Goal: Task Accomplishment & Management: Manage account settings

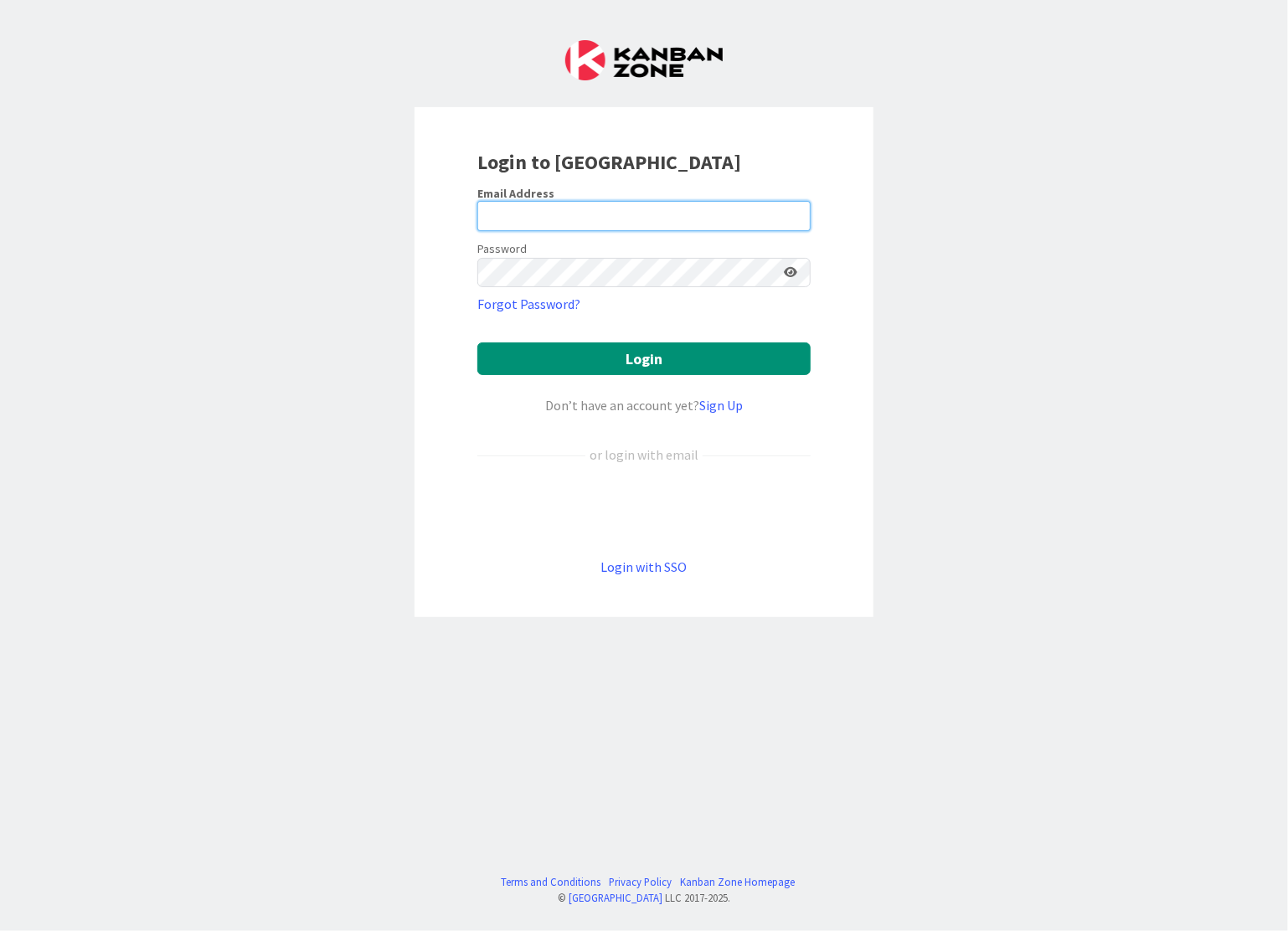
click at [532, 221] on input "email" at bounding box center [644, 215] width 333 height 31
type input "[PERSON_NAME][EMAIL_ADDRESS][DOMAIN_NAME]"
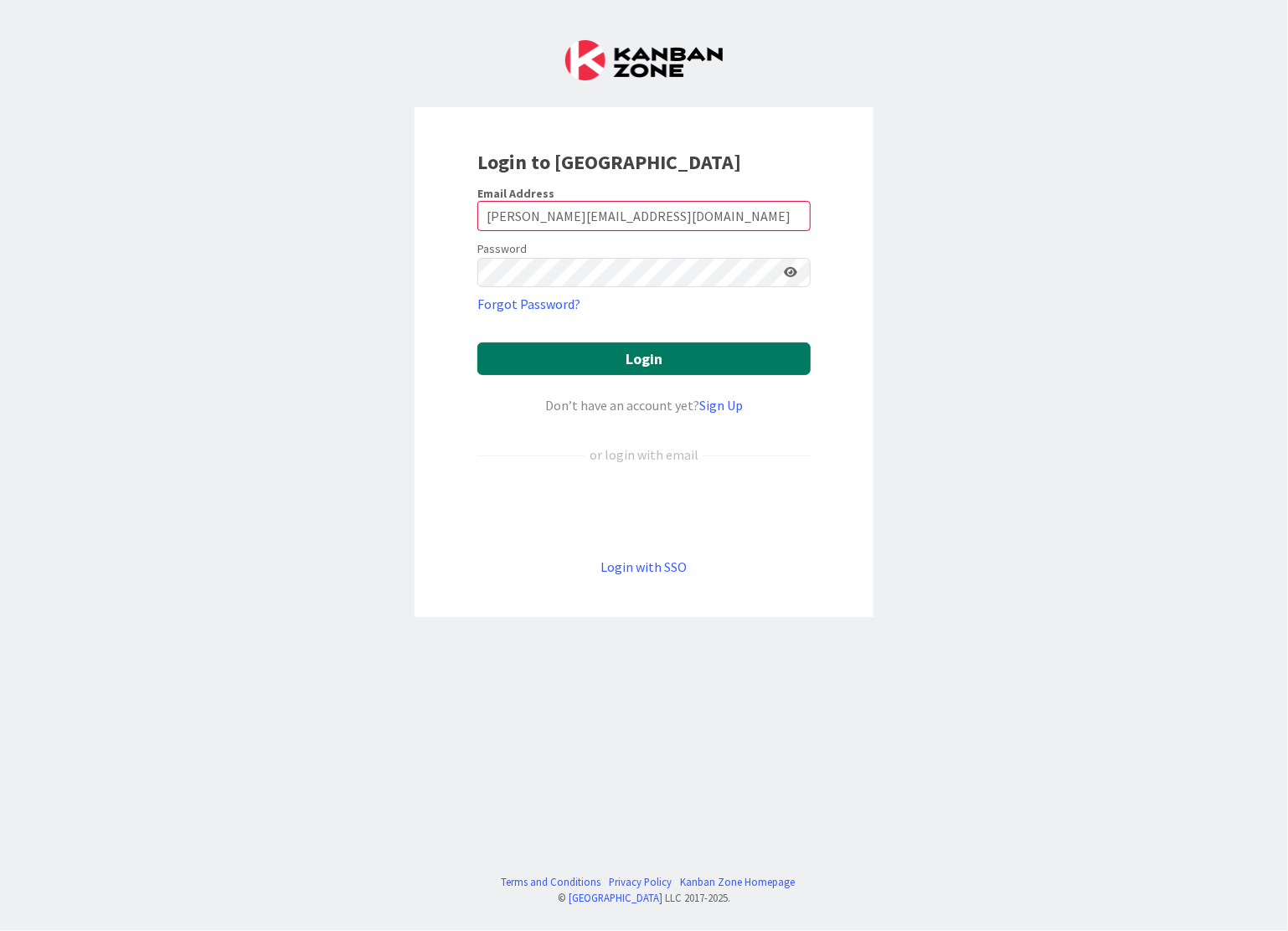
click at [651, 350] on button "Login" at bounding box center [644, 358] width 333 height 32
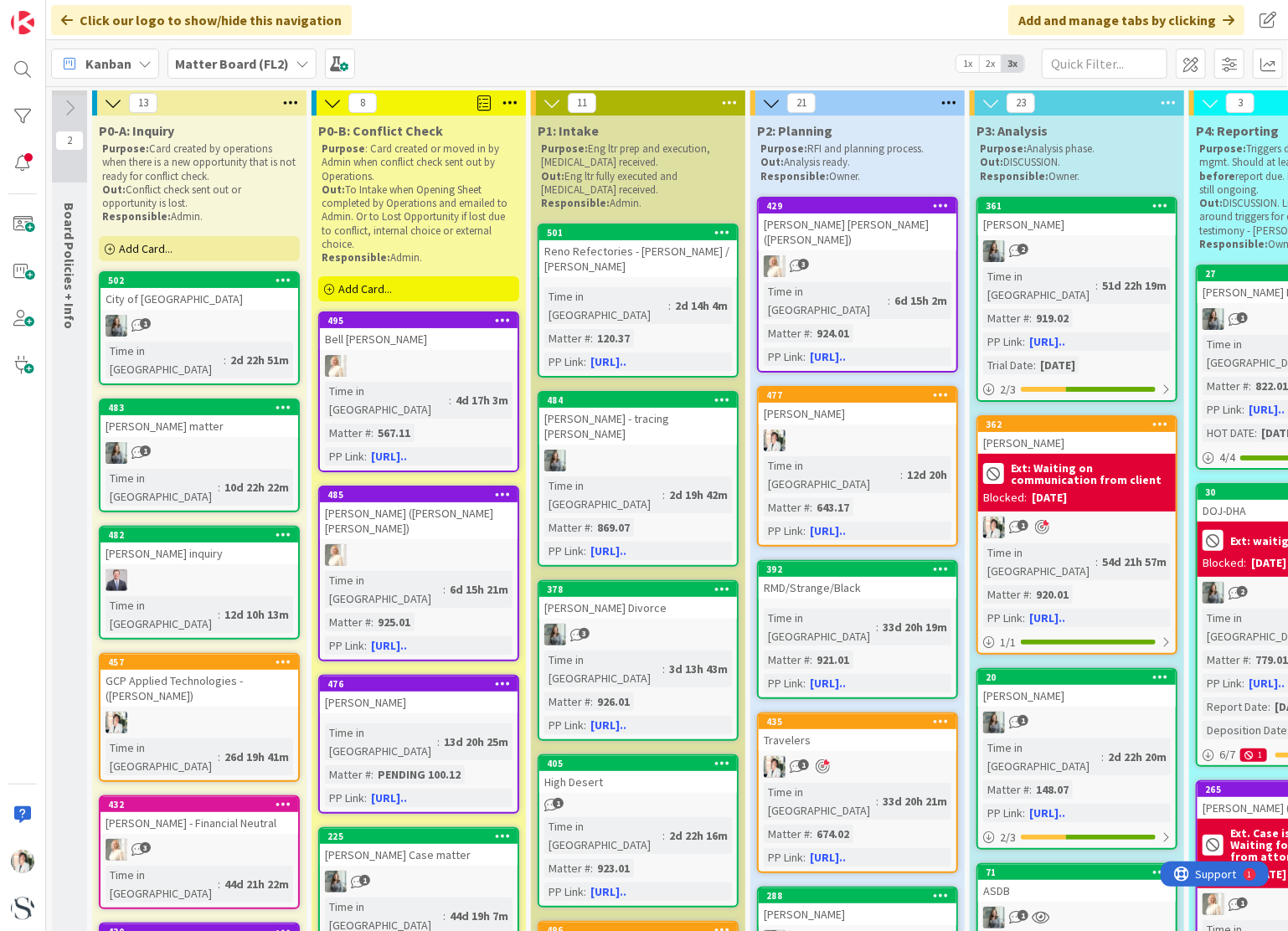
click at [103, 70] on span "Kanban" at bounding box center [108, 63] width 46 height 20
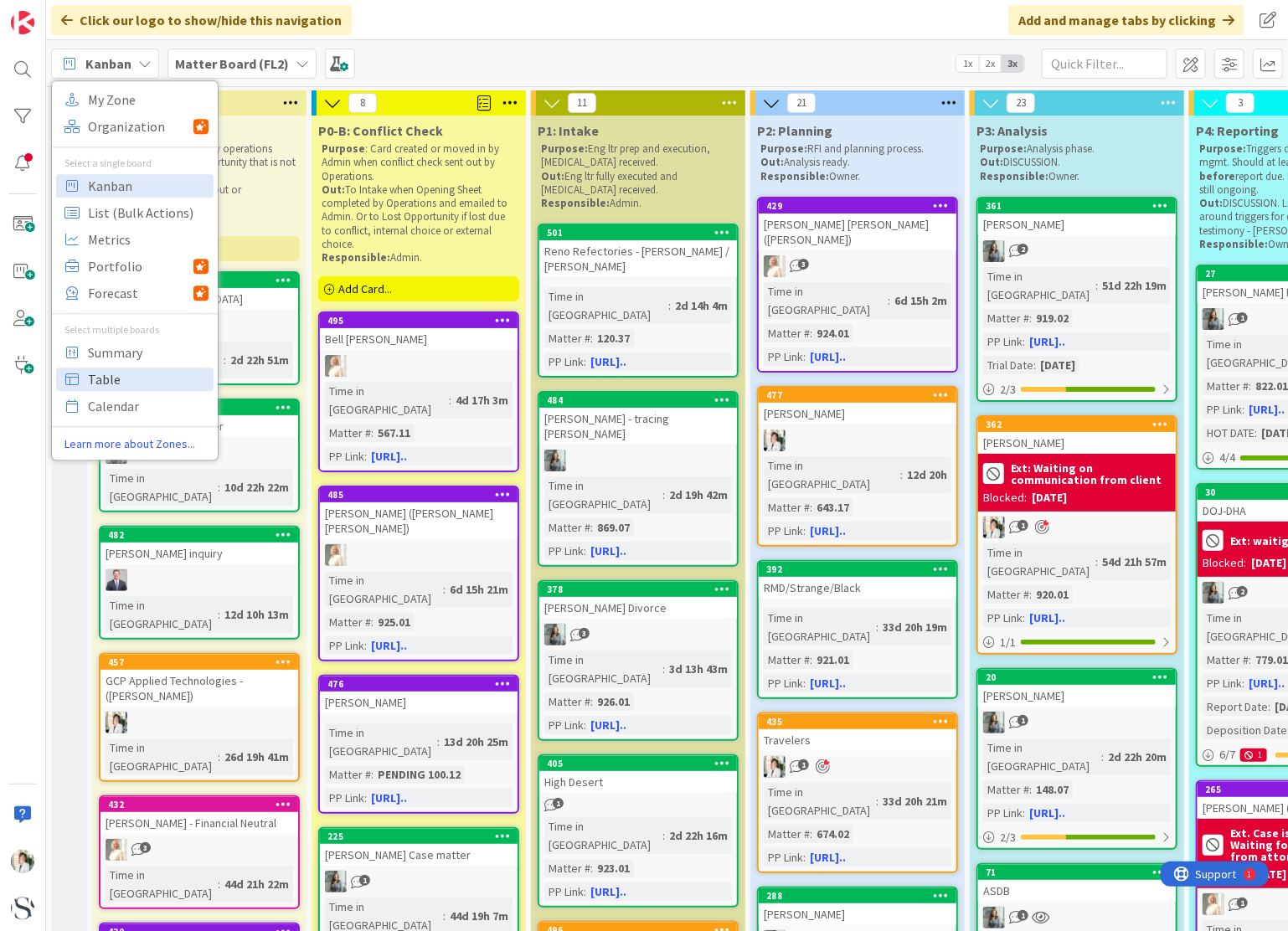
click at [94, 374] on span "Table" at bounding box center [148, 379] width 120 height 25
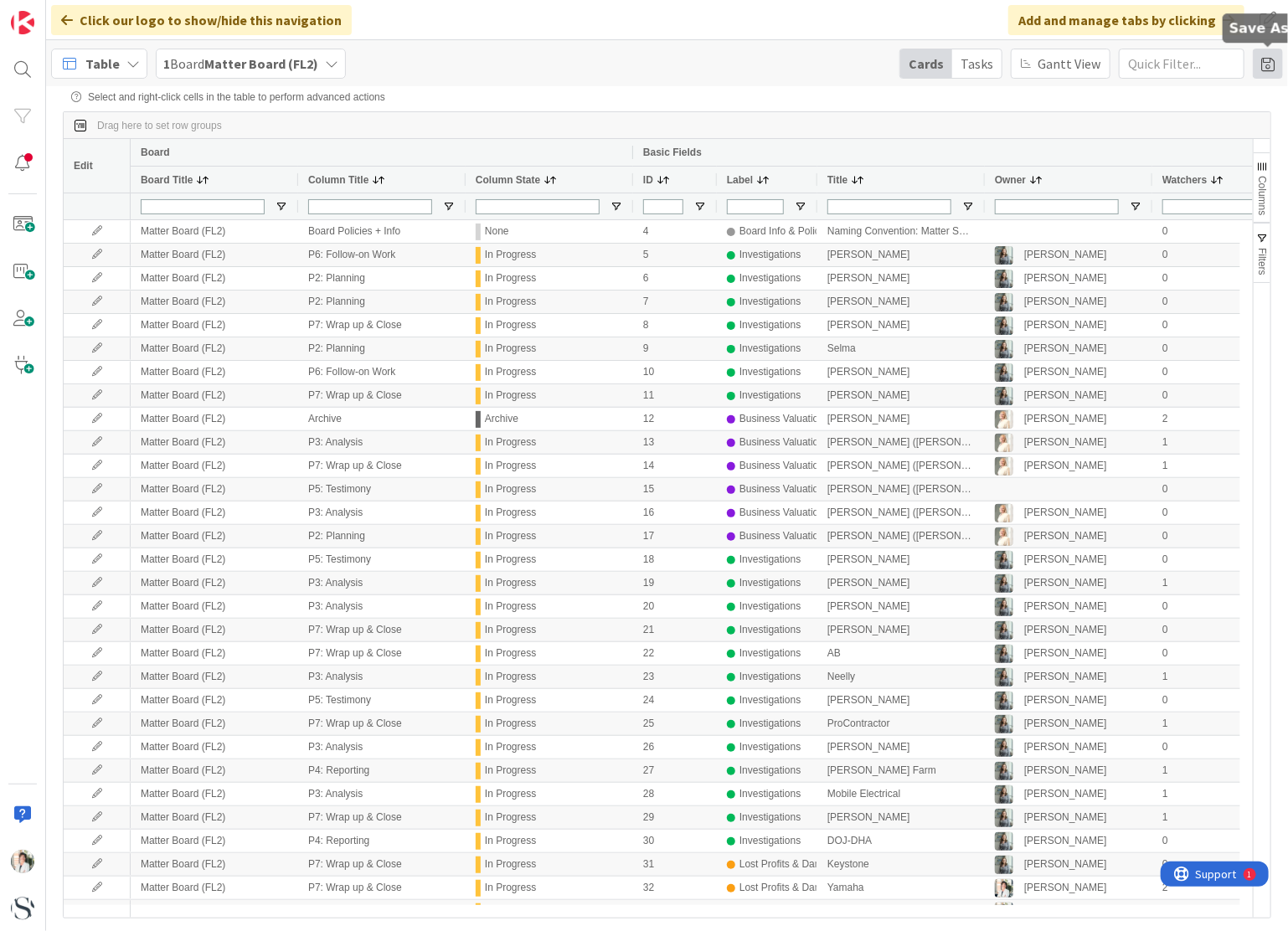
click at [1273, 66] on span at bounding box center [1267, 64] width 31 height 31
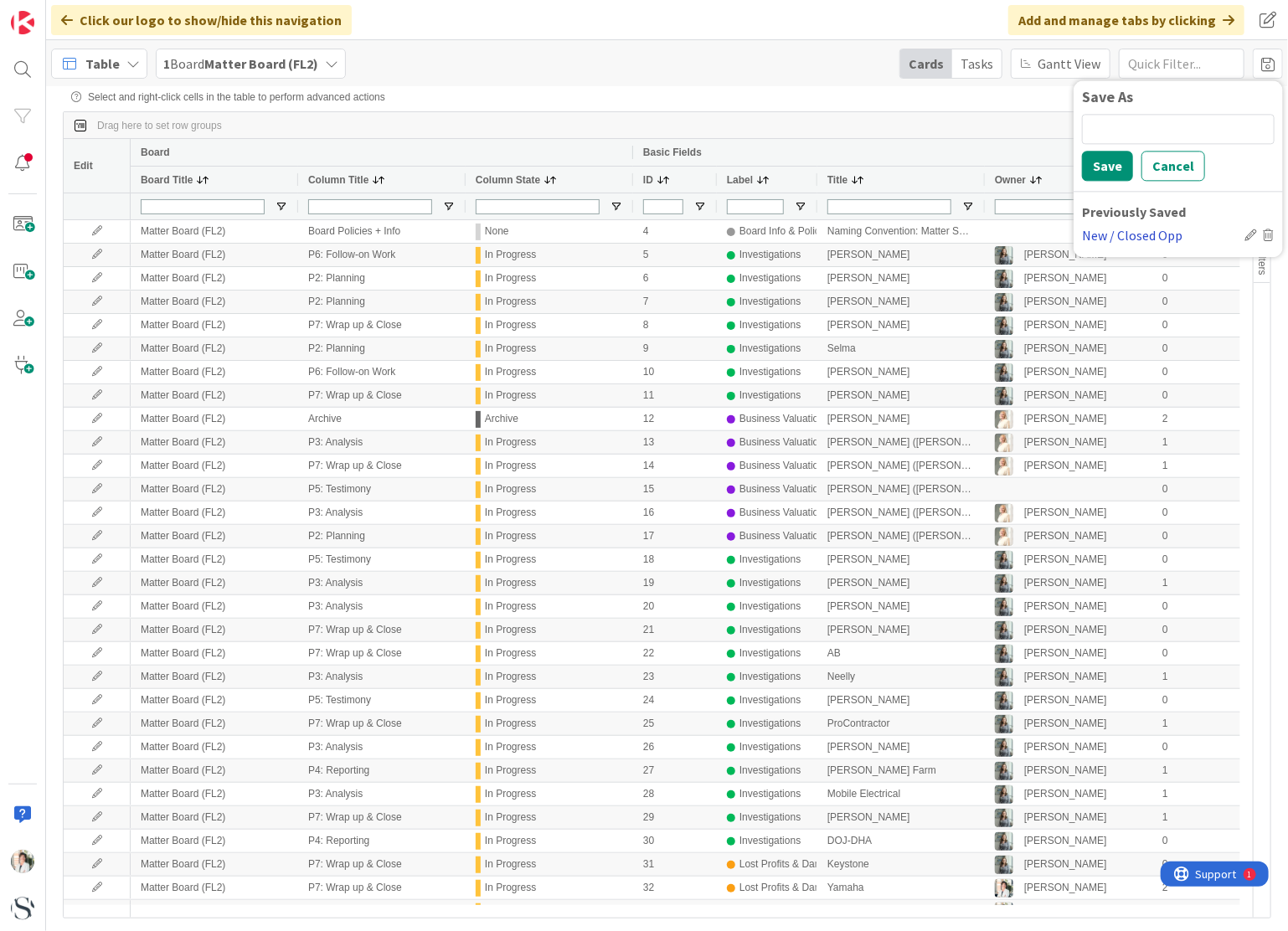
click at [1128, 233] on div "New / Closed Opp" at bounding box center [1160, 234] width 156 height 20
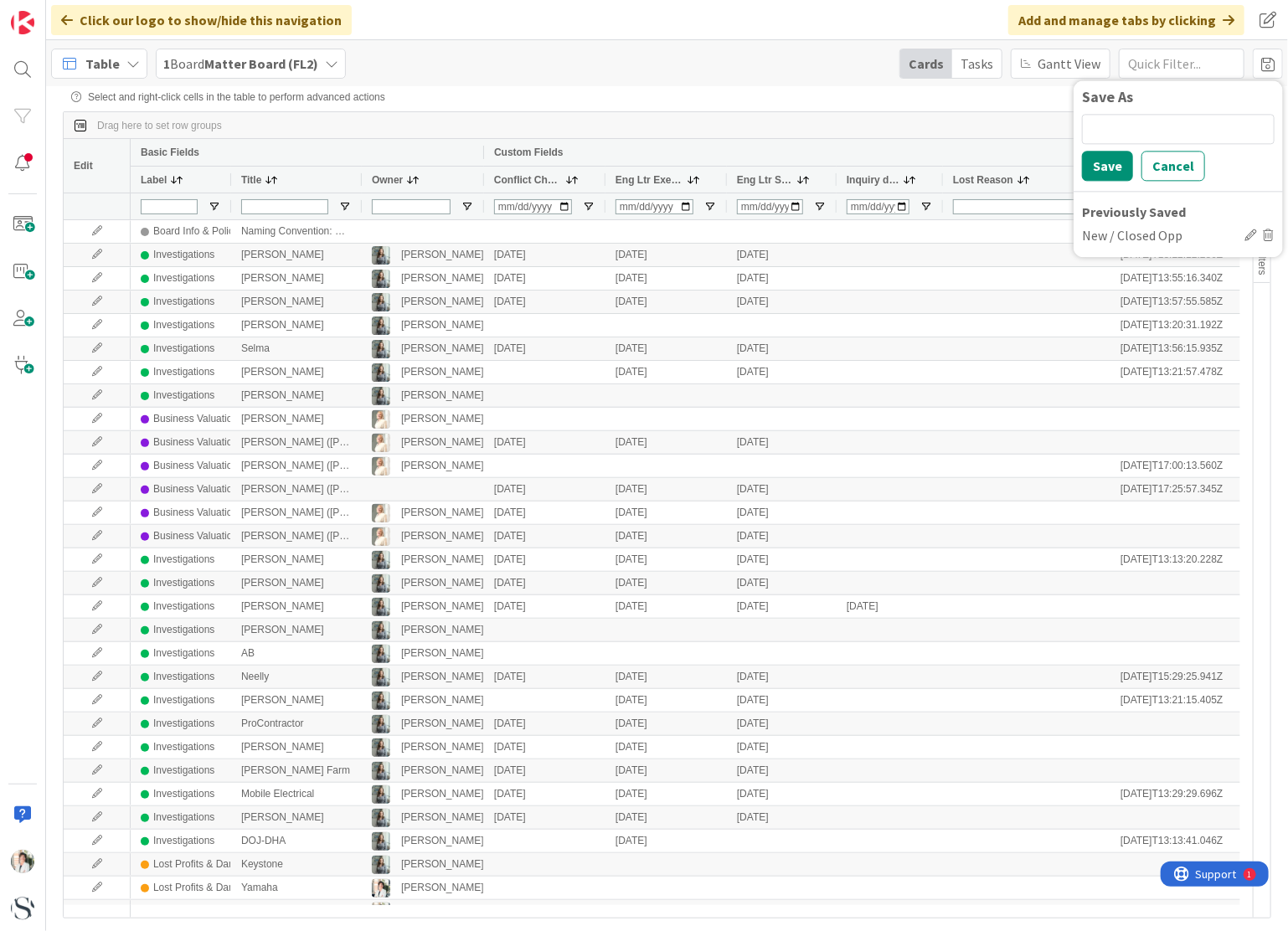
click at [869, 177] on span "Inquiry date" at bounding box center [873, 180] width 52 height 11
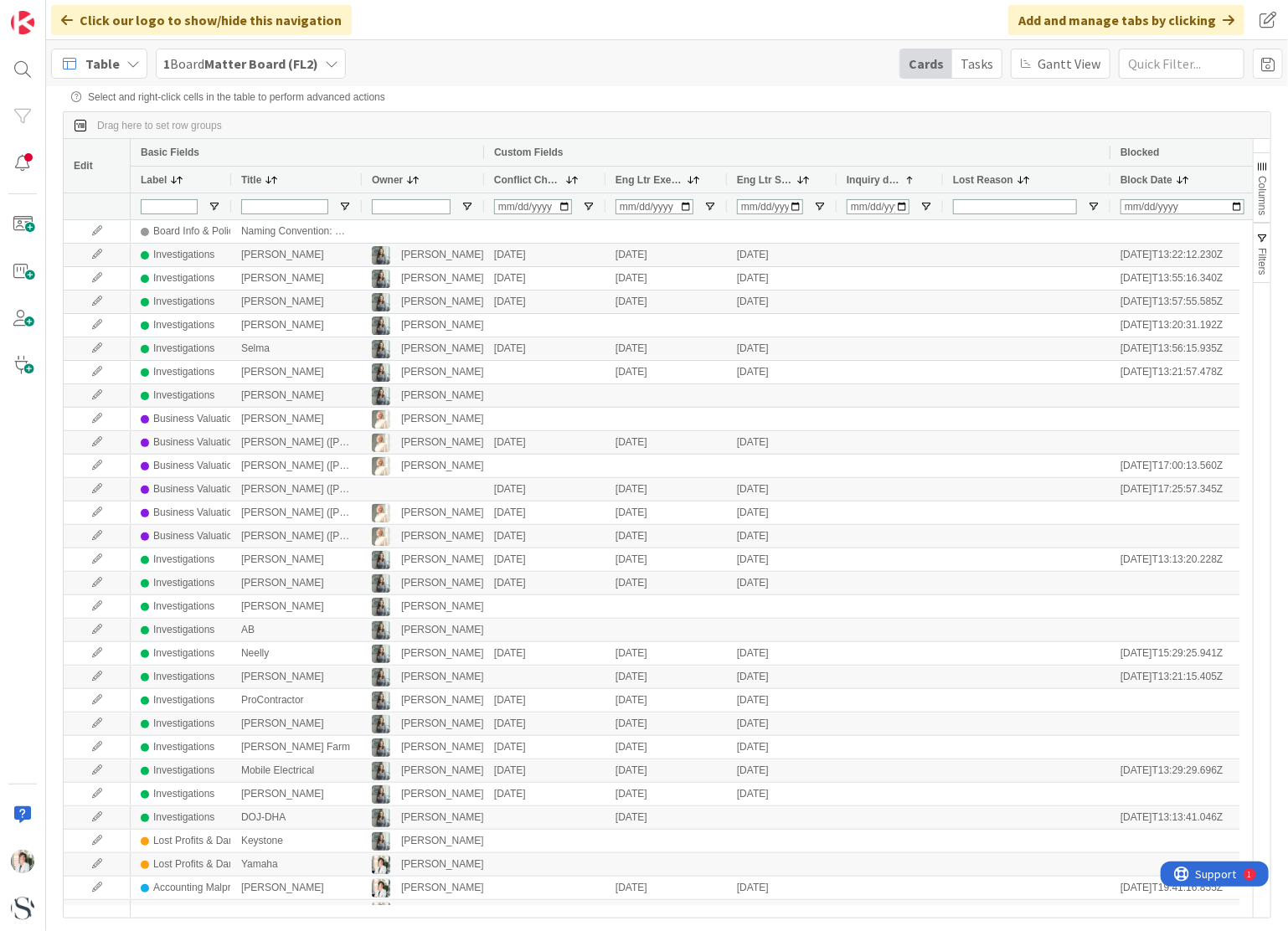
click at [867, 180] on span "Inquiry date" at bounding box center [873, 180] width 52 height 11
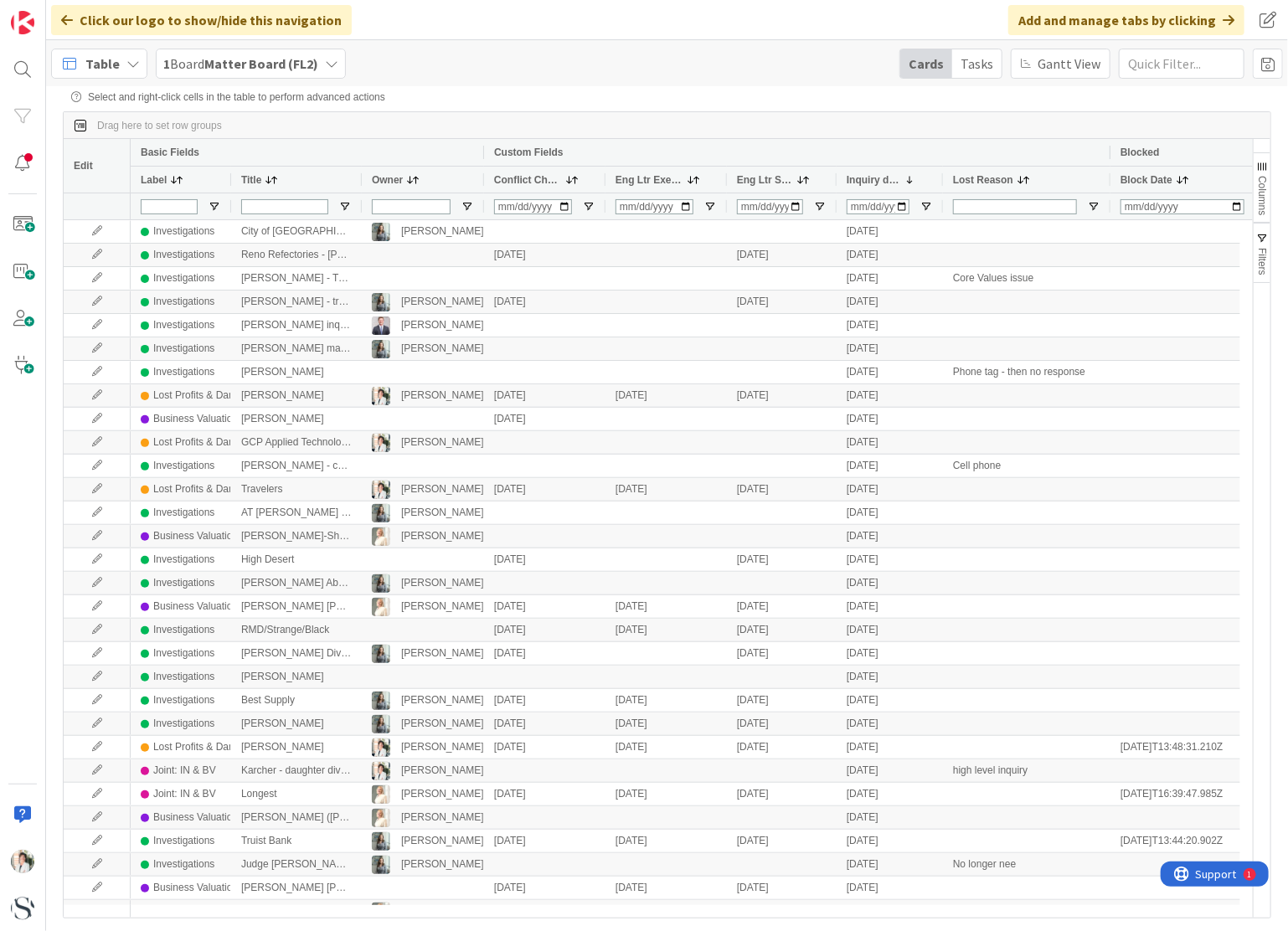
click at [518, 179] on span "Conflict Check" at bounding box center [528, 180] width 68 height 11
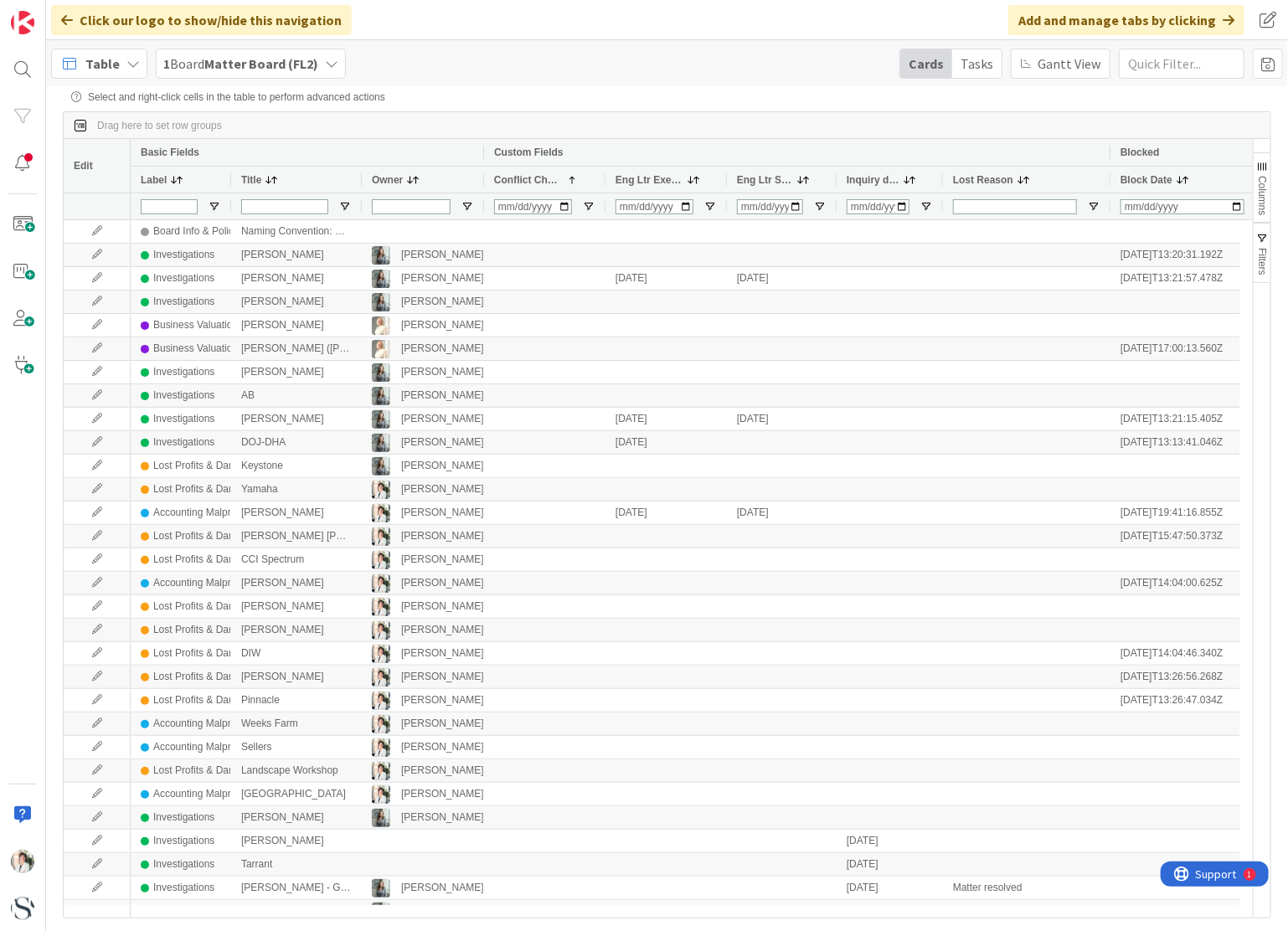
click at [518, 179] on span "Conflict Check" at bounding box center [528, 180] width 68 height 11
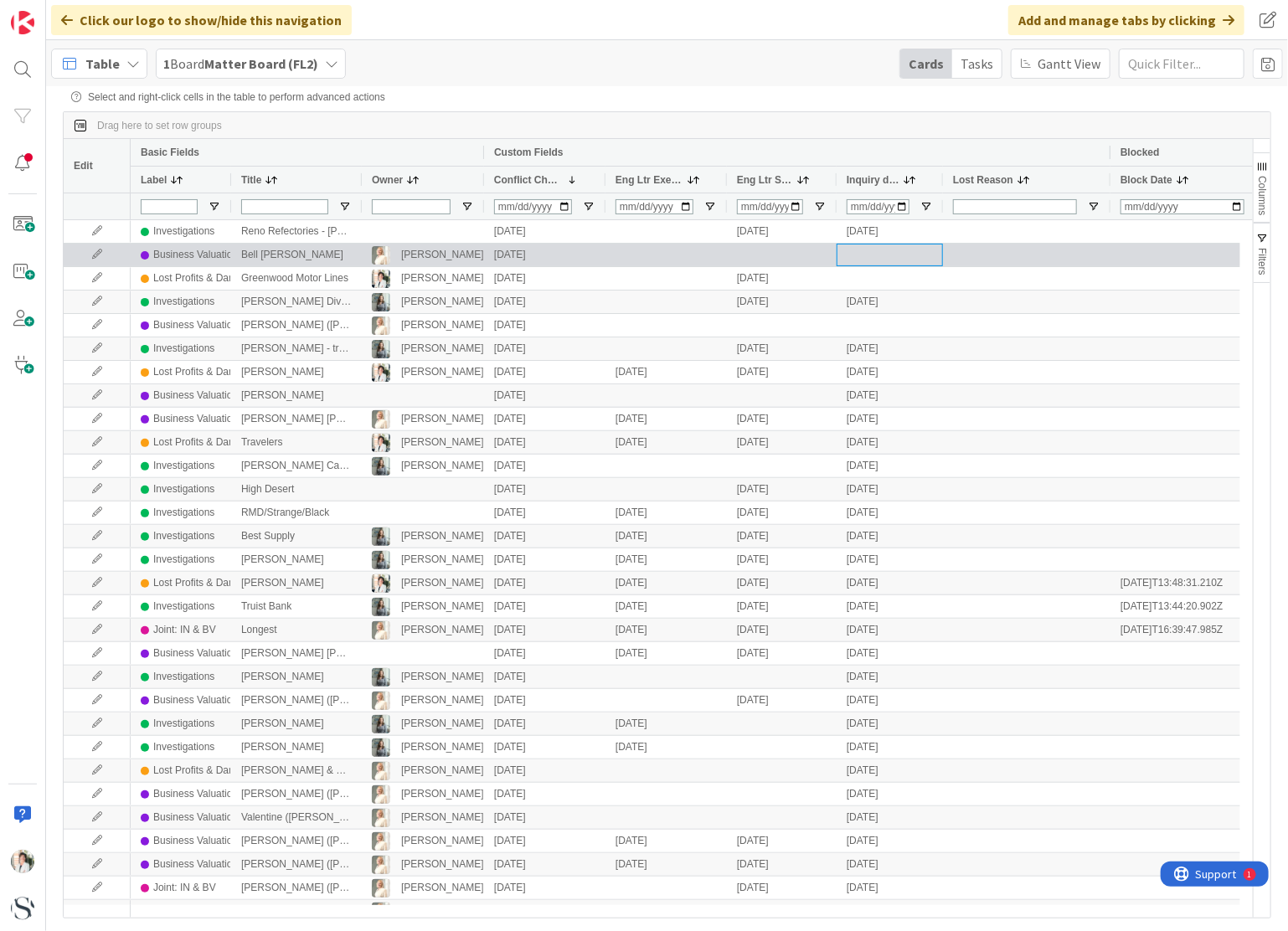
click at [859, 256] on div at bounding box center [889, 255] width 106 height 23
click at [844, 255] on input "Input Editor" at bounding box center [889, 255] width 105 height 21
type input "[DATE]"
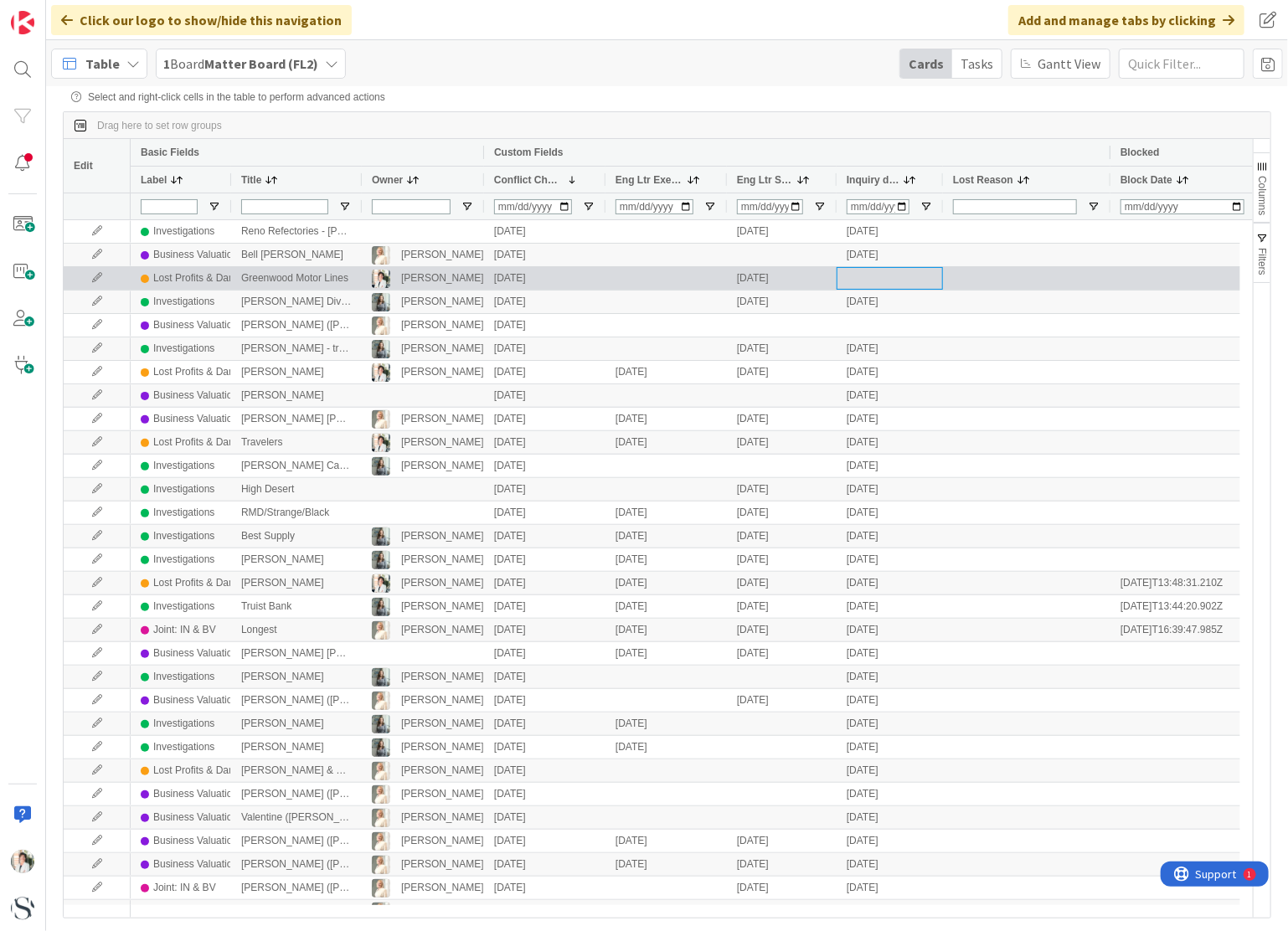
click at [872, 281] on div at bounding box center [889, 278] width 106 height 23
click at [858, 282] on div at bounding box center [889, 278] width 106 height 23
type input "[DATE]"
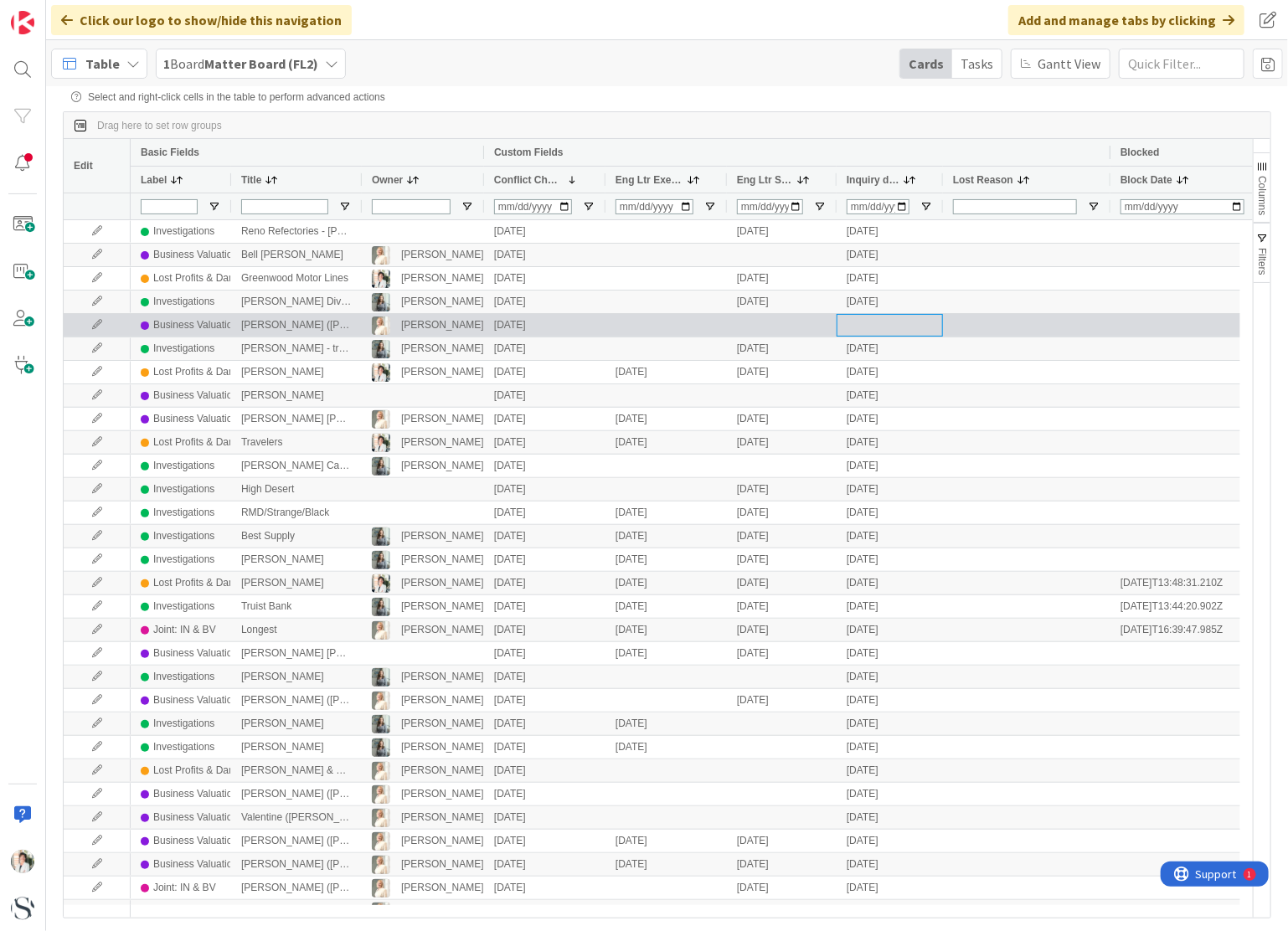
click at [859, 330] on div at bounding box center [889, 325] width 106 height 23
click at [848, 326] on div at bounding box center [889, 325] width 106 height 23
type input "[DATE]"
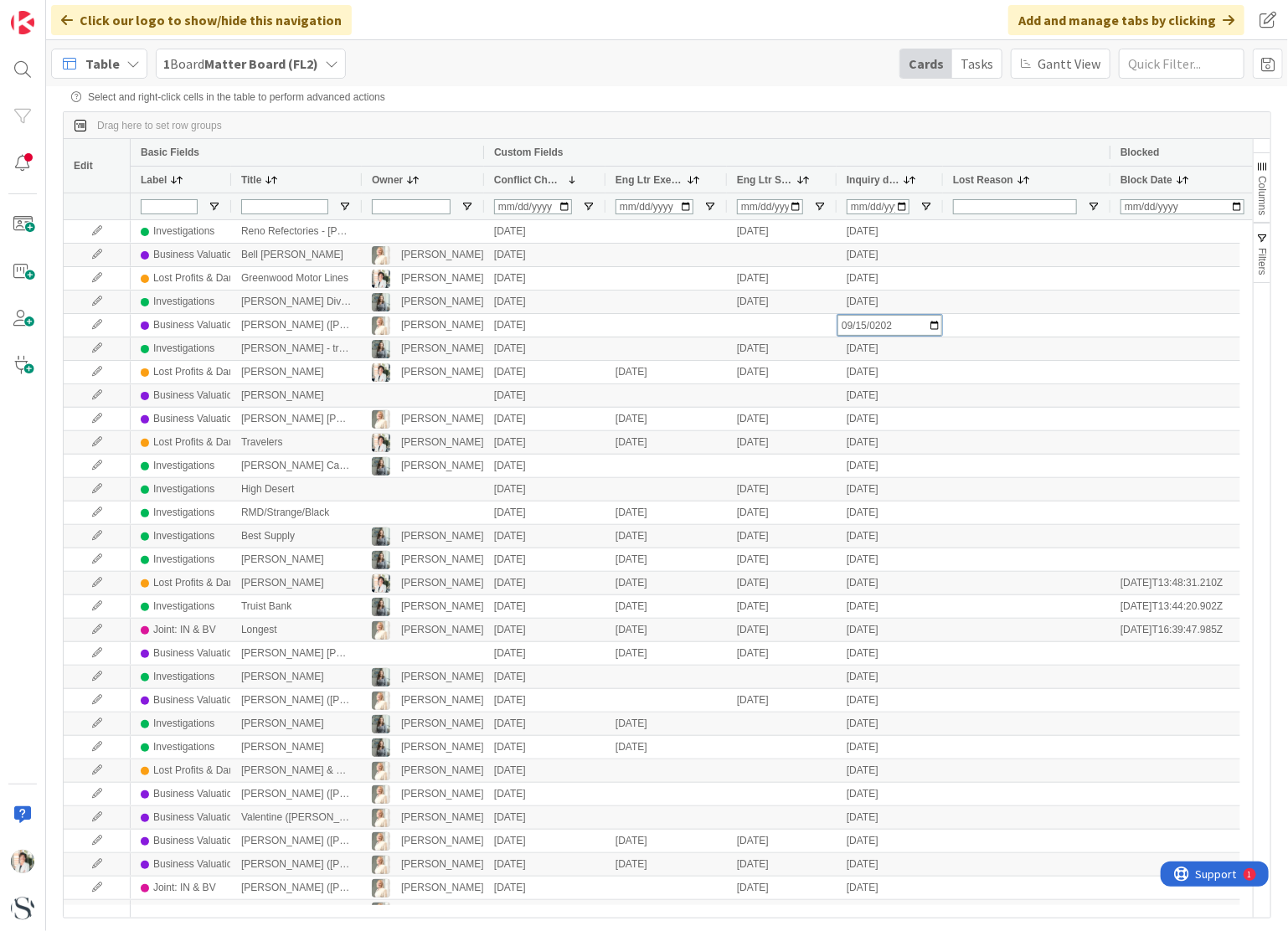
click at [797, 115] on div "Drag here to set row groups" at bounding box center [667, 126] width 1207 height 27
click at [848, 166] on div "Custom Fields" at bounding box center [797, 152] width 626 height 27
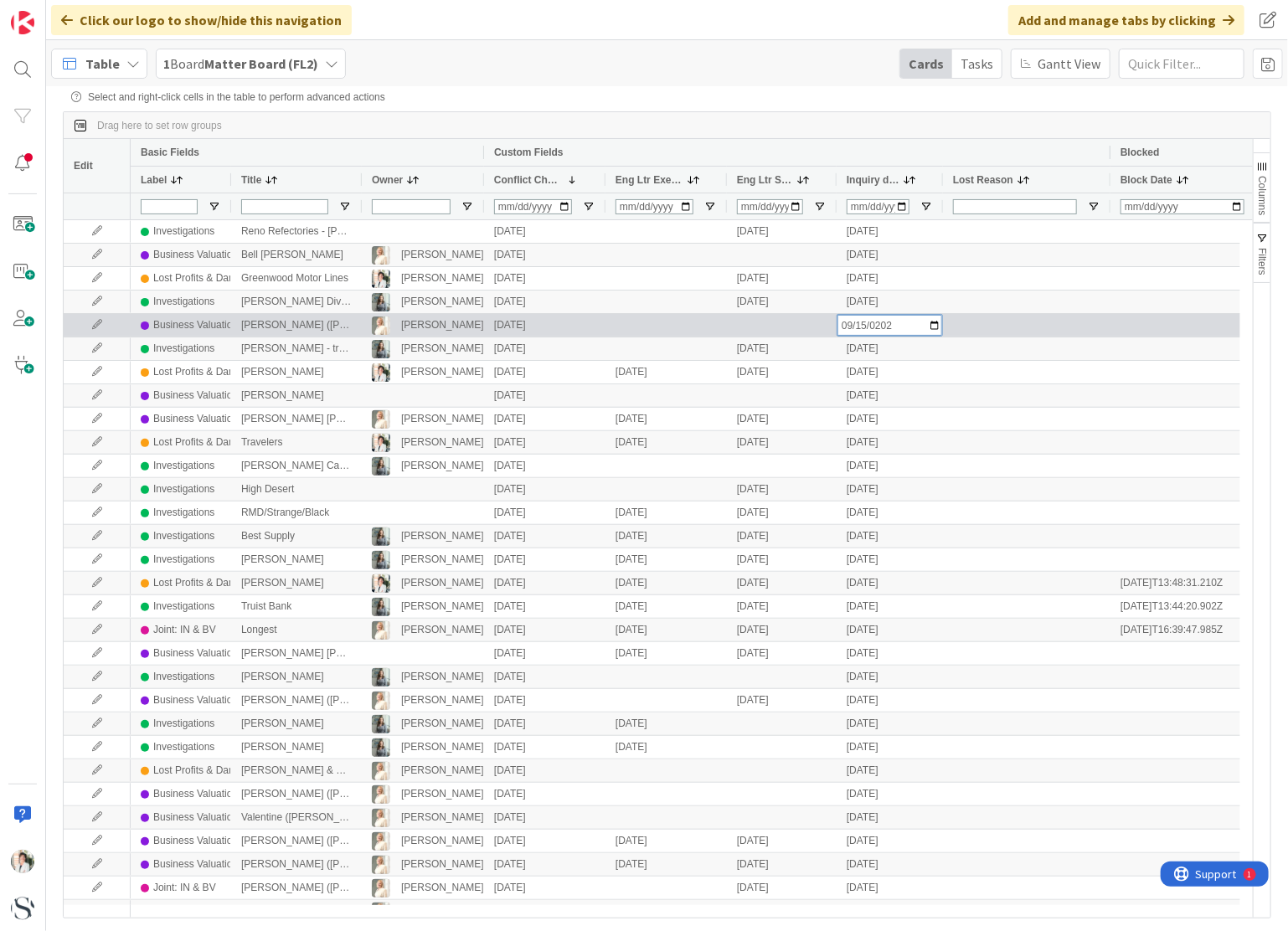
click at [934, 328] on input "[DATE]" at bounding box center [889, 325] width 105 height 21
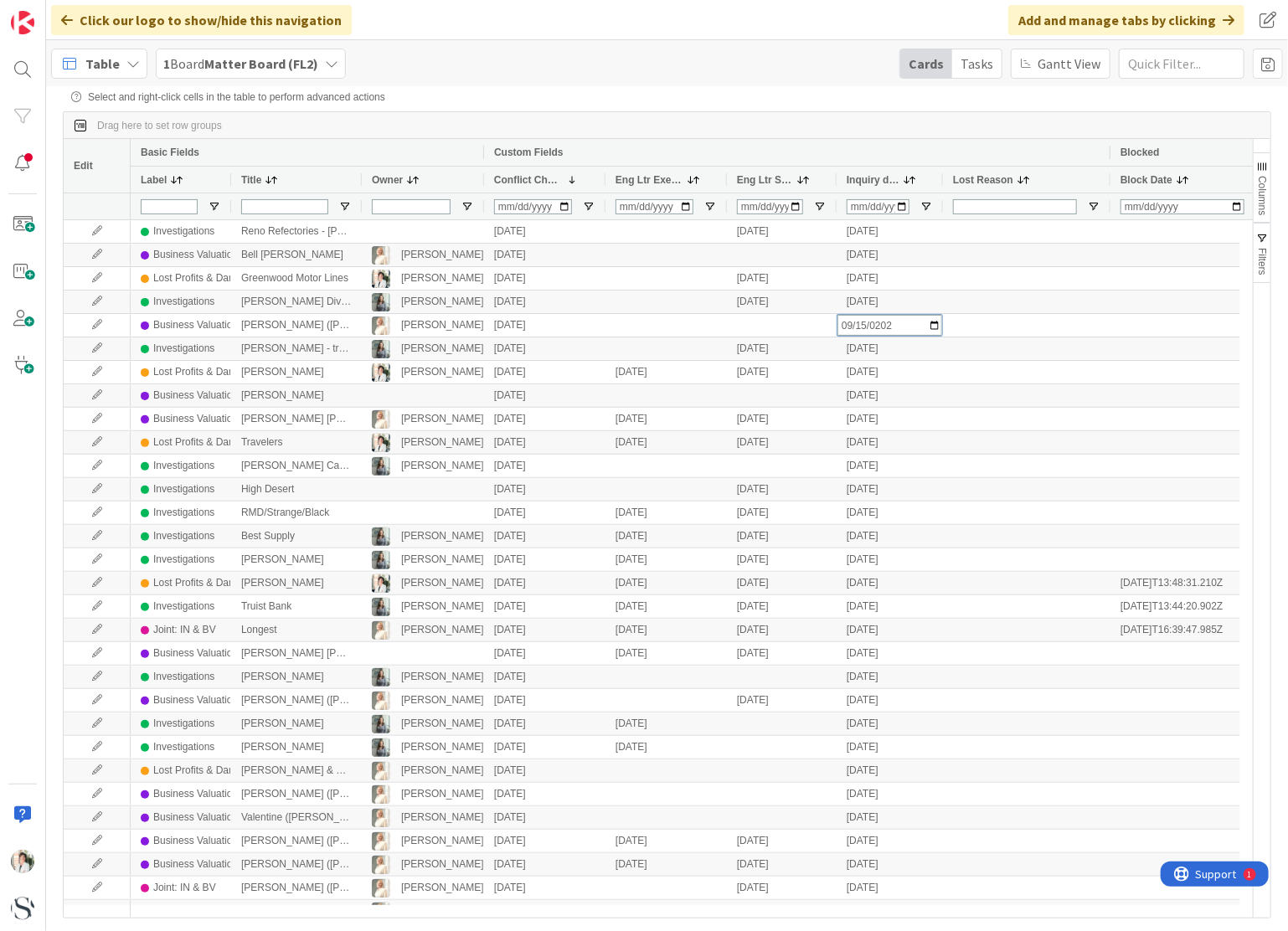
click at [852, 135] on div "Drag here to set row groups" at bounding box center [667, 126] width 1207 height 27
click at [697, 80] on div "Table 1 Board Matter Board (FL2) Cards Tasks [PERSON_NAME] View Save As Save Ca…" at bounding box center [667, 63] width 1242 height 46
click at [867, 183] on span "Inquiry date" at bounding box center [873, 180] width 52 height 11
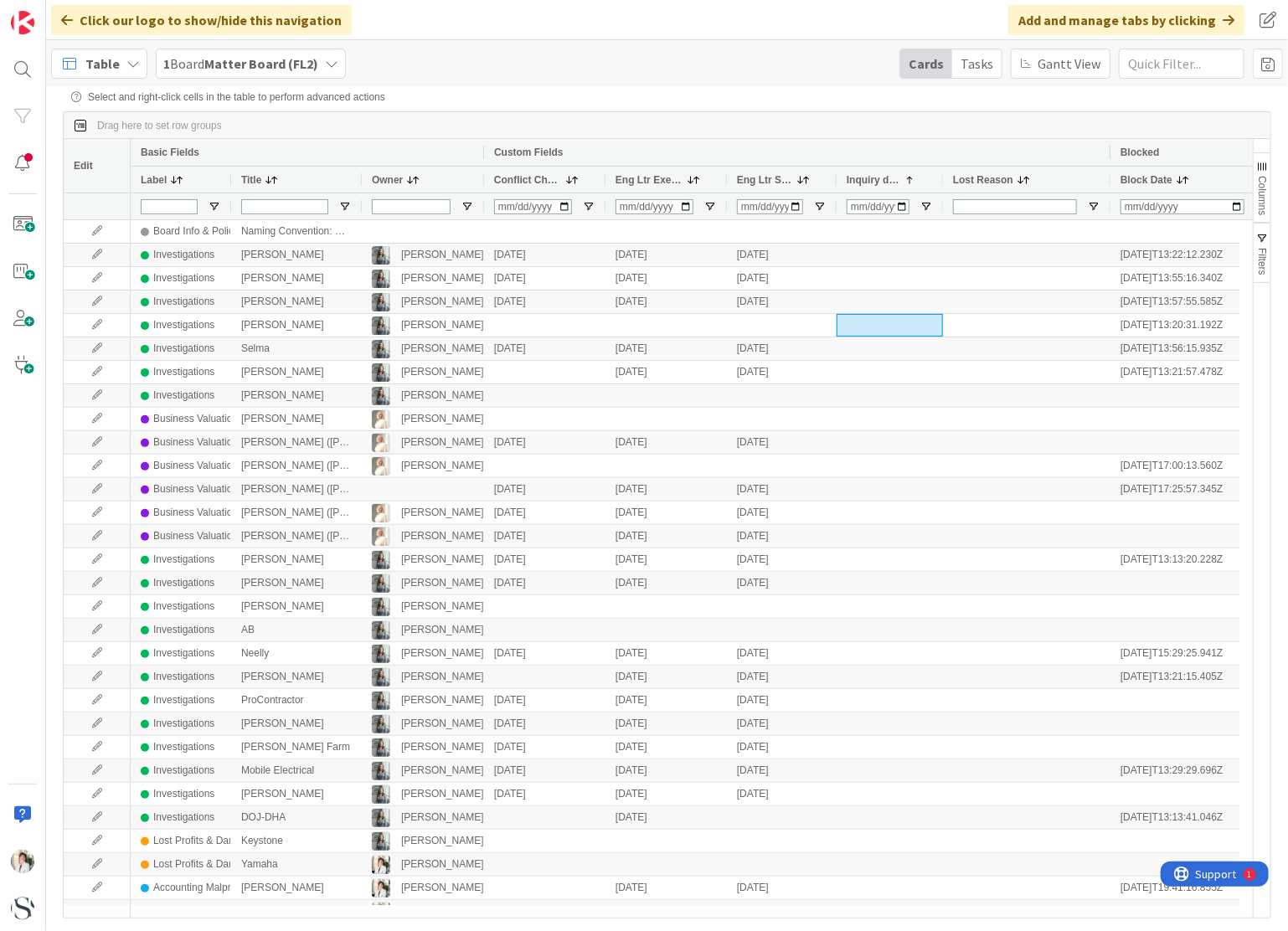
click at [867, 183] on span "Inquiry date" at bounding box center [873, 180] width 52 height 11
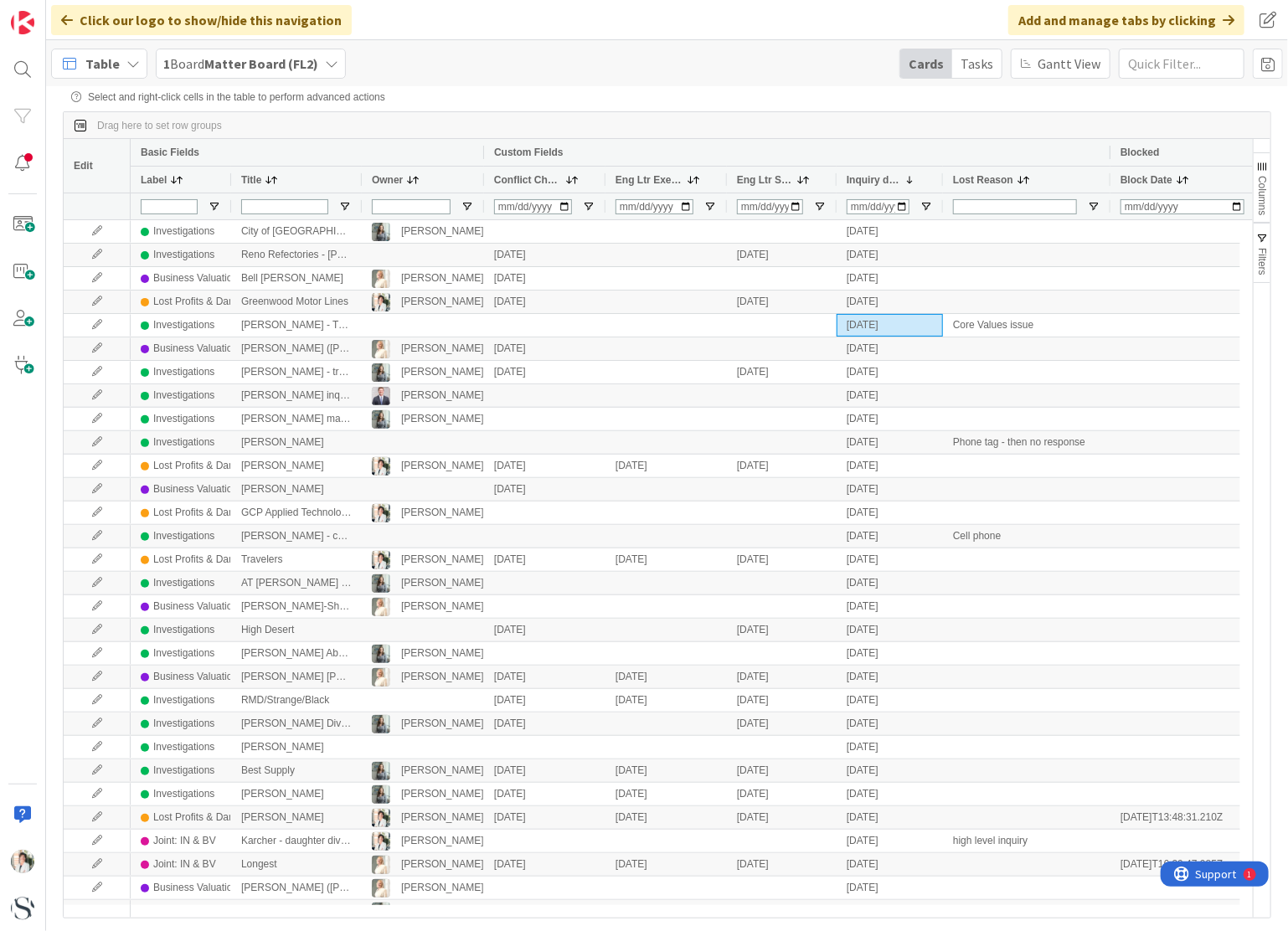
click at [637, 182] on span "Eng Ltr Executed" at bounding box center [650, 180] width 68 height 11
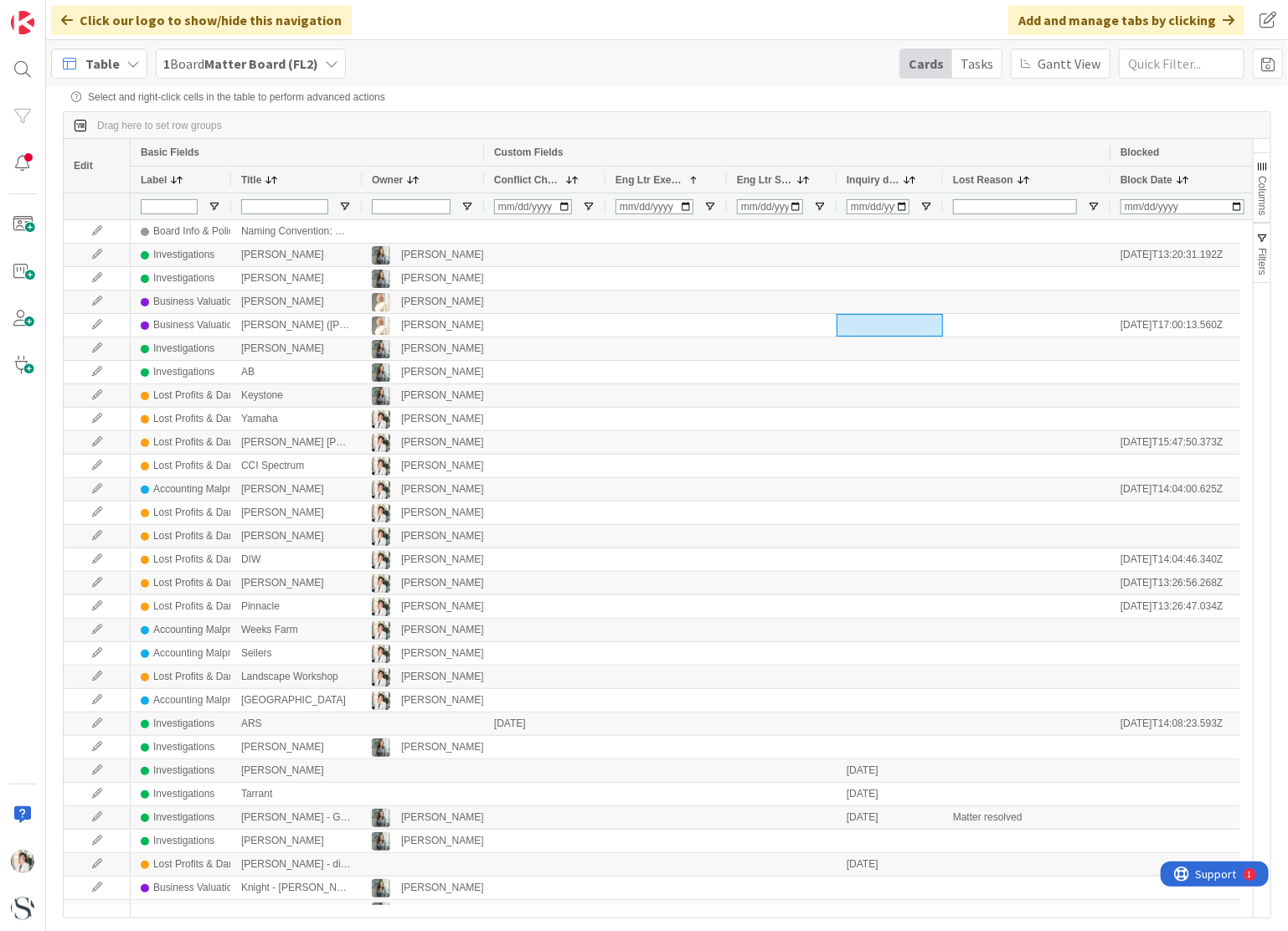
click at [637, 182] on span "Eng Ltr Executed" at bounding box center [650, 180] width 68 height 11
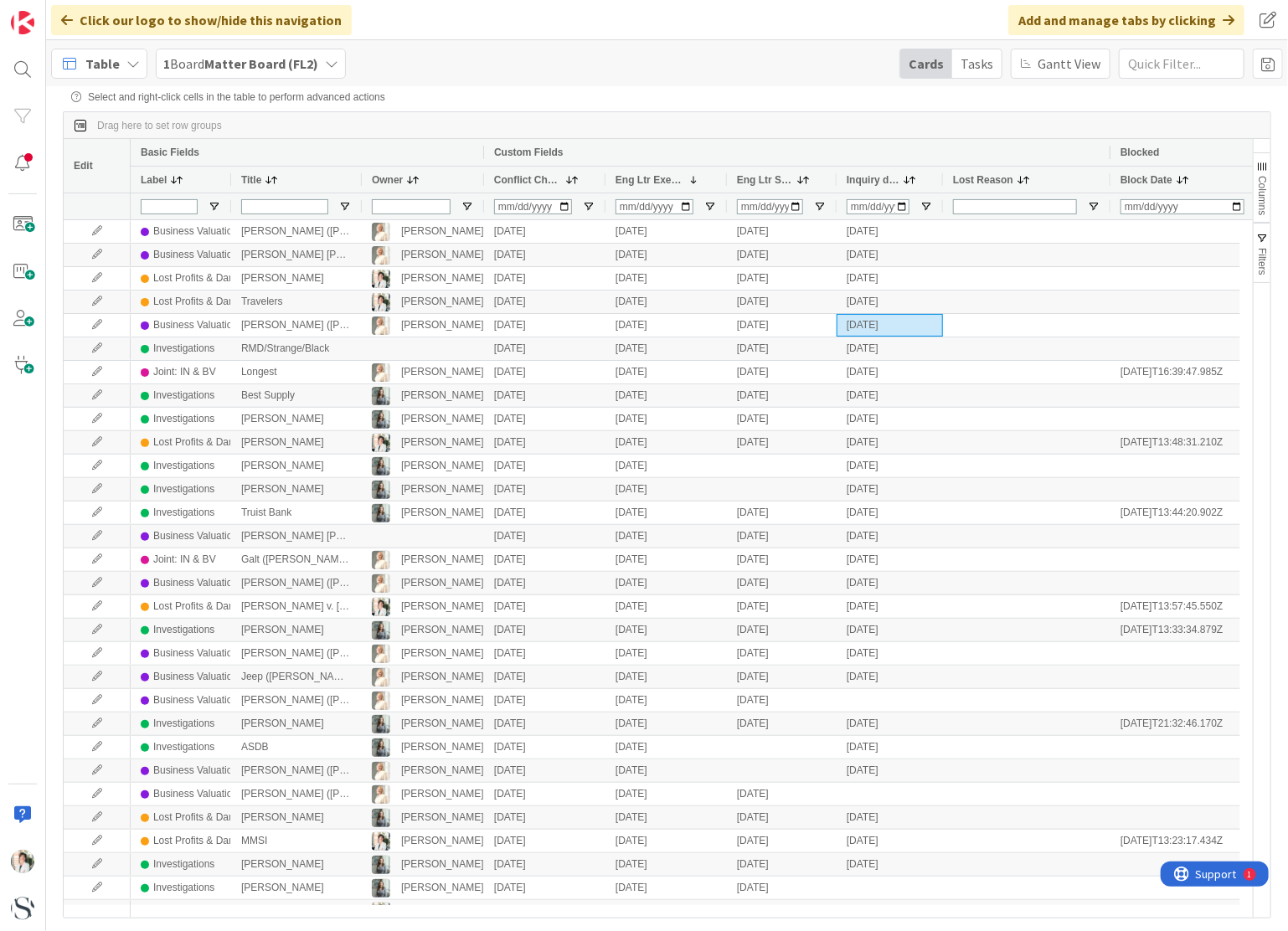
click at [506, 96] on div "Select and right-click cells in the table to perform advanced actions" at bounding box center [667, 97] width 1191 height 11
click at [515, 183] on span "Conflict Check" at bounding box center [528, 180] width 68 height 11
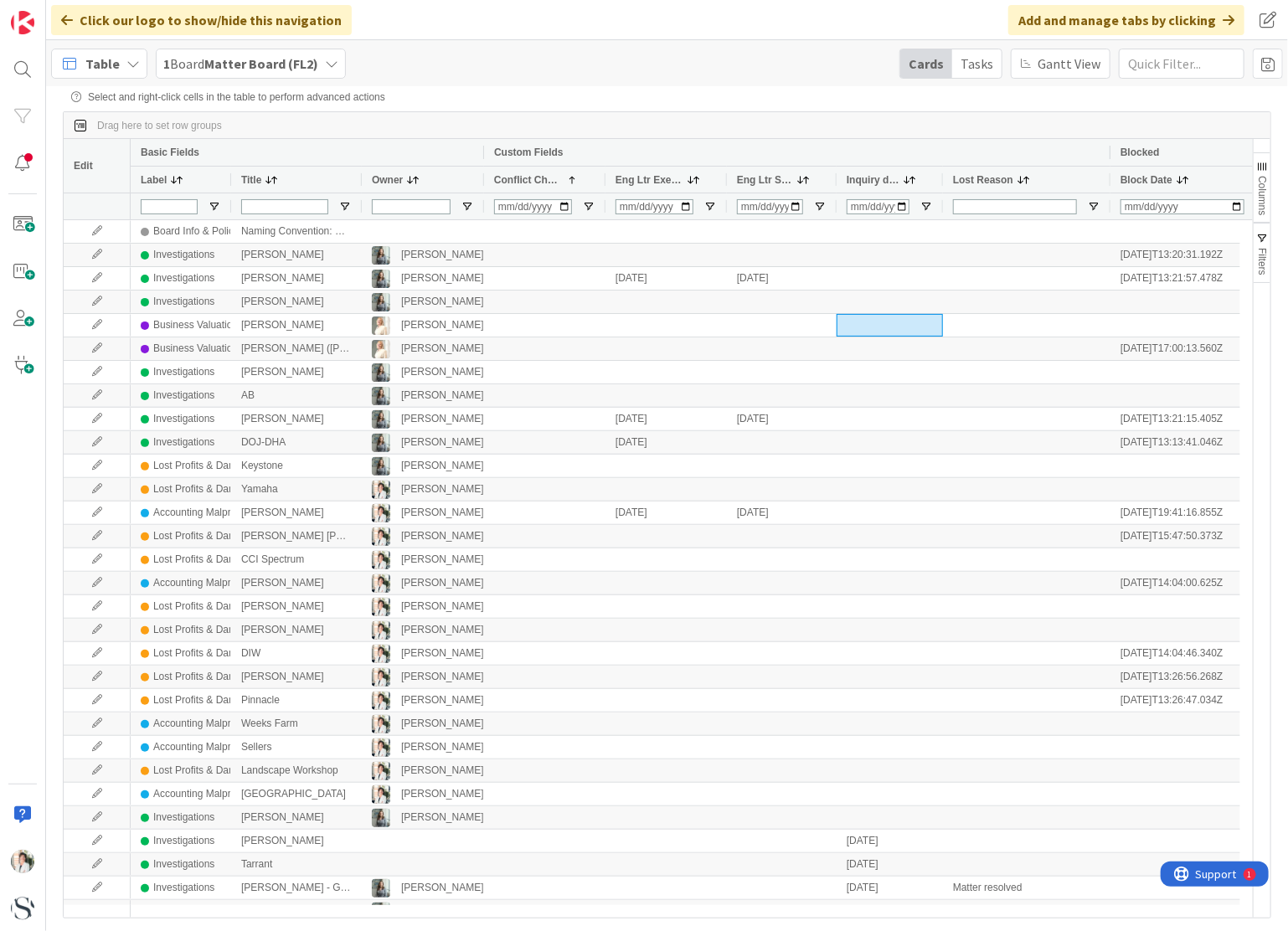
click at [515, 183] on span "Conflict Check" at bounding box center [528, 180] width 68 height 11
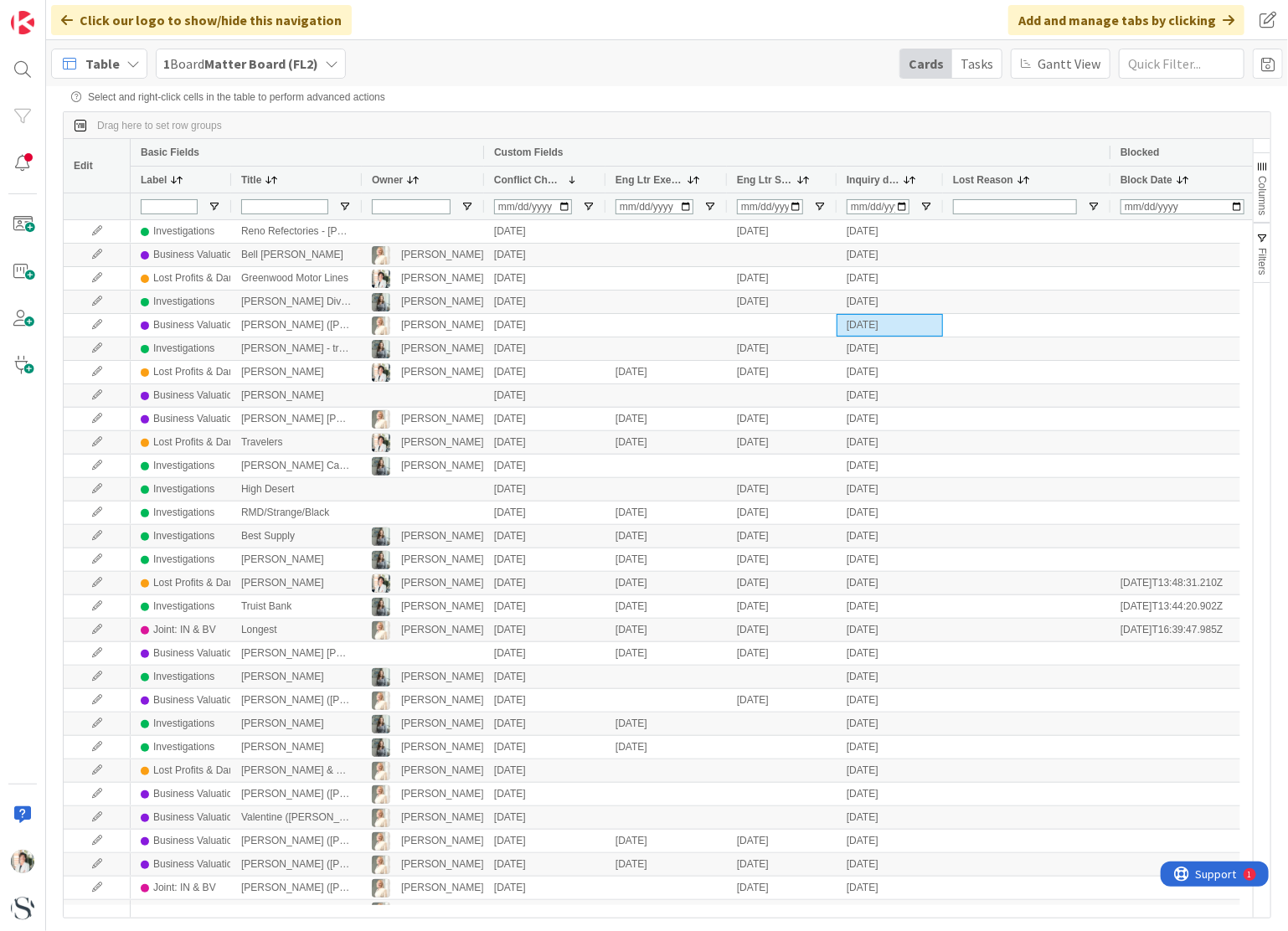
click at [877, 179] on span "Inquiry date" at bounding box center [873, 180] width 52 height 11
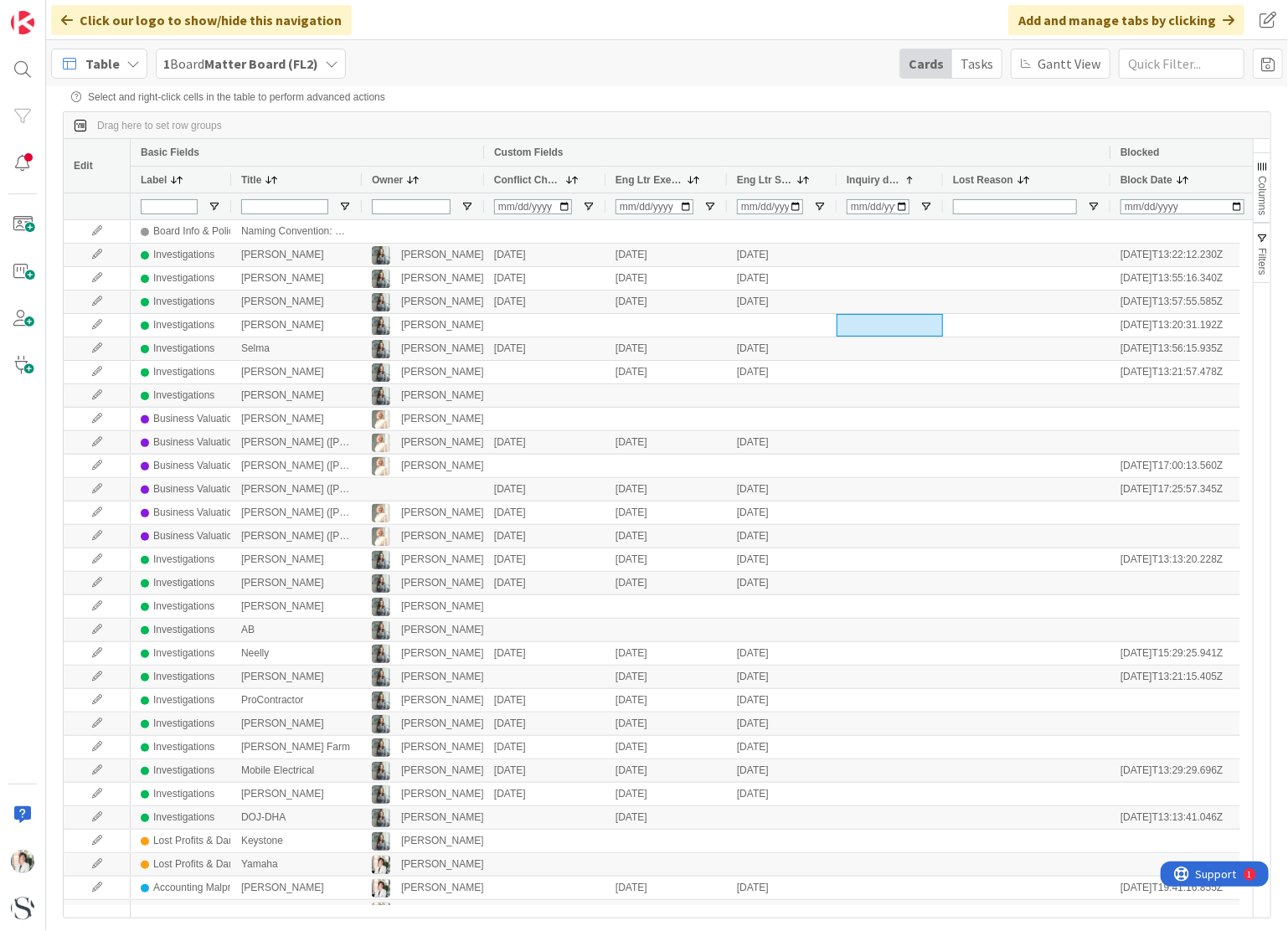
click at [877, 179] on span "Inquiry date" at bounding box center [873, 180] width 52 height 11
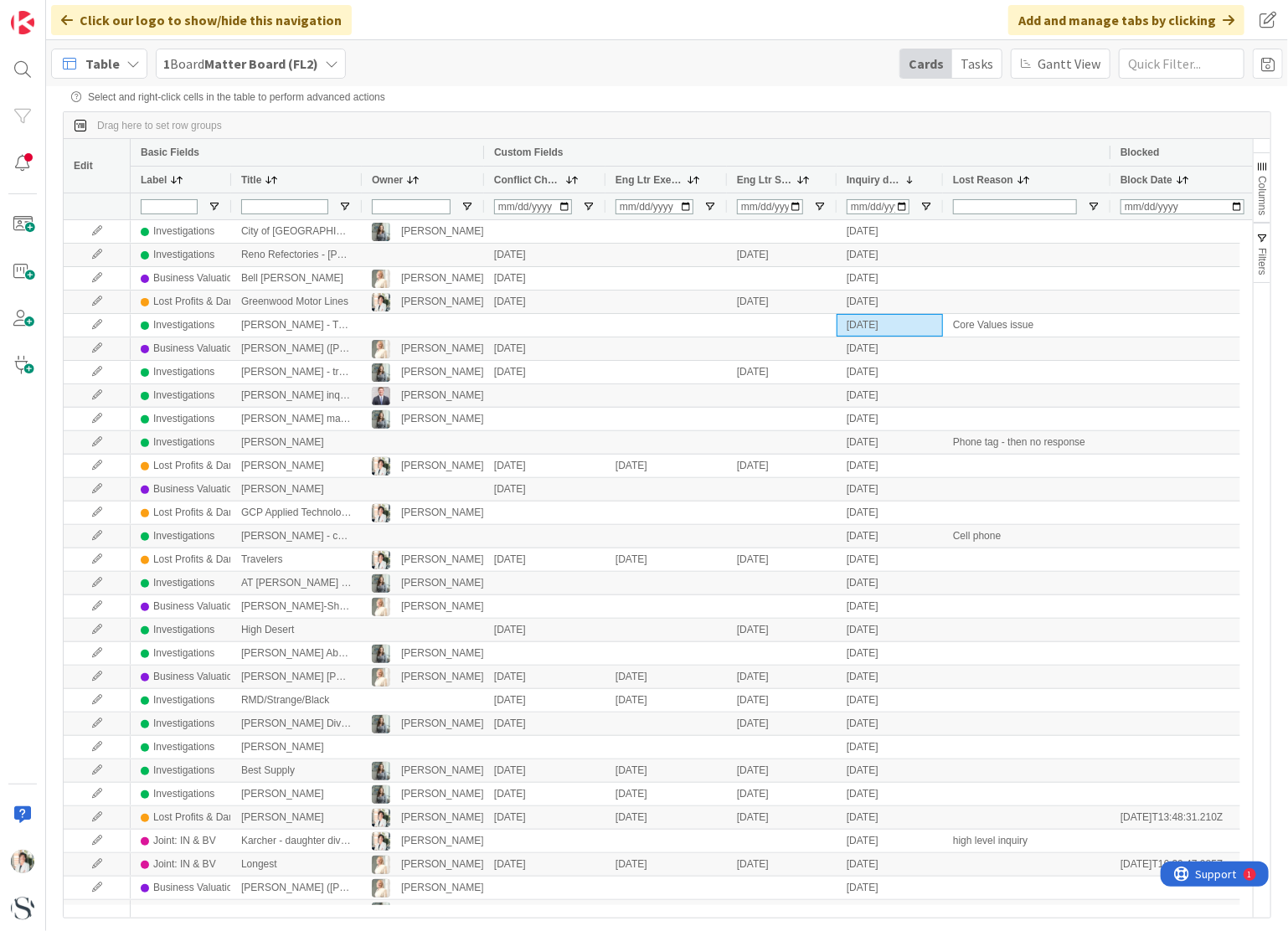
click at [100, 63] on span "Table" at bounding box center [102, 63] width 34 height 20
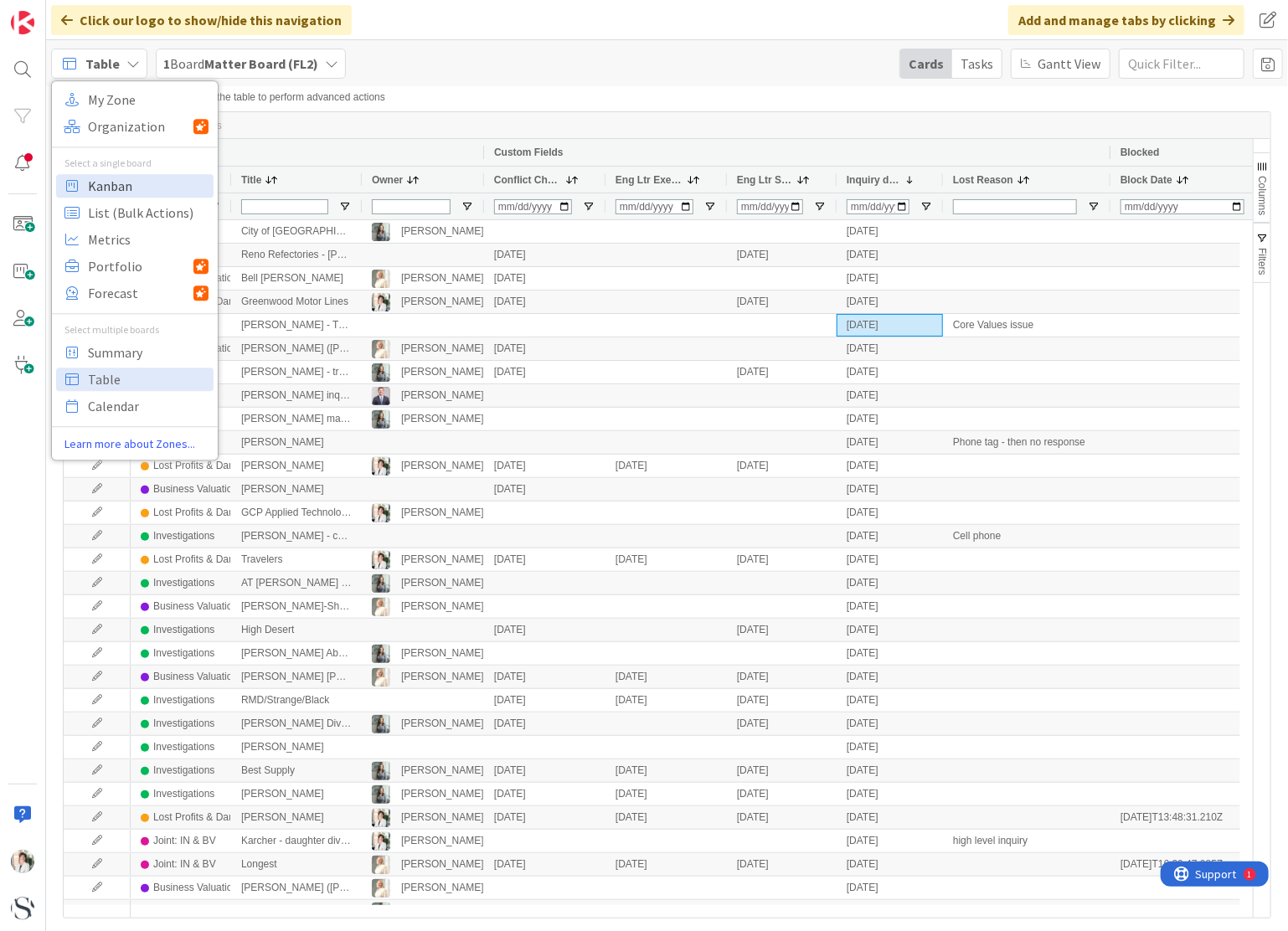
click at [103, 192] on span "Kanban" at bounding box center [148, 186] width 120 height 25
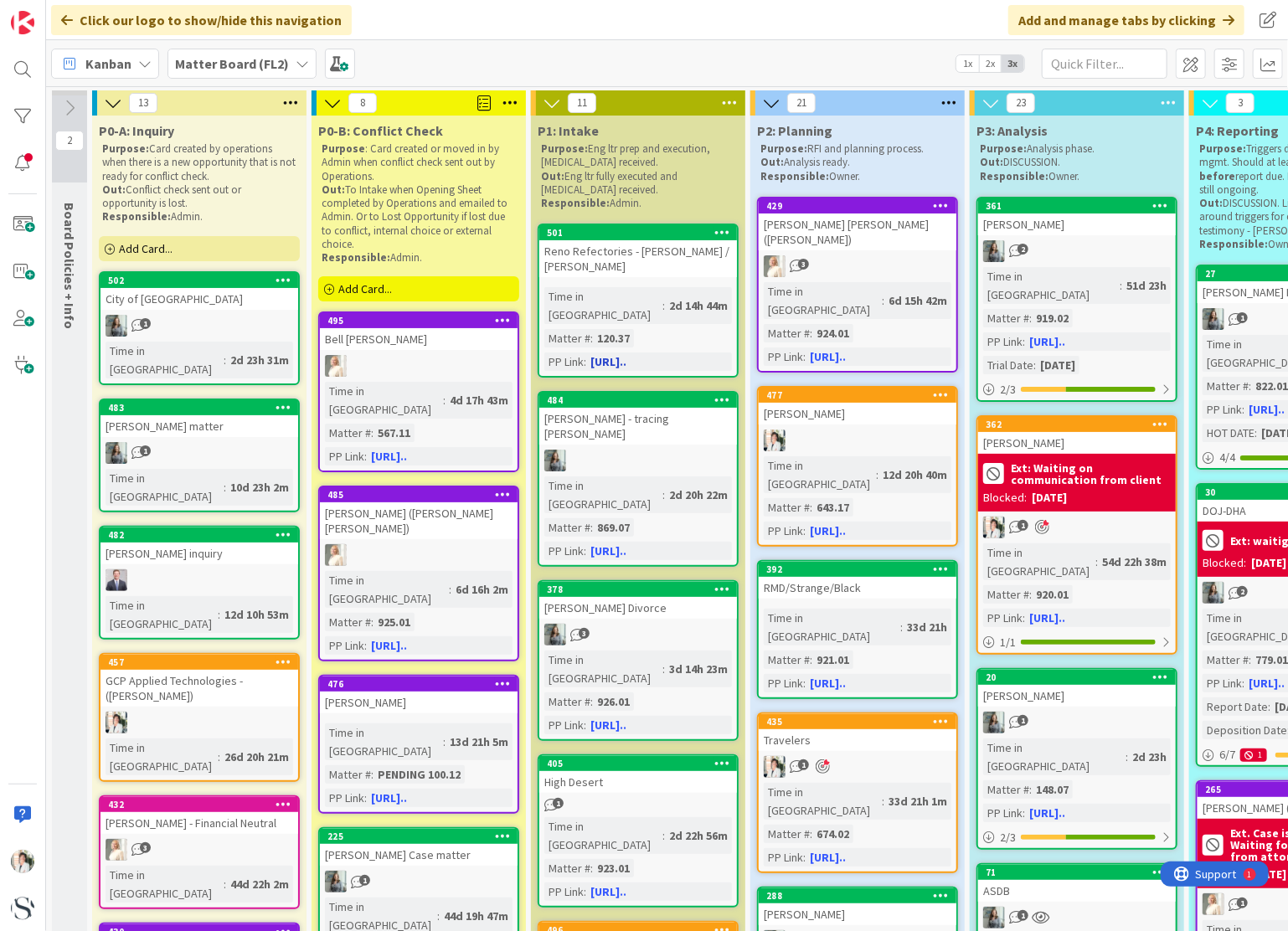
click at [633, 255] on div "Reno Refectories - [PERSON_NAME] / [PERSON_NAME]" at bounding box center [637, 259] width 198 height 37
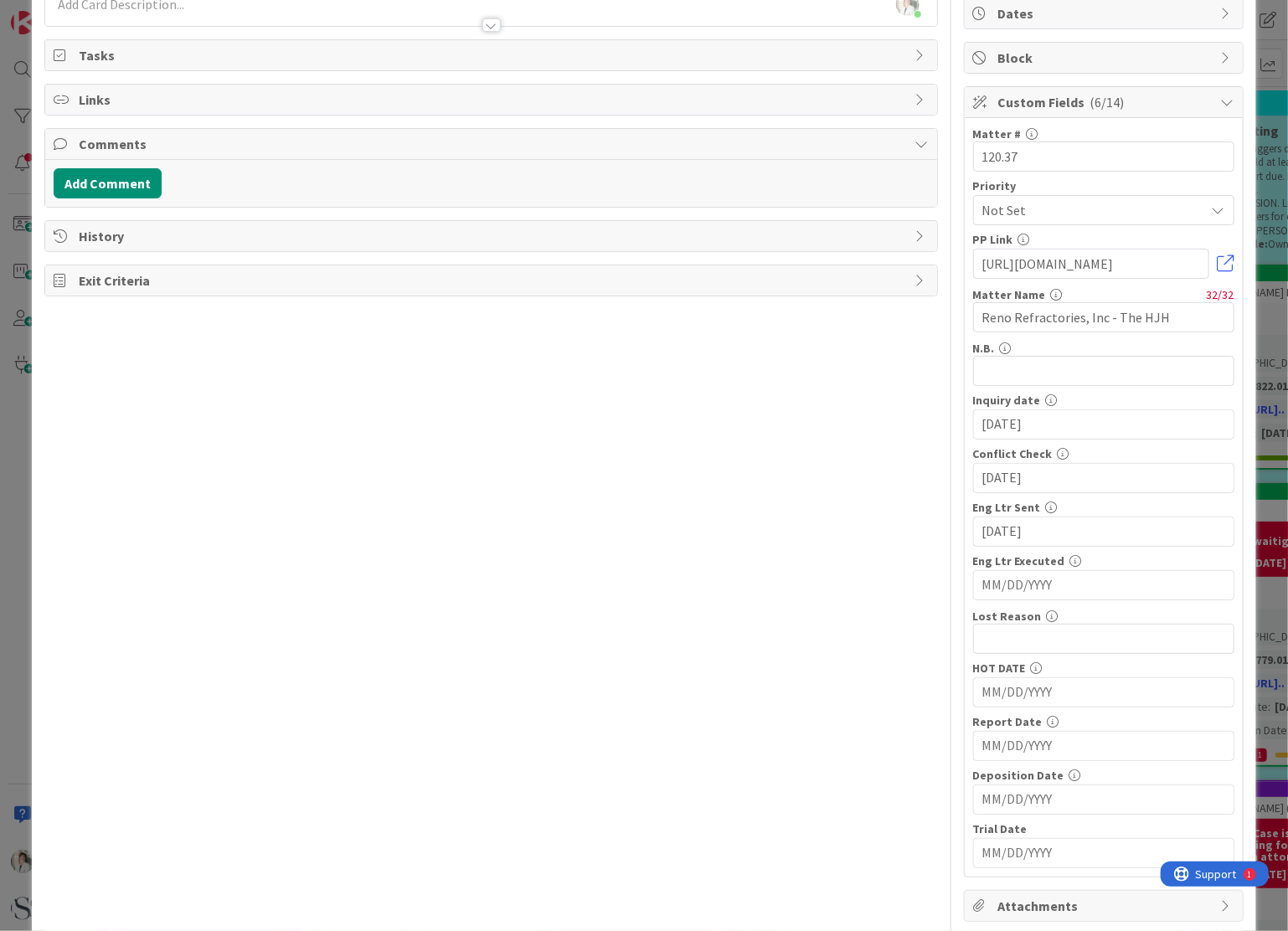
scroll to position [251, 0]
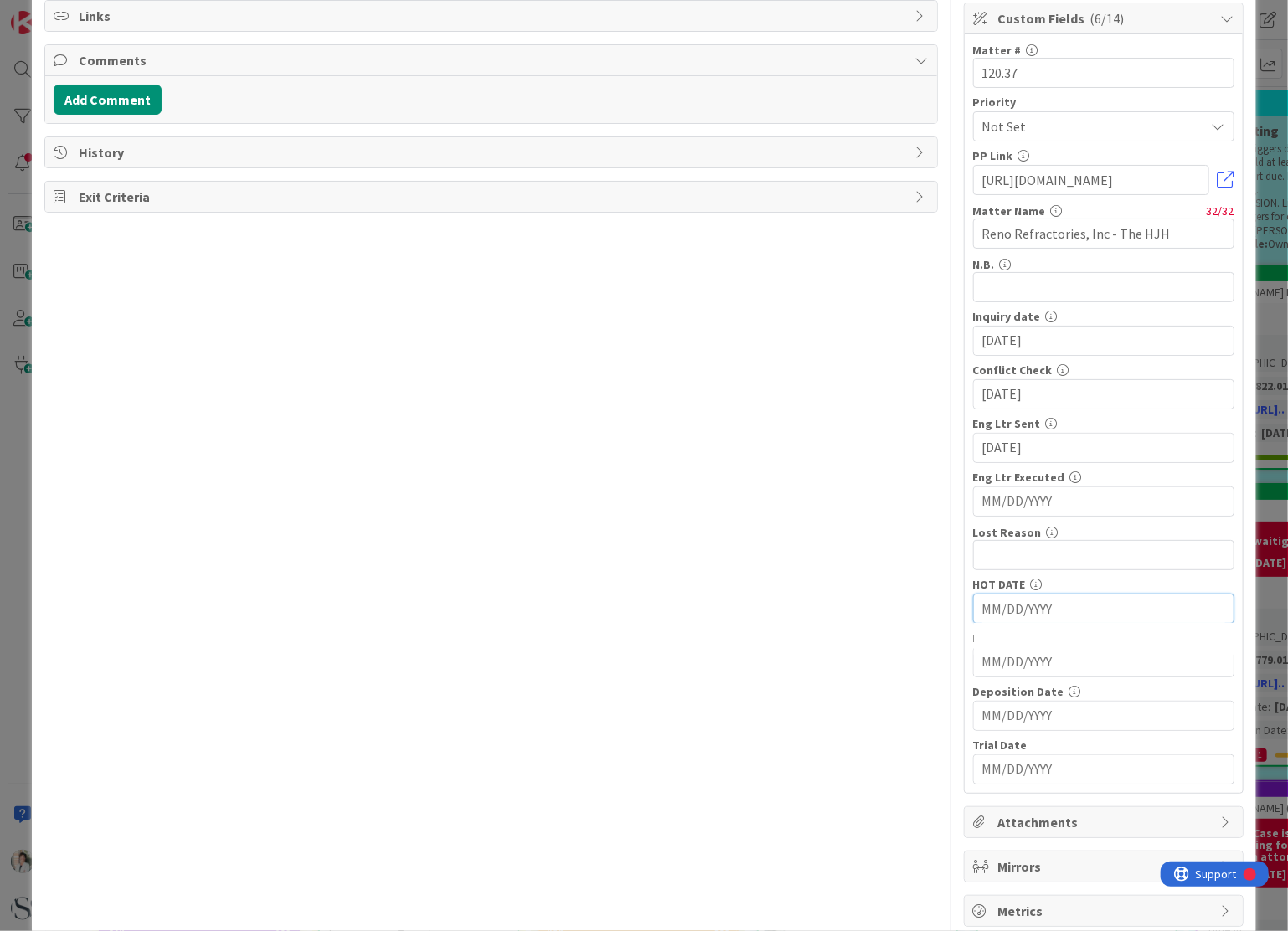
click at [1003, 603] on input "MM/DD/YYYY" at bounding box center [1103, 608] width 242 height 29
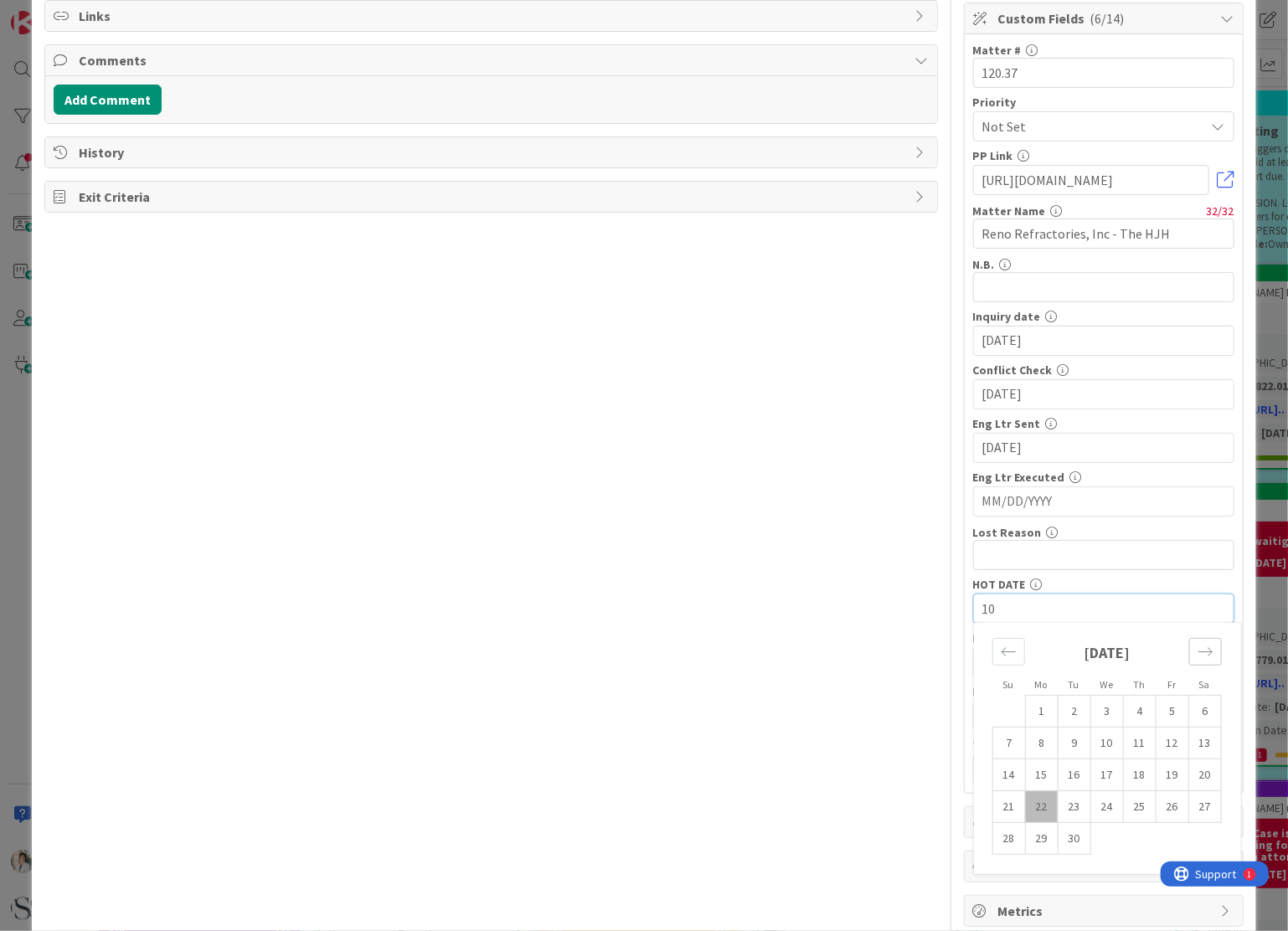
click at [1197, 652] on icon "Move forward to switch to the next month." at bounding box center [1205, 651] width 16 height 16
click at [1162, 834] on td "31" at bounding box center [1171, 839] width 32 height 31
type input "[DATE]"
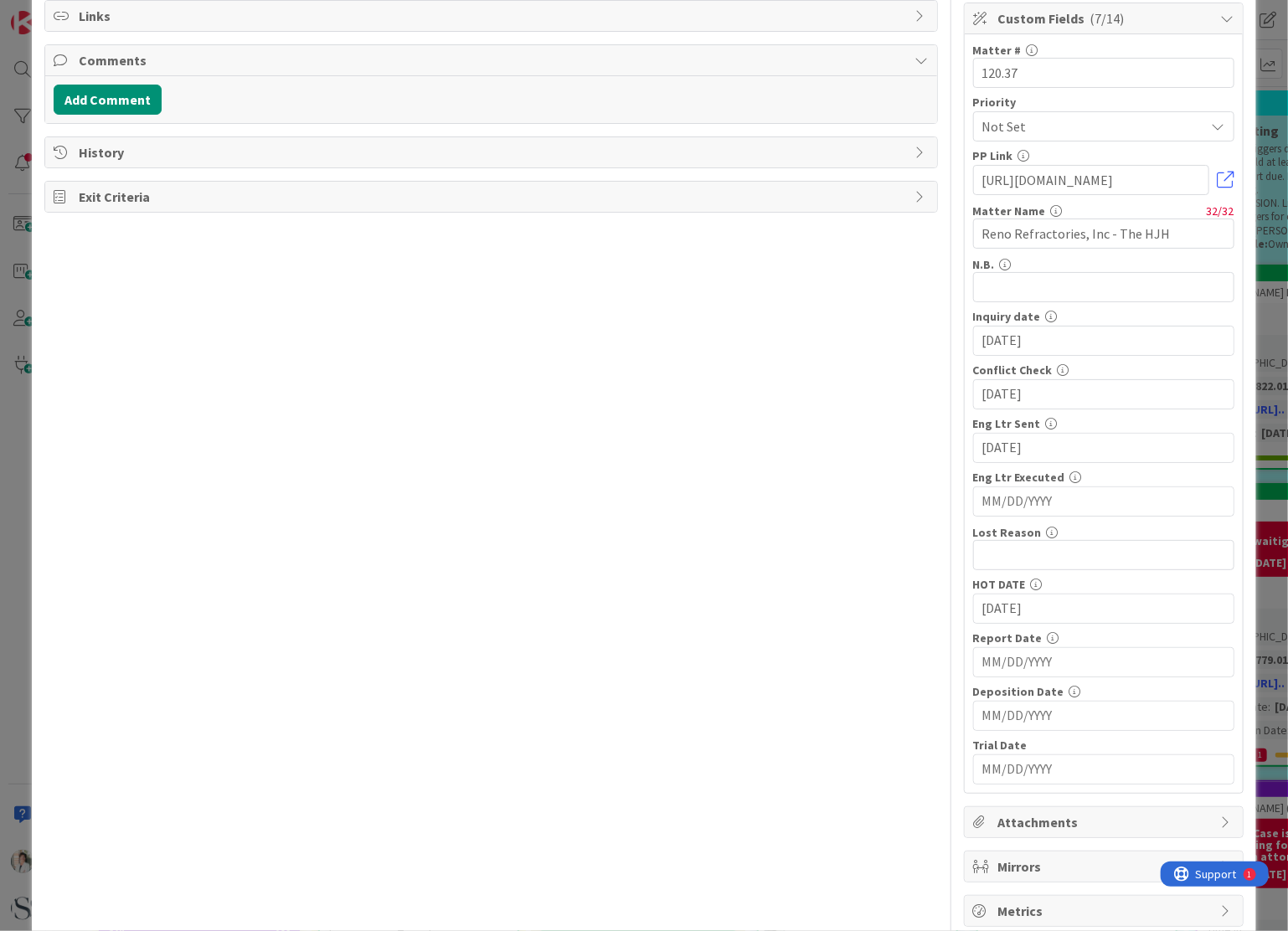
scroll to position [0, 0]
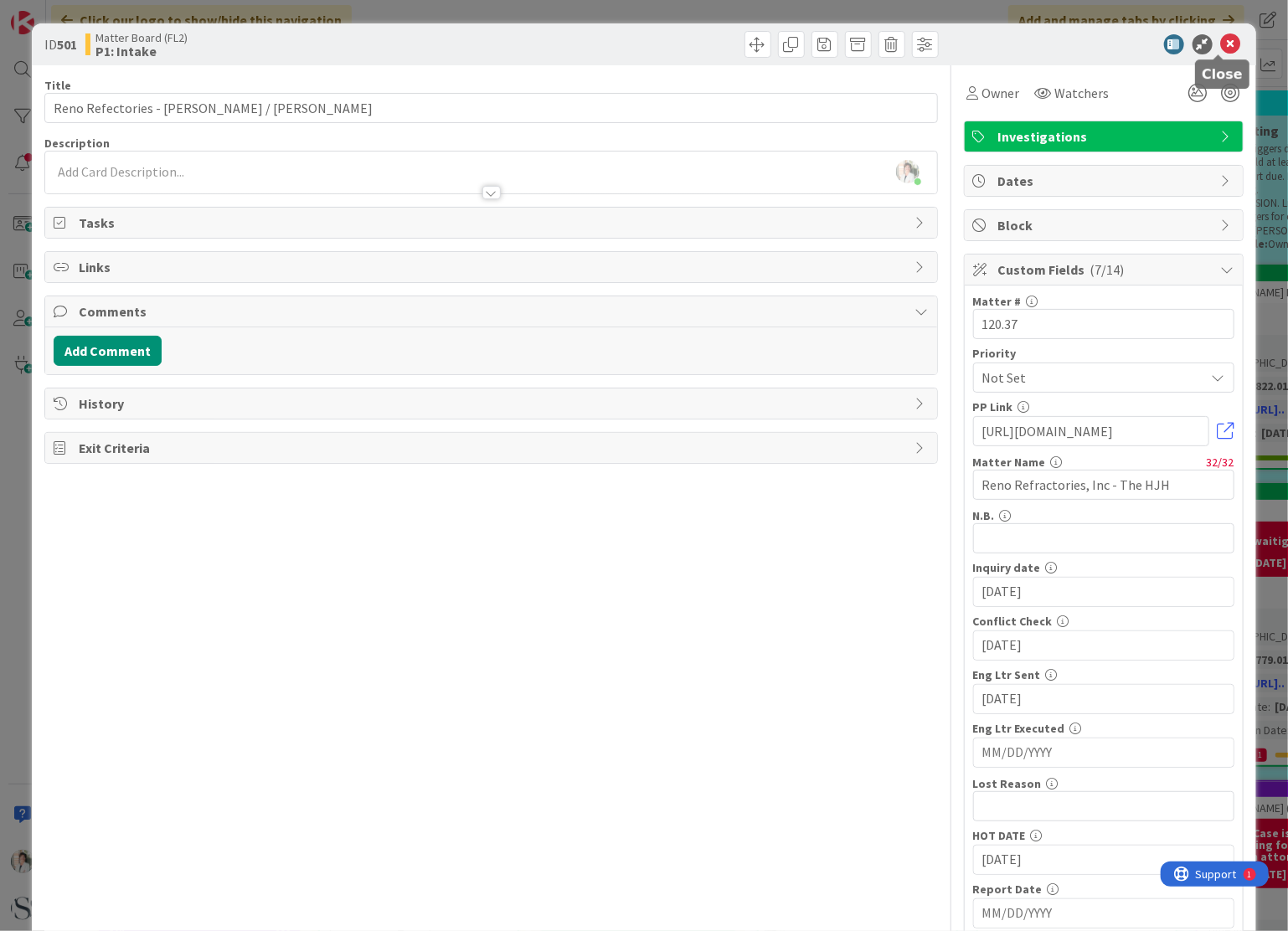
click at [1221, 43] on icon at bounding box center [1230, 44] width 20 height 20
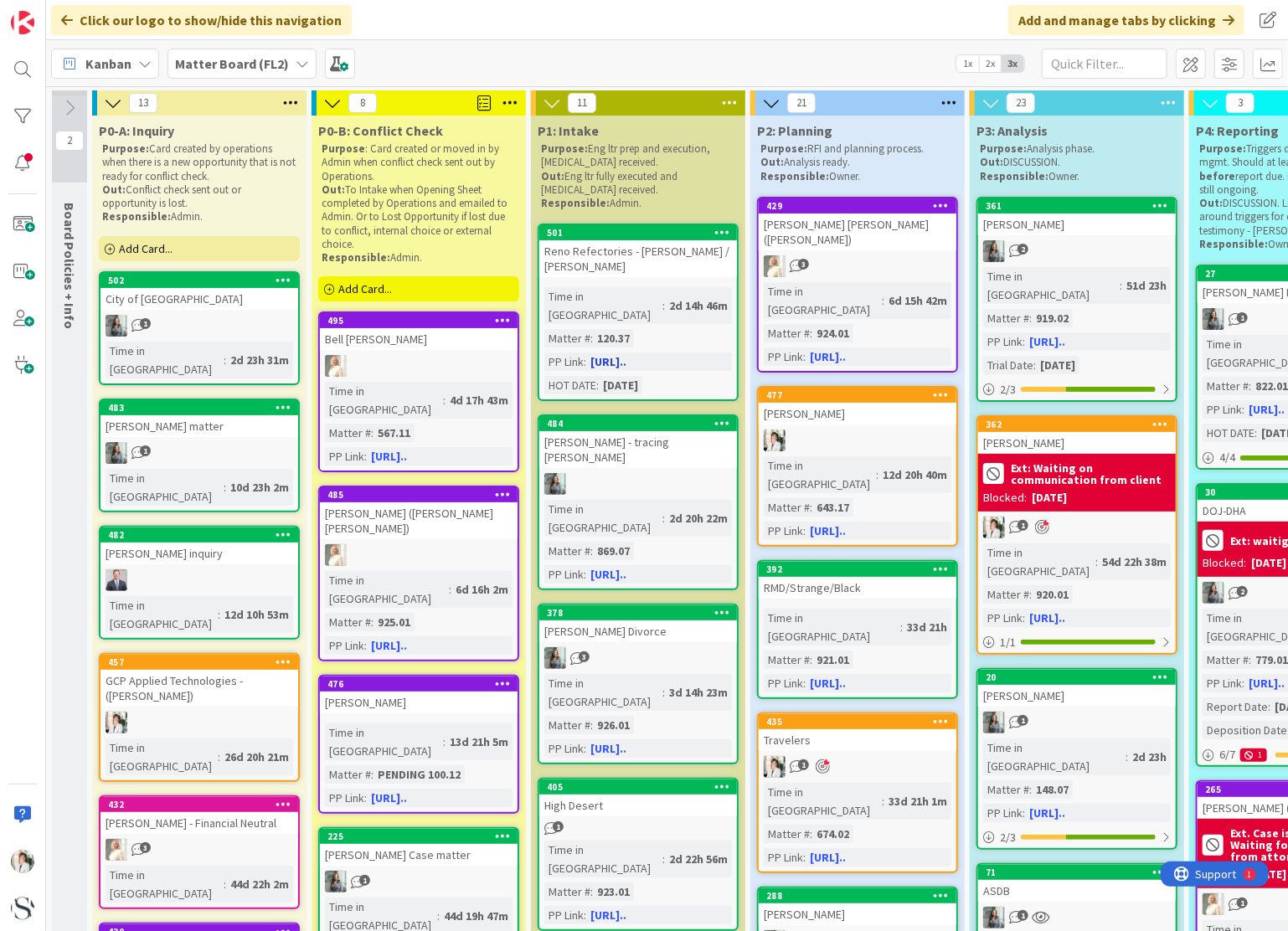
scroll to position [84, 0]
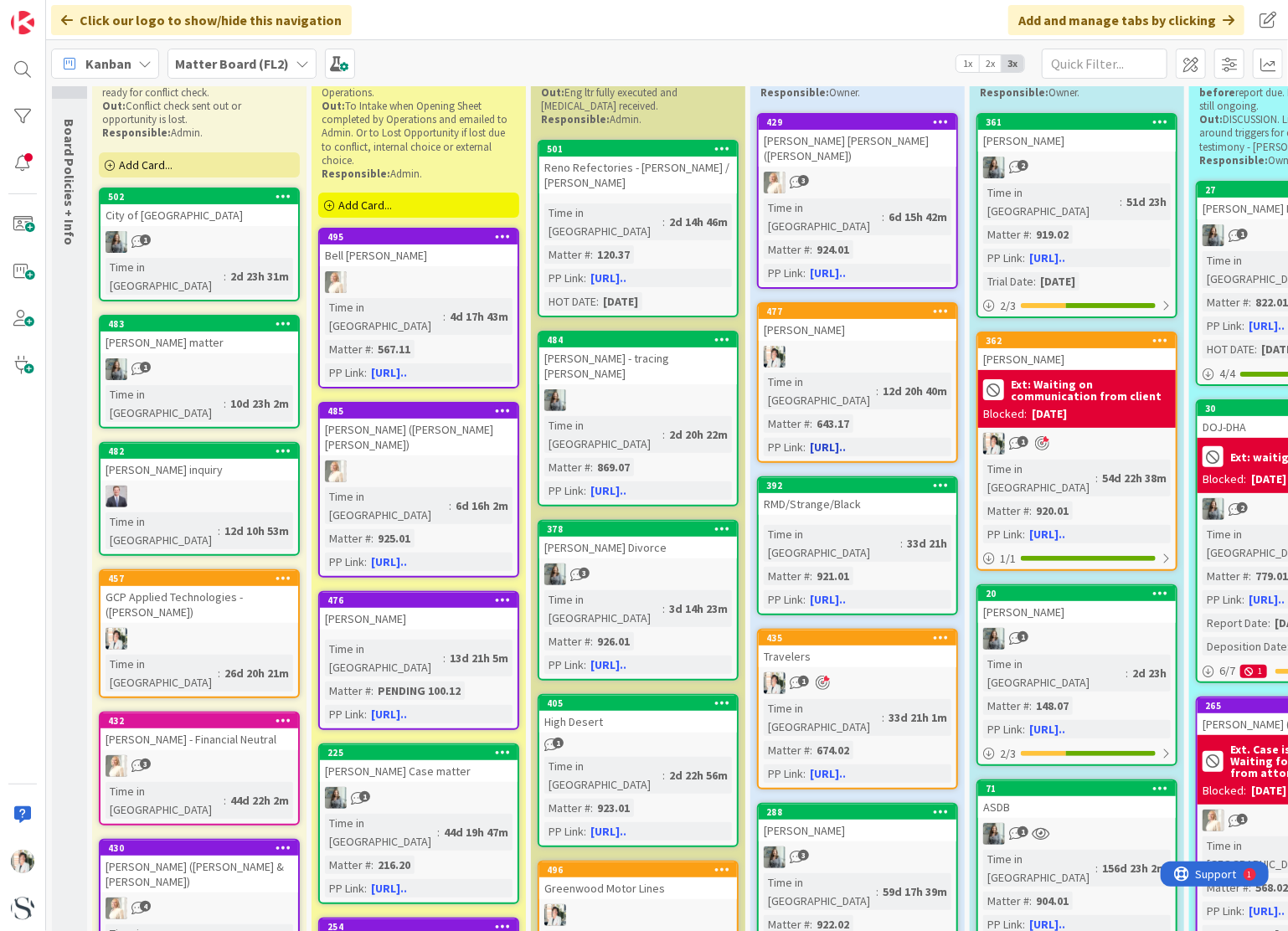
click at [861, 319] on div "[PERSON_NAME]" at bounding box center [857, 330] width 198 height 22
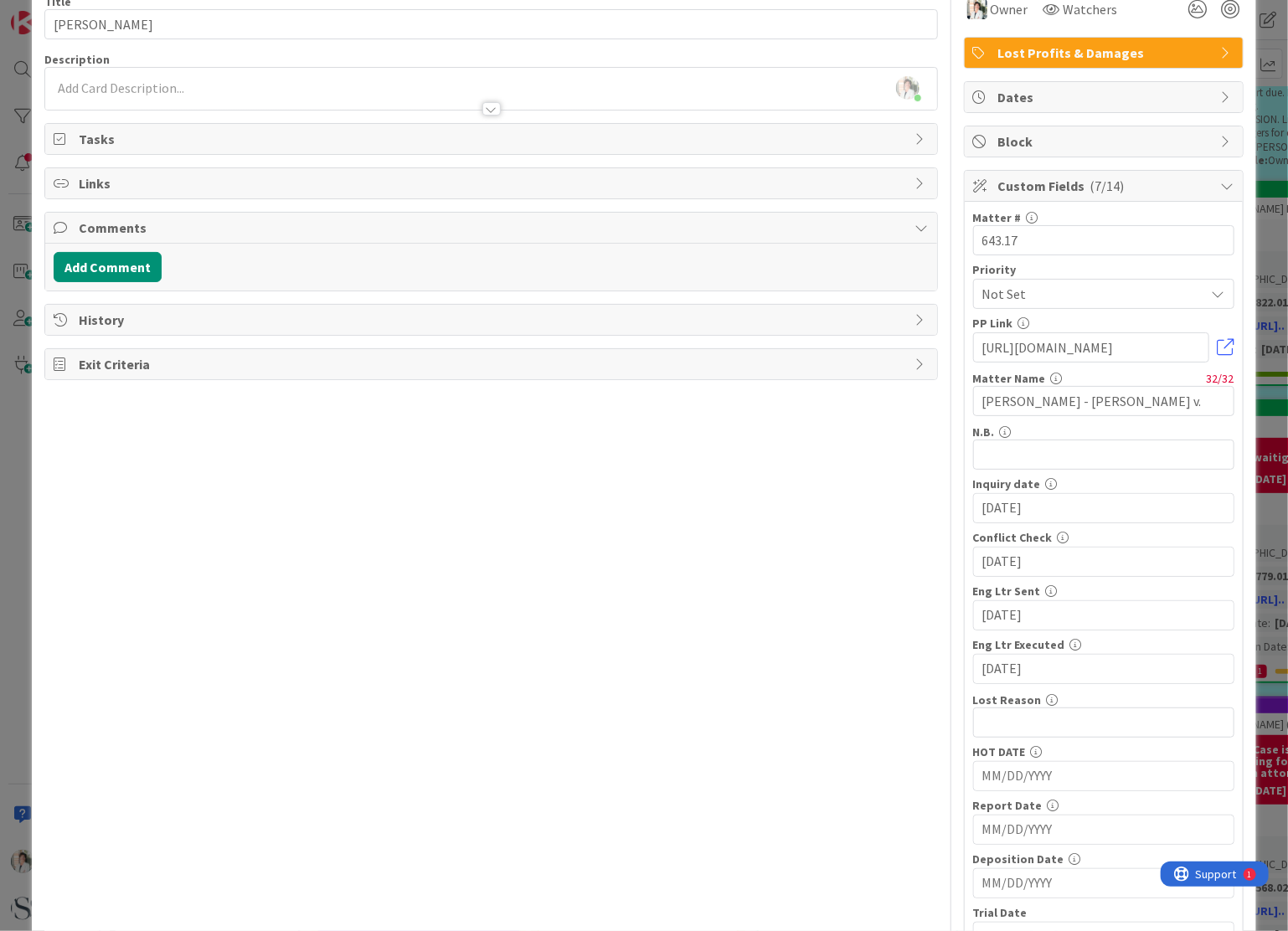
scroll to position [167, 0]
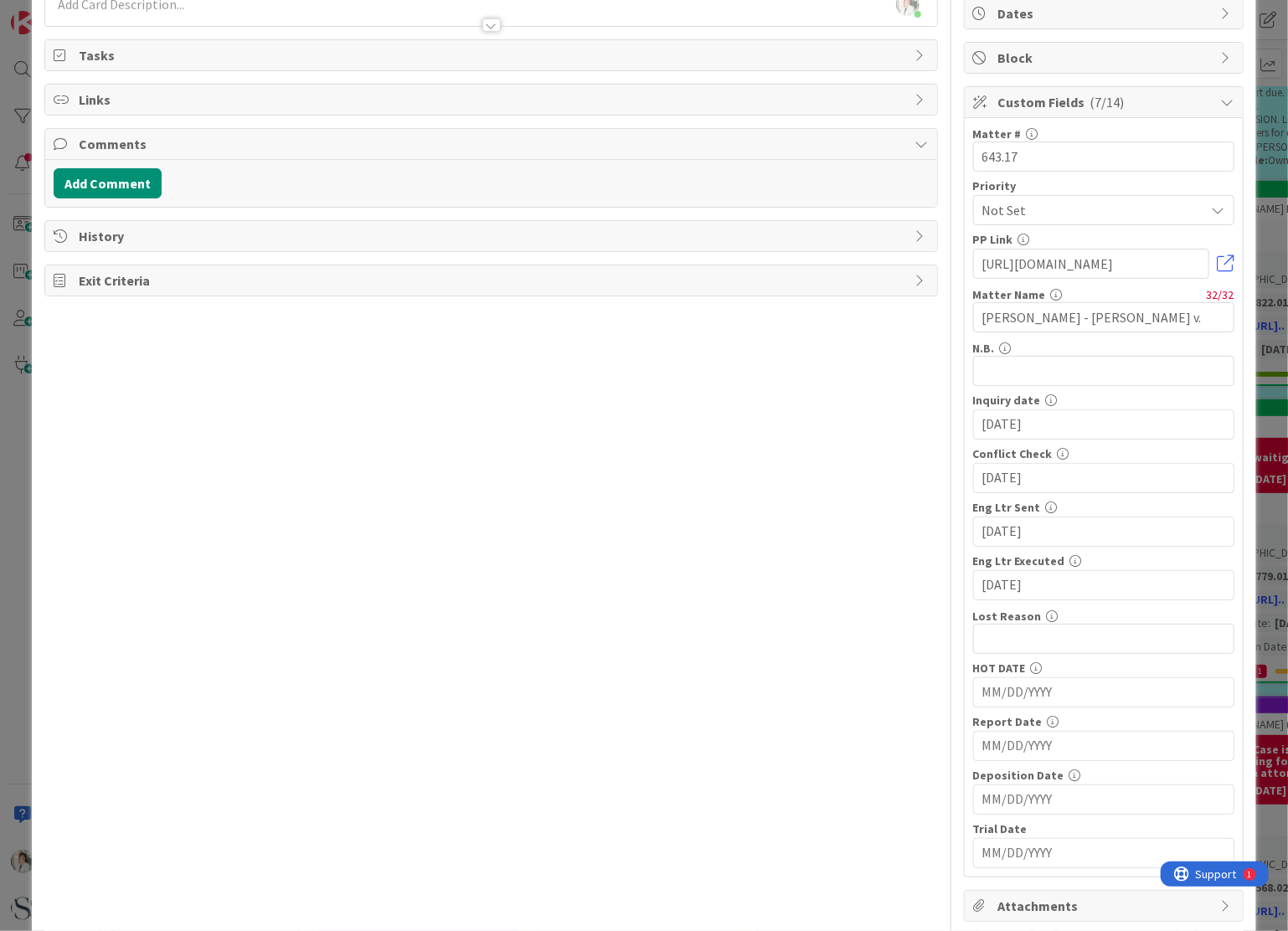
click at [988, 689] on input "MM/DD/YYYY" at bounding box center [1103, 692] width 242 height 29
click at [1197, 730] on icon "Move forward to switch to the next month." at bounding box center [1205, 735] width 16 height 16
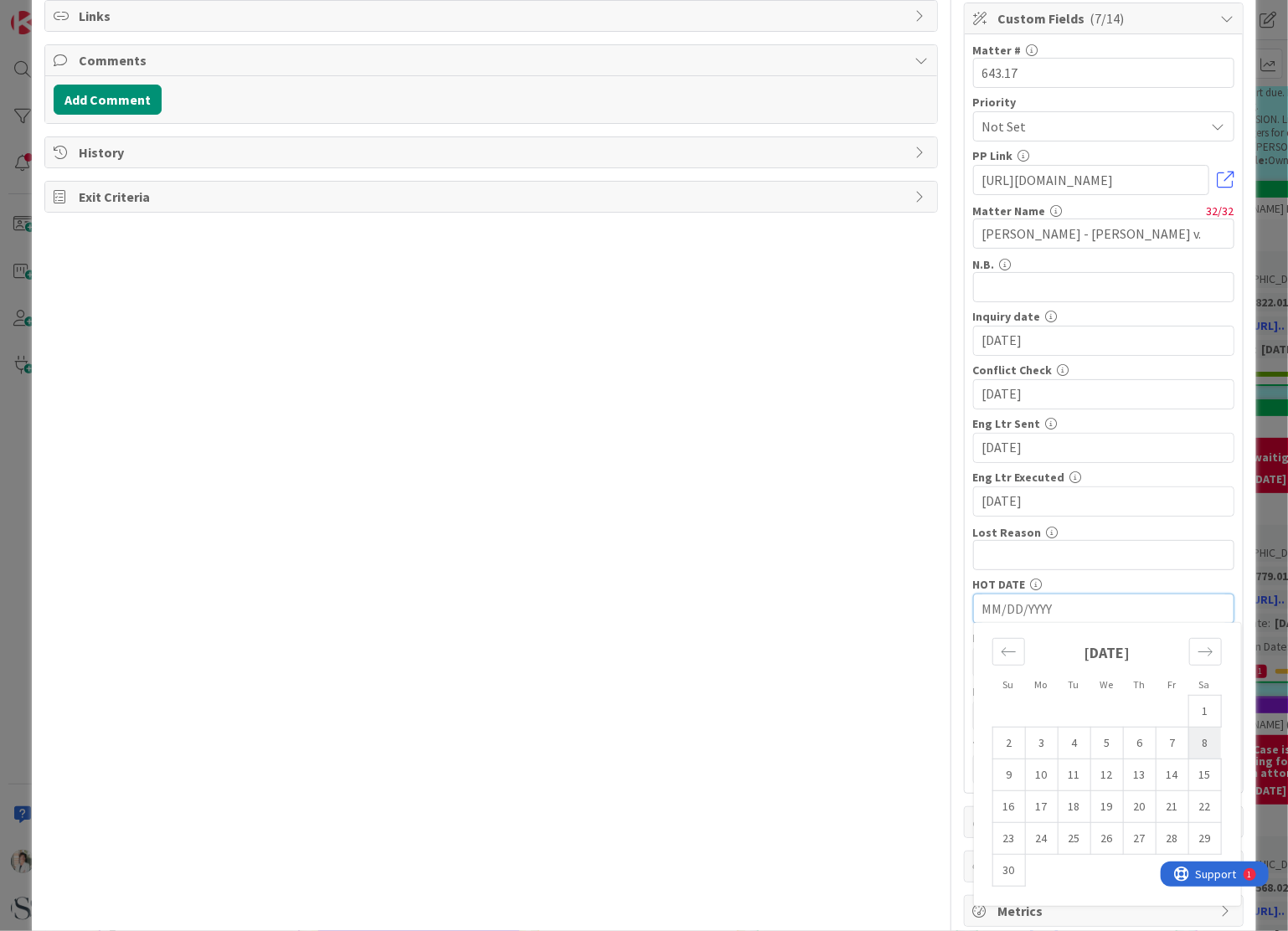
scroll to position [275, 0]
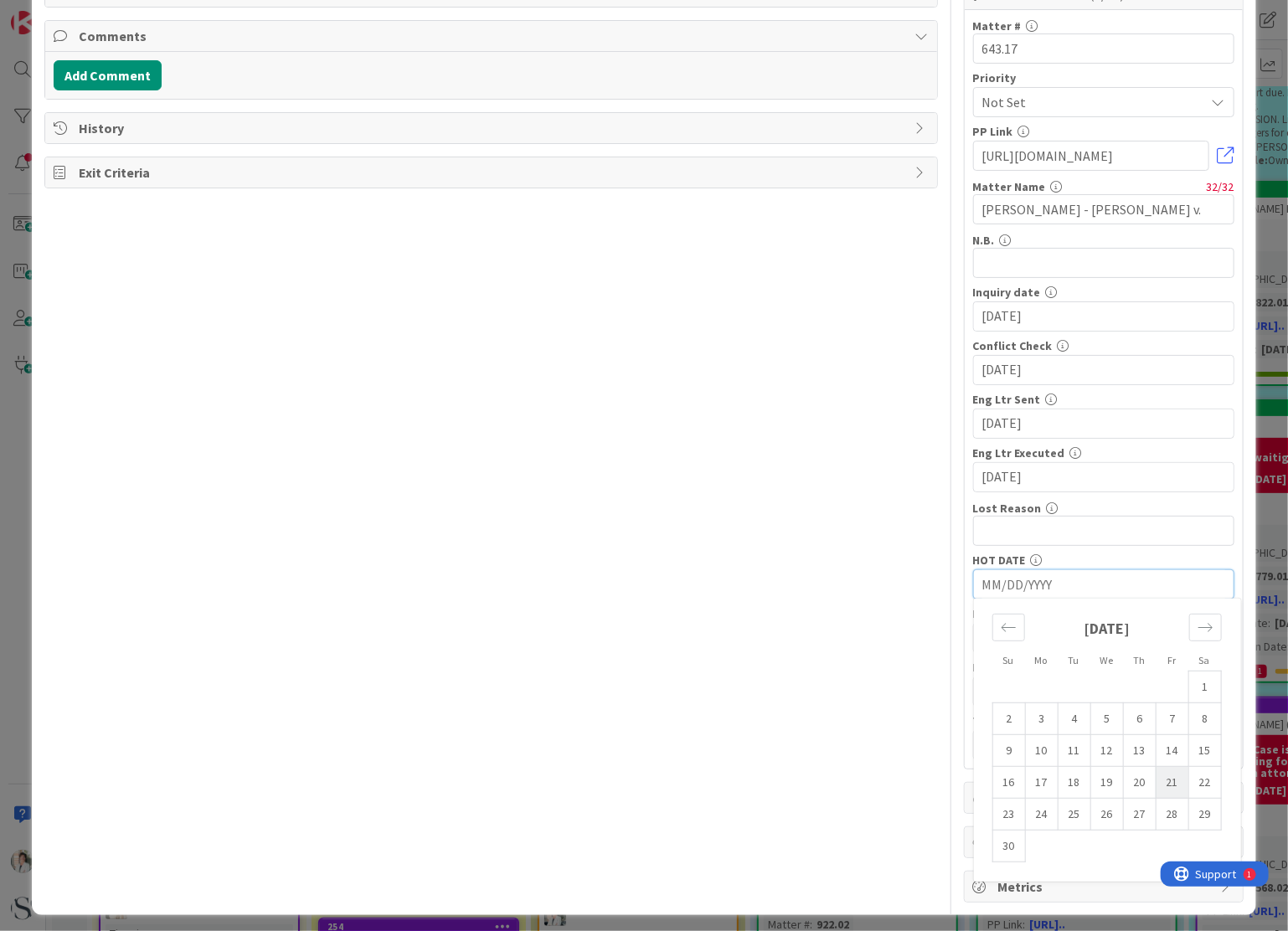
click at [1155, 775] on td "21" at bounding box center [1171, 783] width 32 height 31
type input "[DATE]"
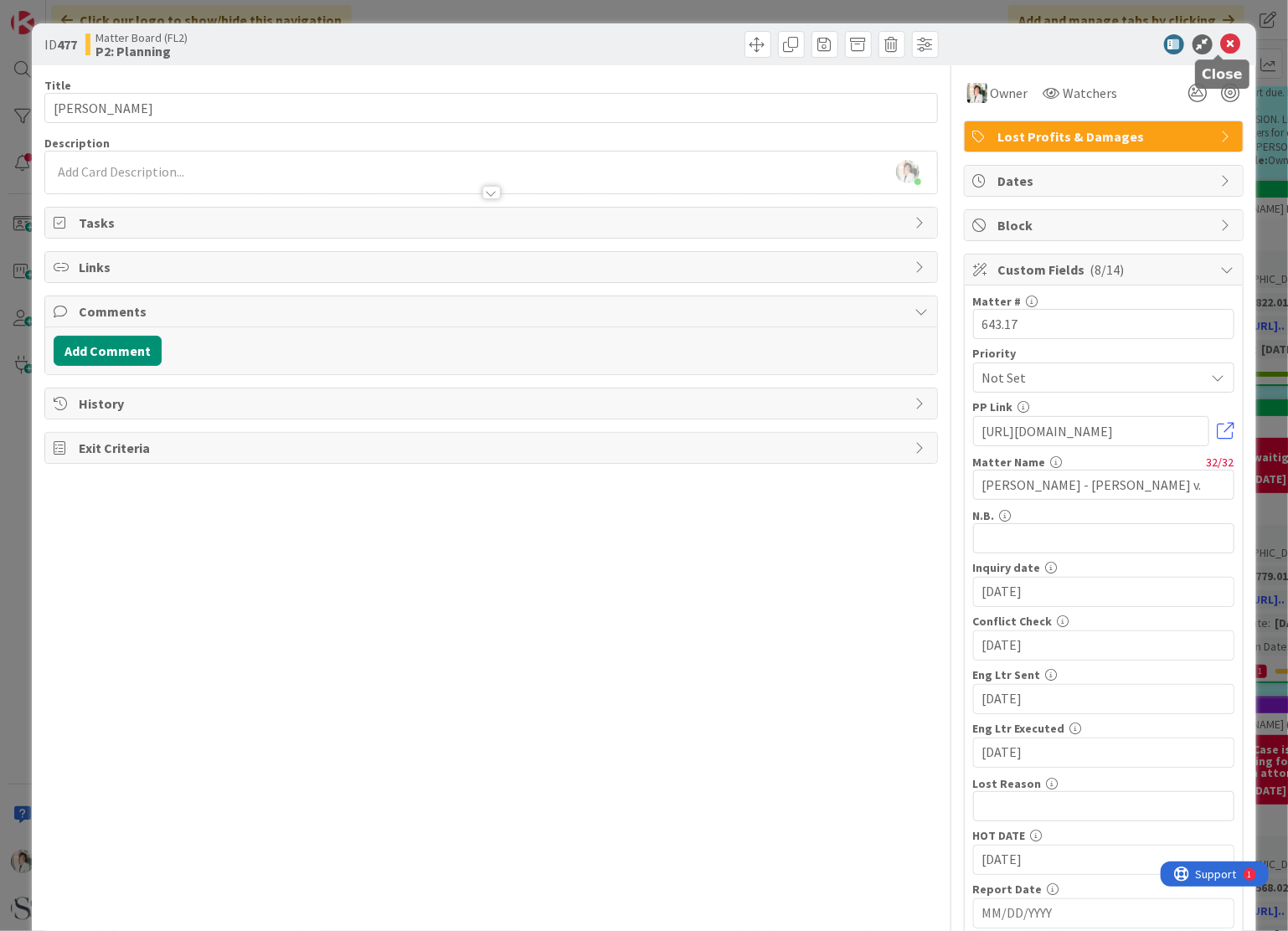
click at [1221, 37] on icon at bounding box center [1230, 44] width 20 height 20
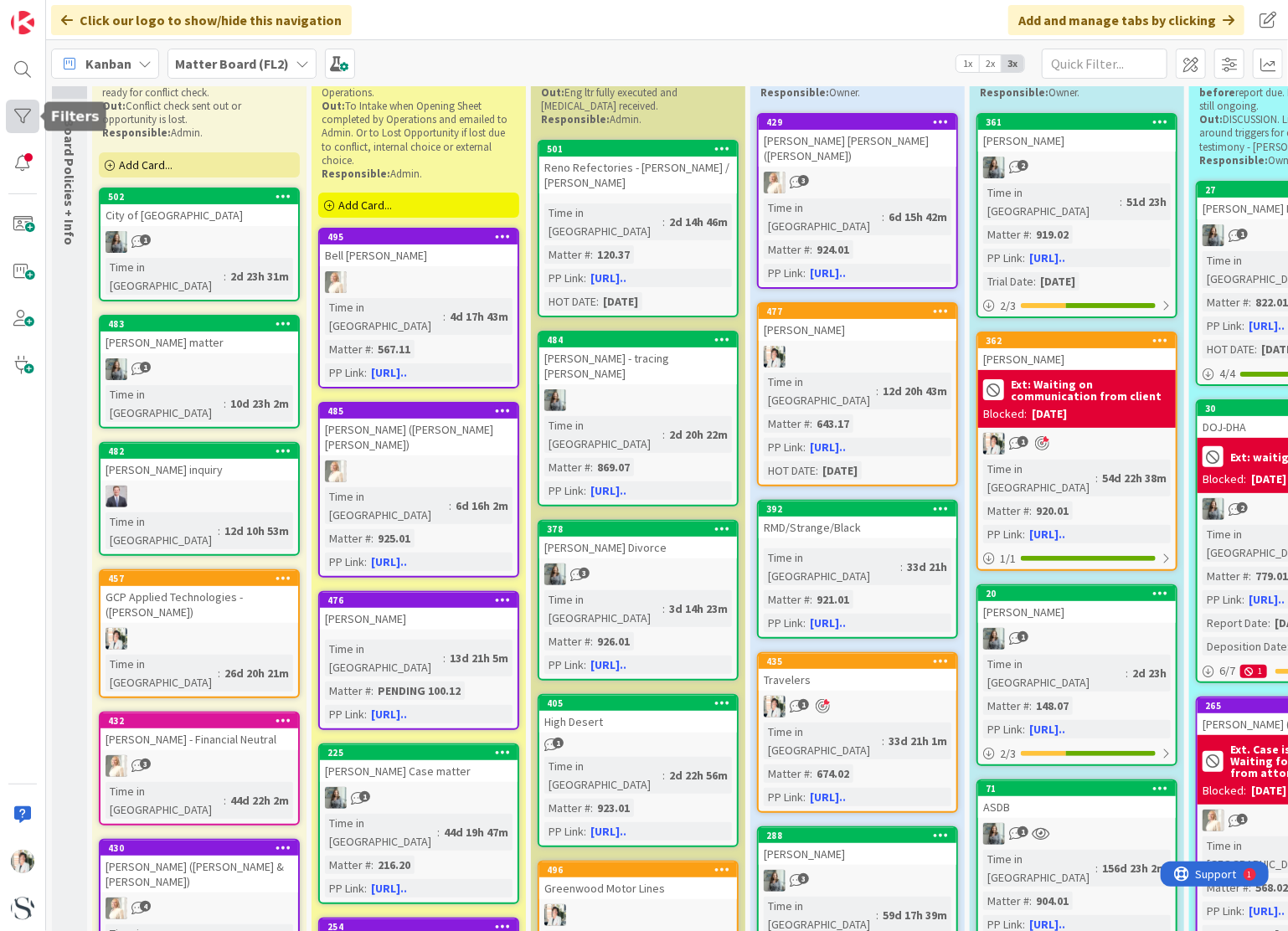
click at [30, 111] on div at bounding box center [23, 116] width 33 height 33
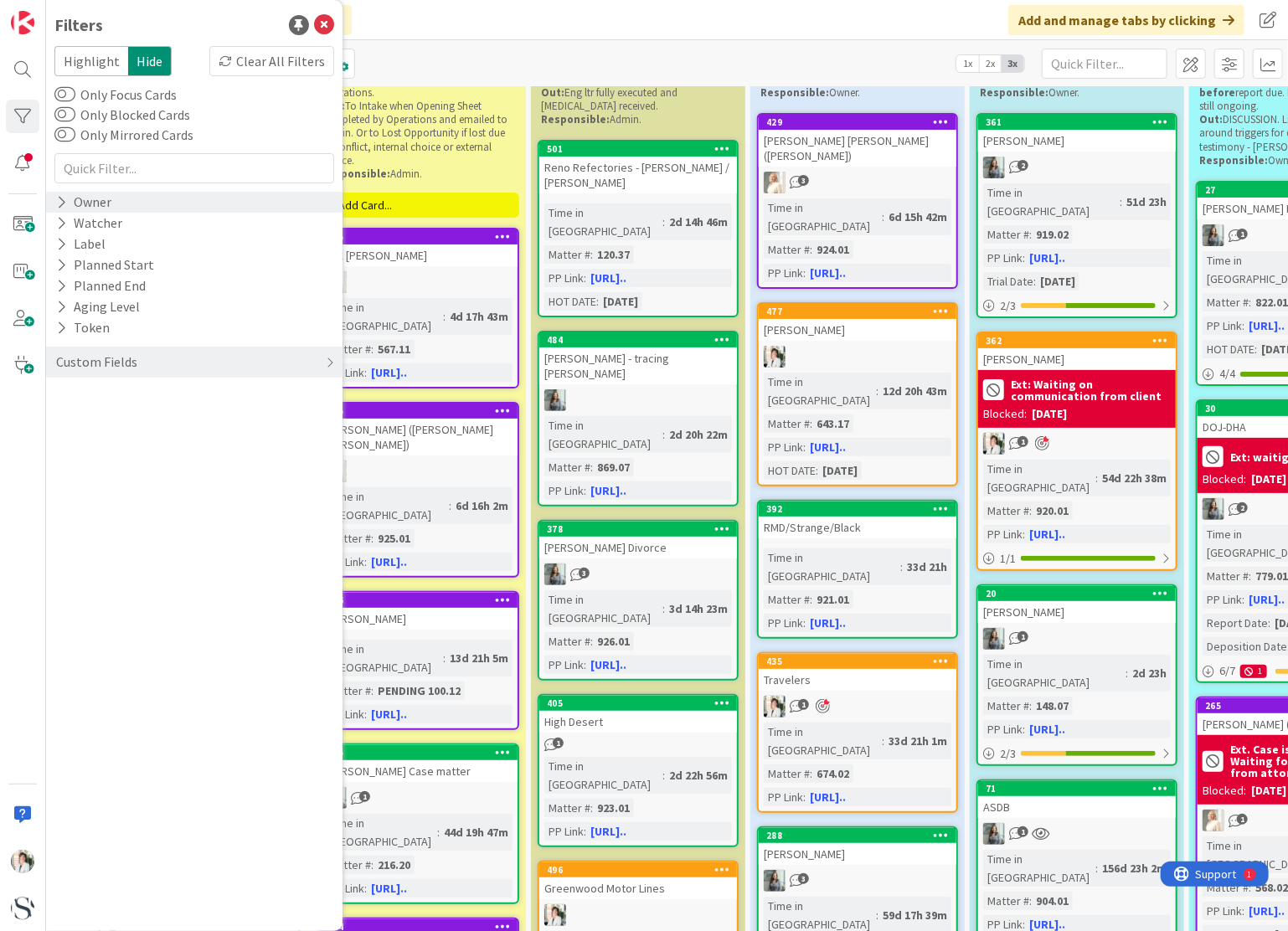
click at [89, 203] on div "Owner" at bounding box center [83, 202] width 58 height 21
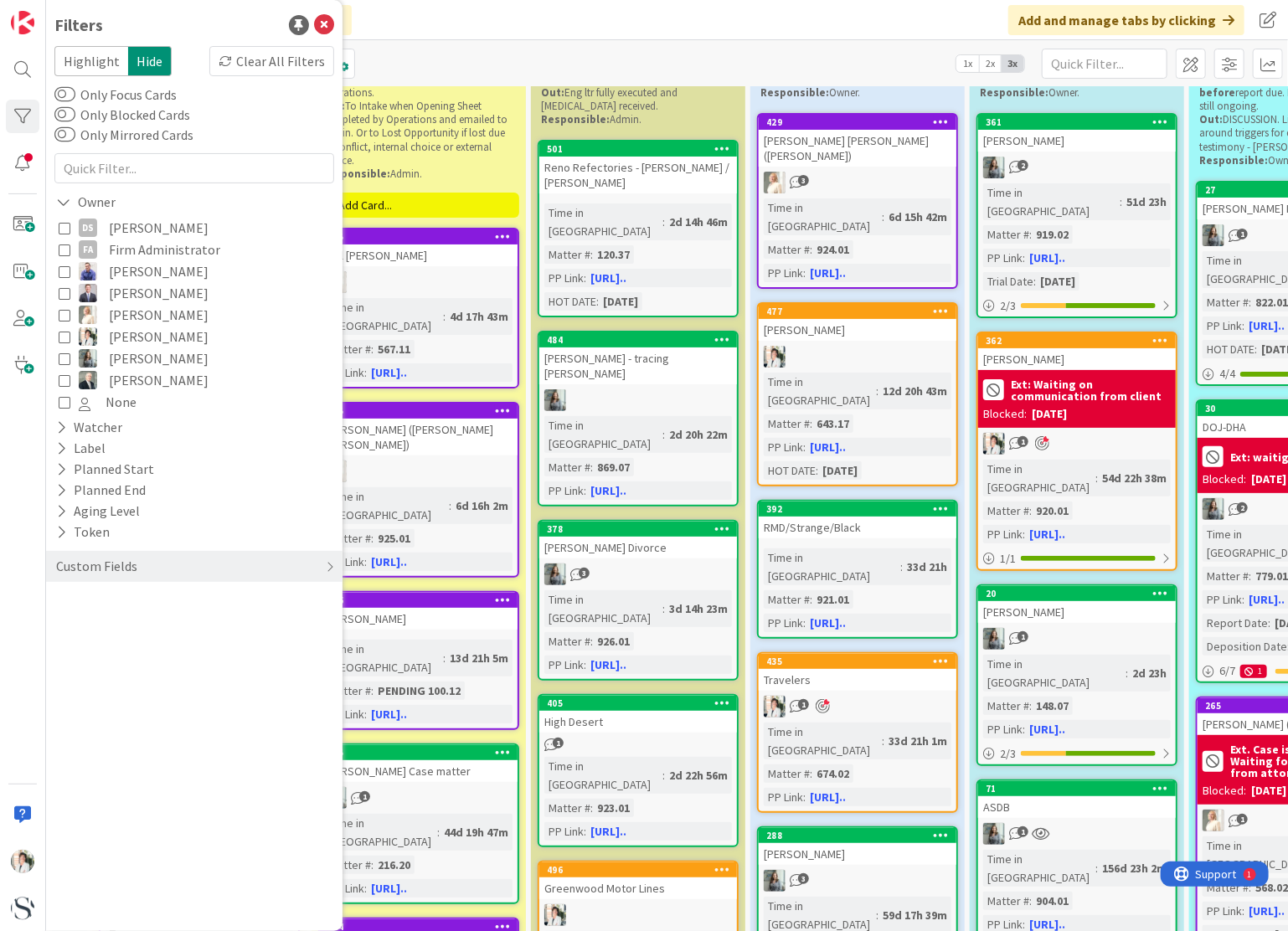
click at [65, 337] on icon at bounding box center [64, 336] width 11 height 11
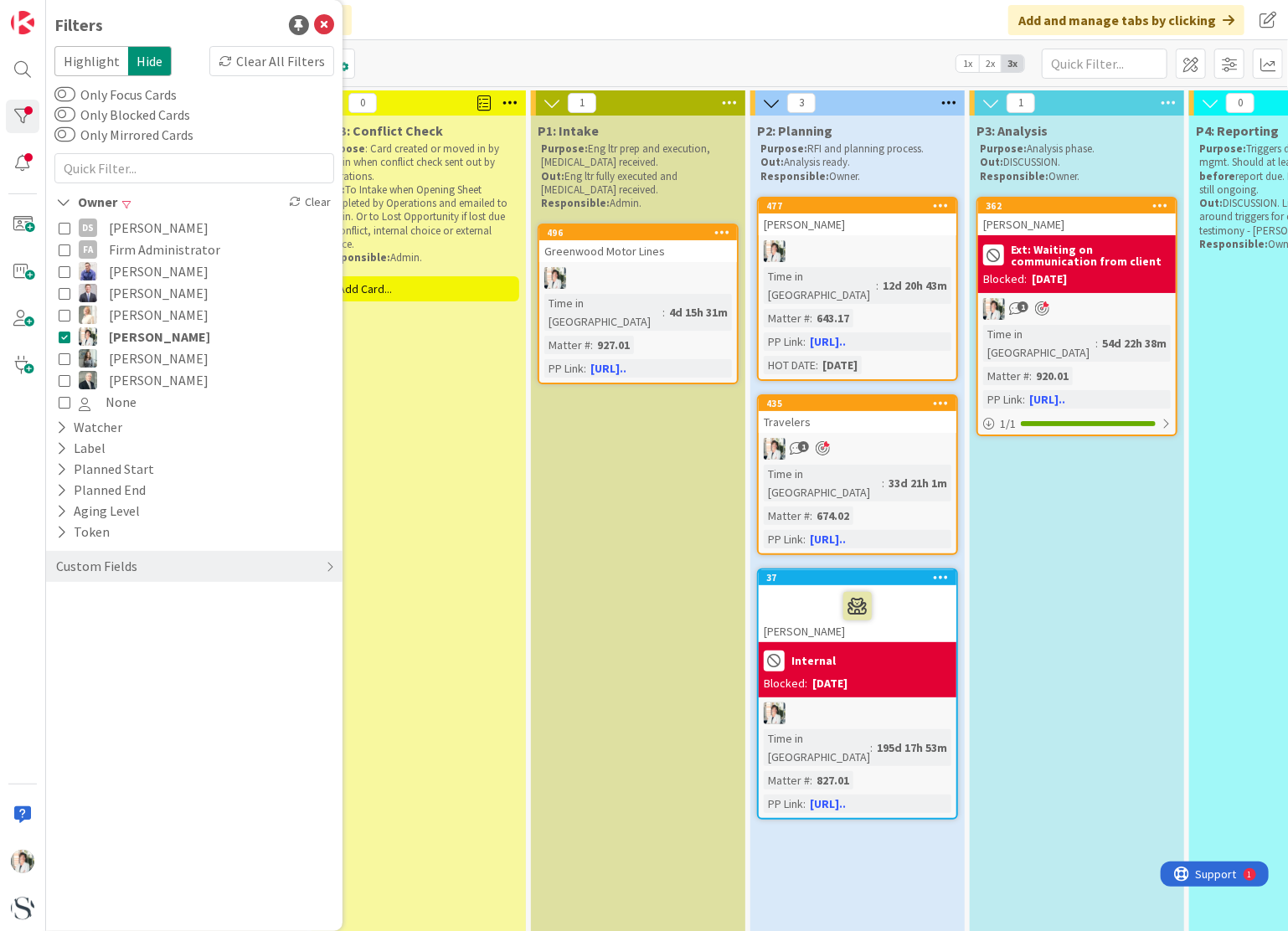
click at [64, 333] on icon at bounding box center [64, 336] width 11 height 11
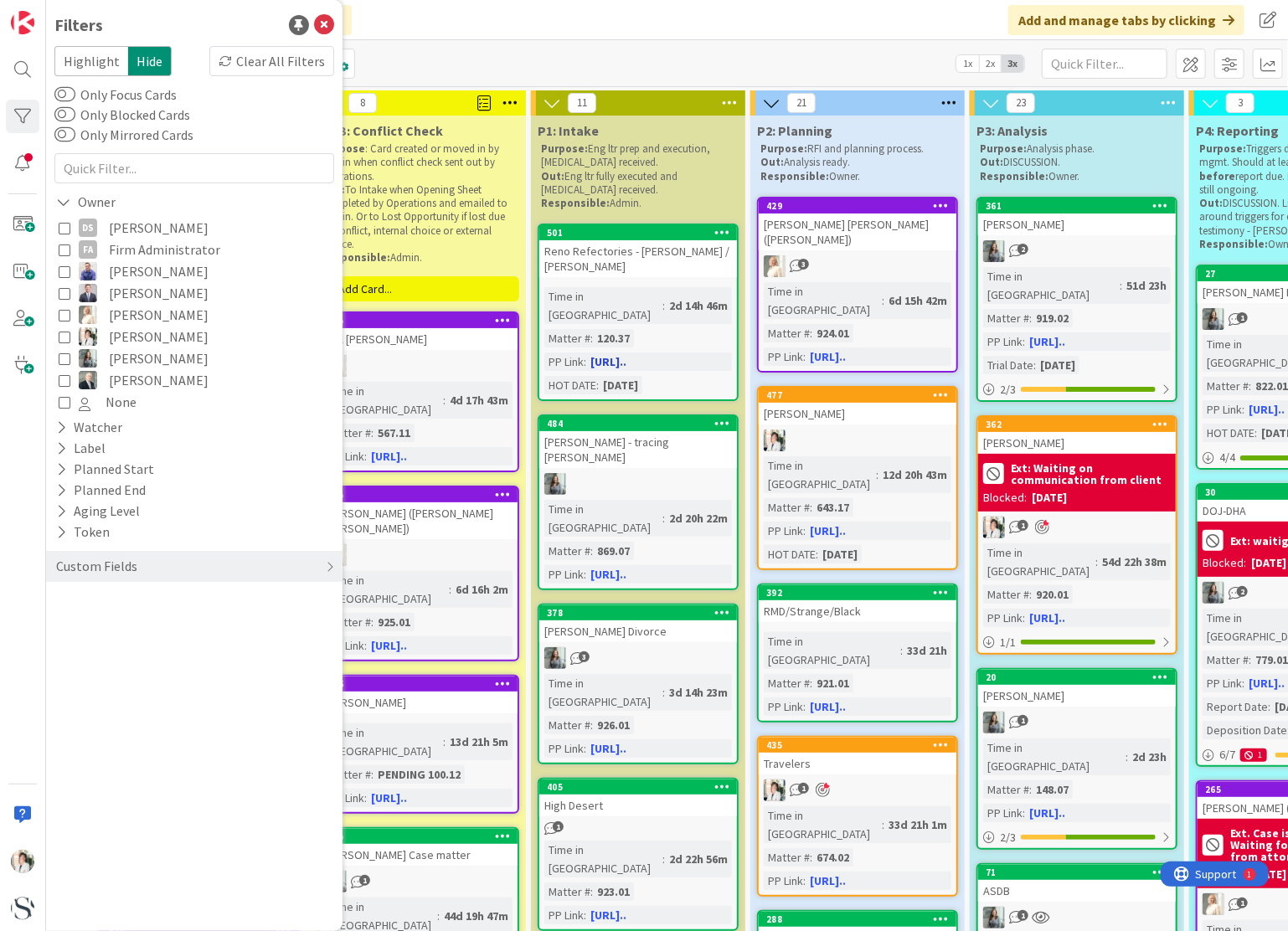
click at [653, 255] on div "Reno Refectories - [PERSON_NAME] / [PERSON_NAME]" at bounding box center [637, 259] width 198 height 37
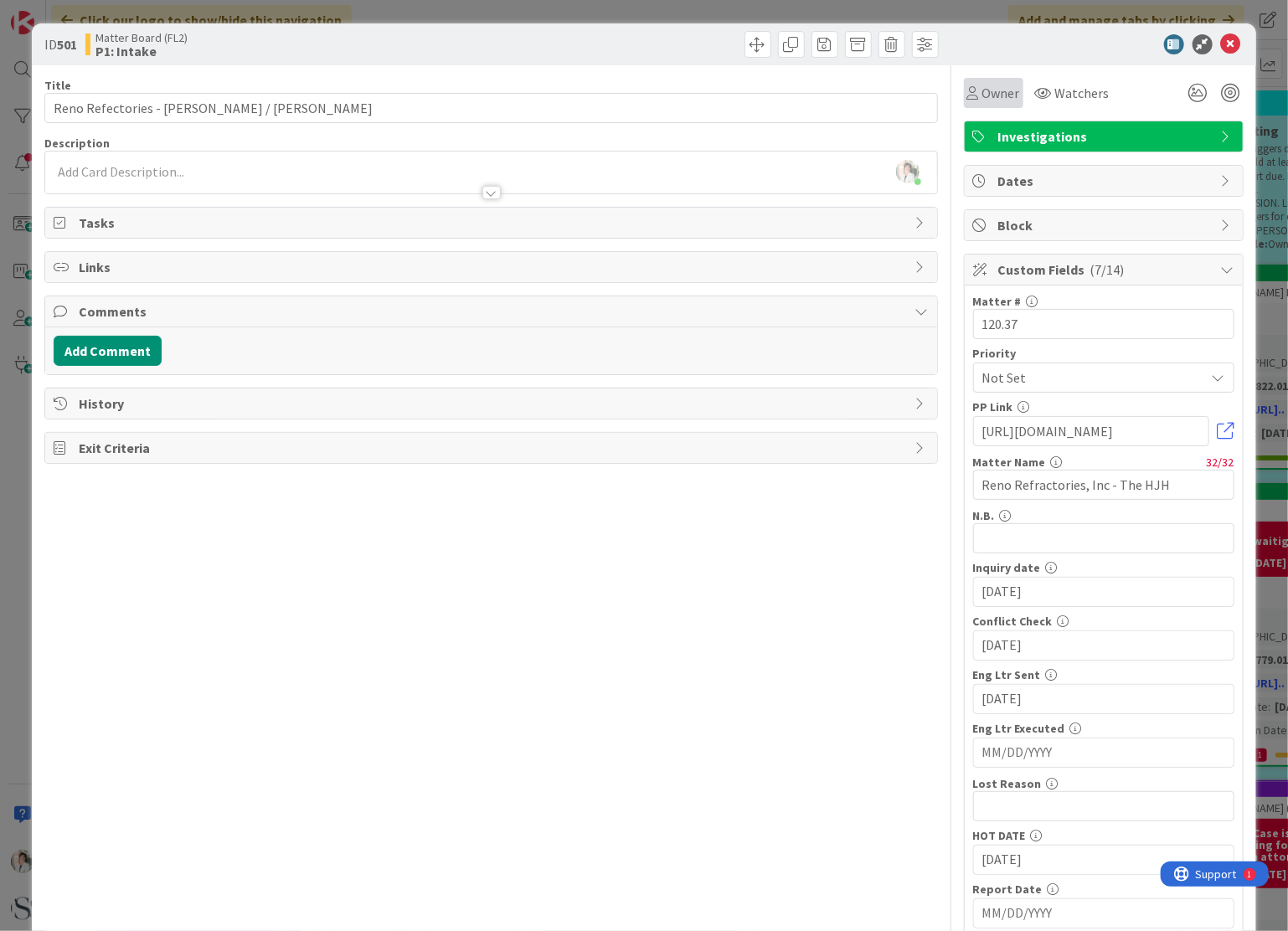
click at [982, 94] on span "Owner" at bounding box center [1000, 92] width 37 height 20
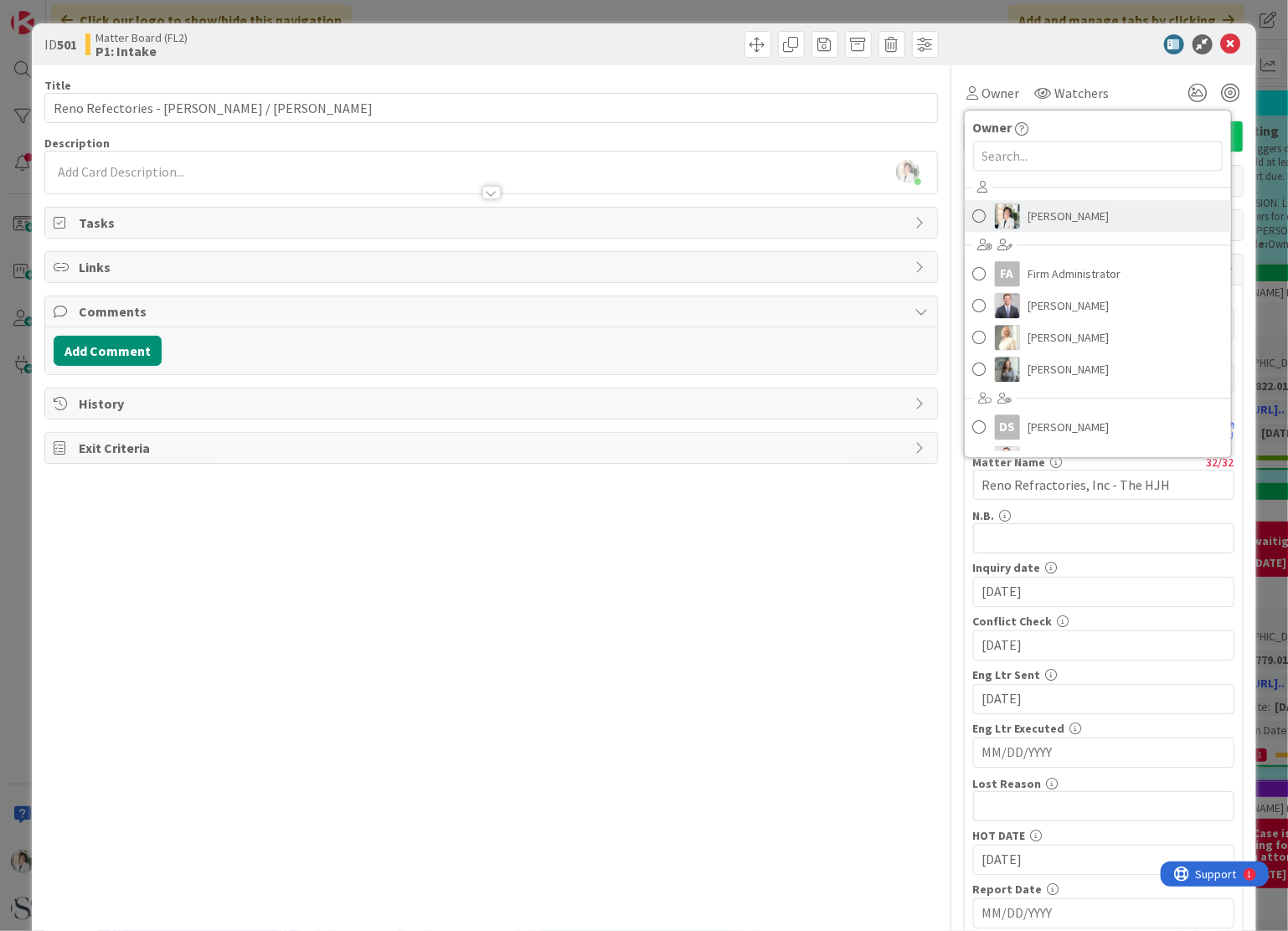
click at [973, 221] on span at bounding box center [979, 215] width 13 height 25
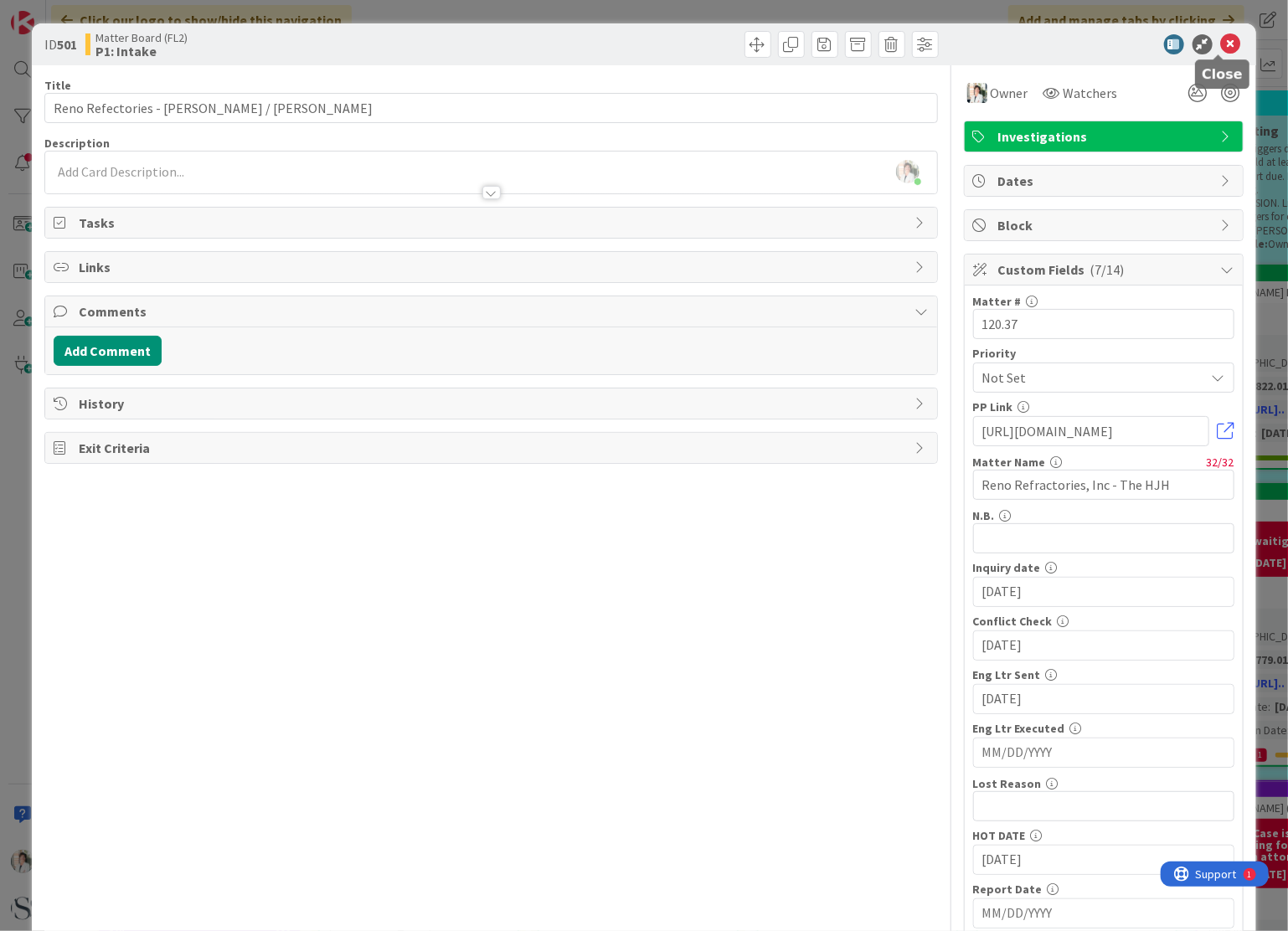
click at [1221, 48] on icon at bounding box center [1230, 44] width 20 height 20
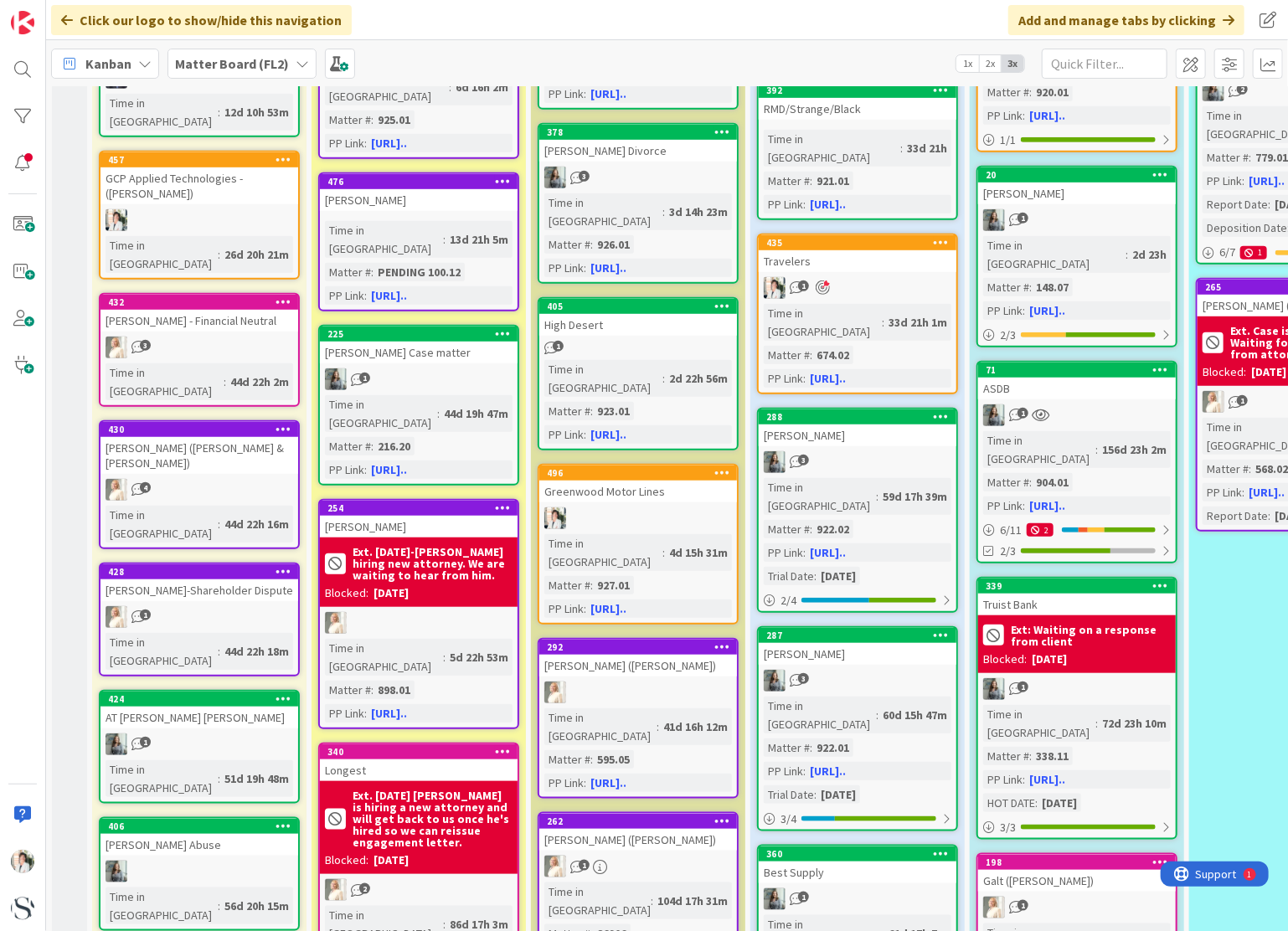
scroll to position [586, 0]
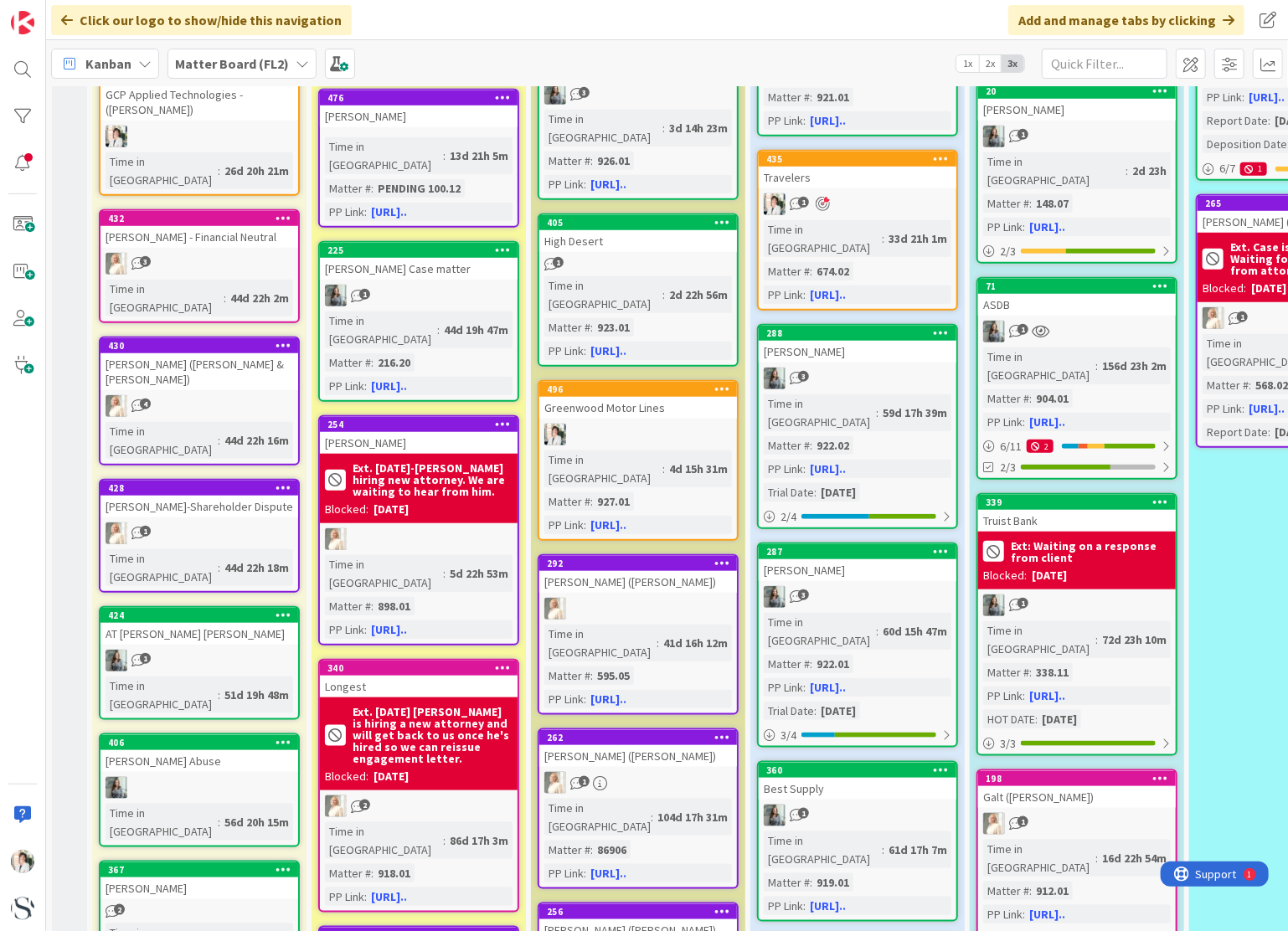
click at [191, 877] on div "[PERSON_NAME]" at bounding box center [199, 887] width 198 height 22
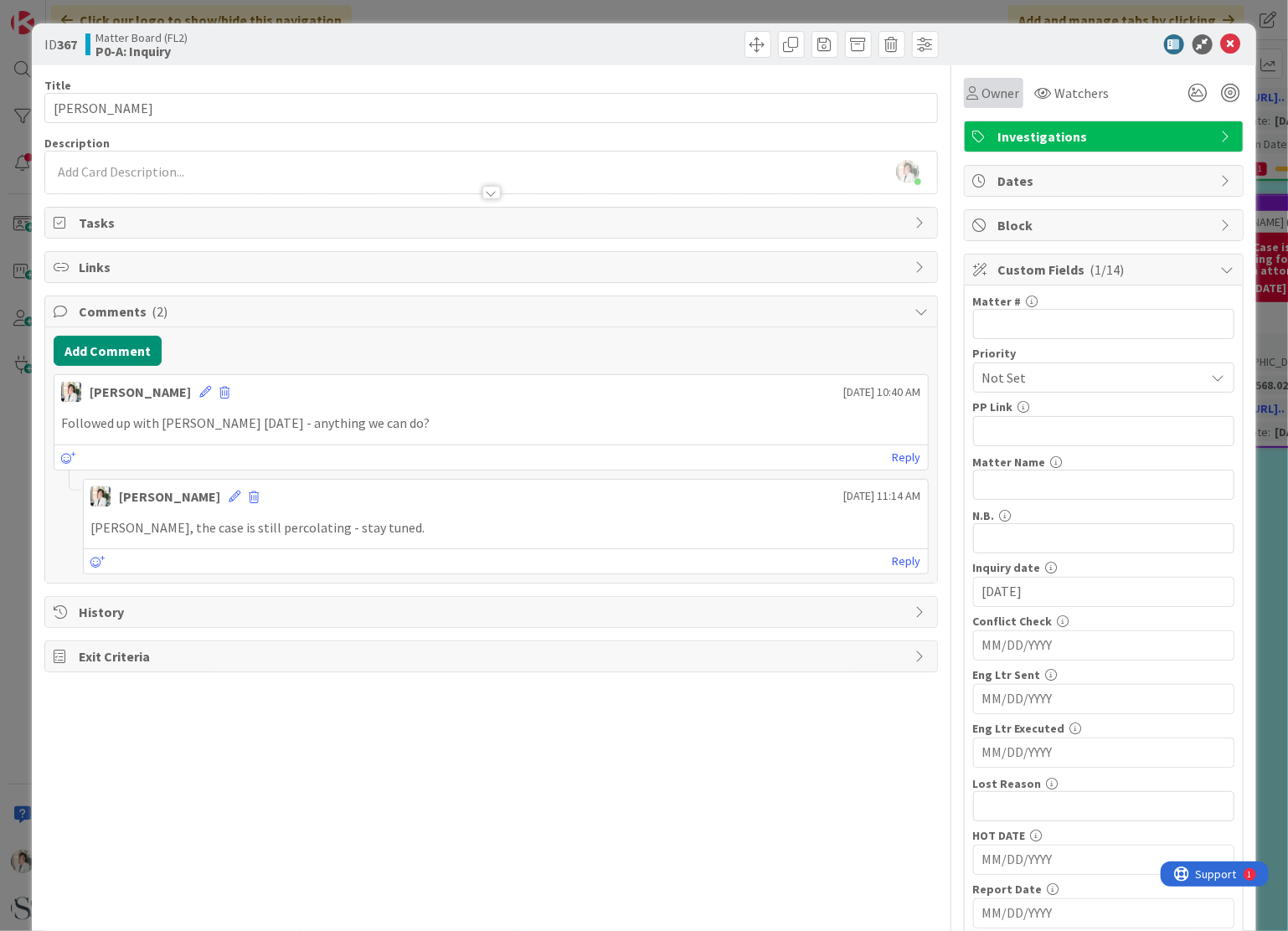
click at [982, 88] on span "Owner" at bounding box center [1000, 92] width 37 height 20
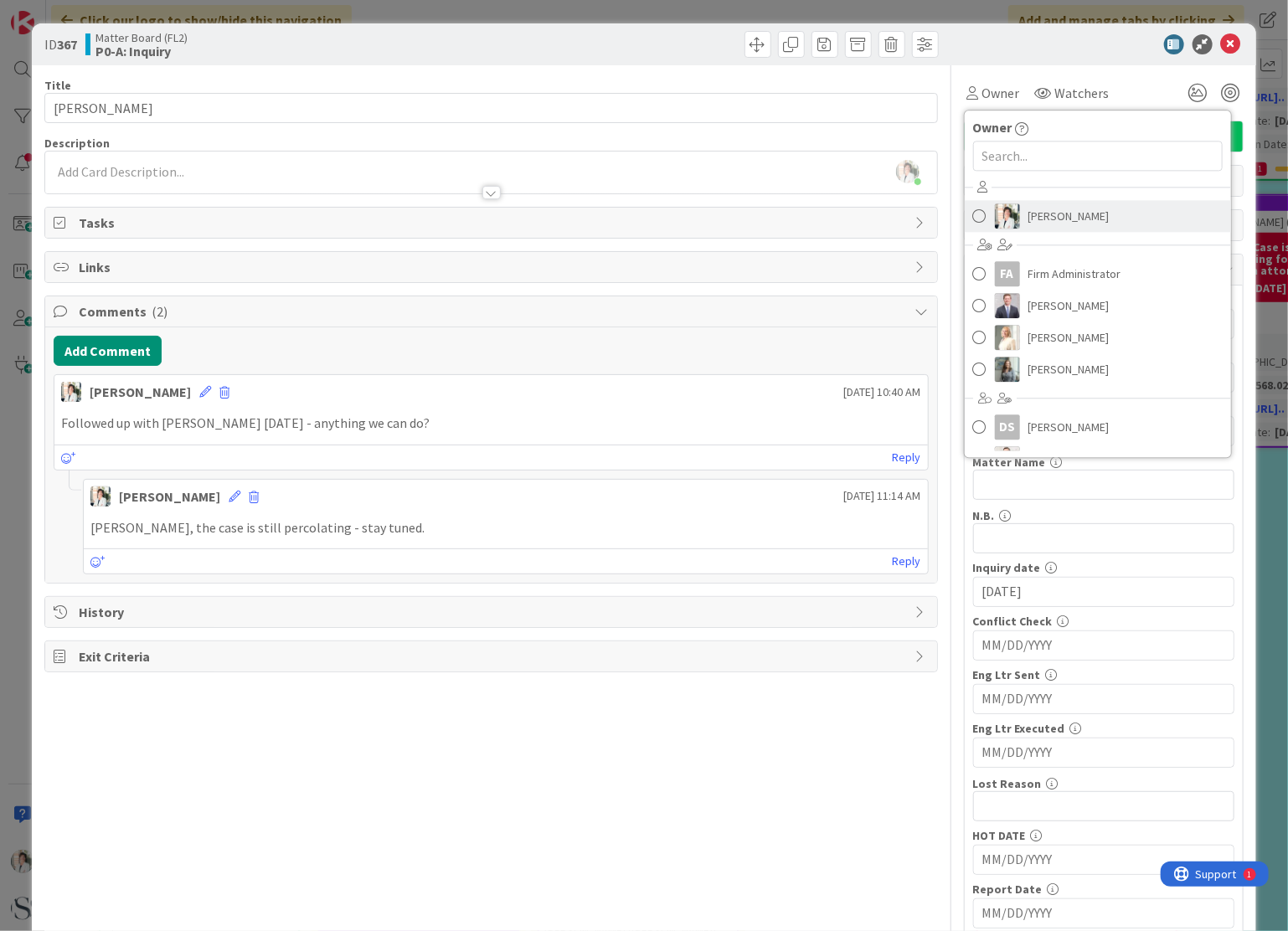
click at [973, 212] on span at bounding box center [979, 215] width 13 height 25
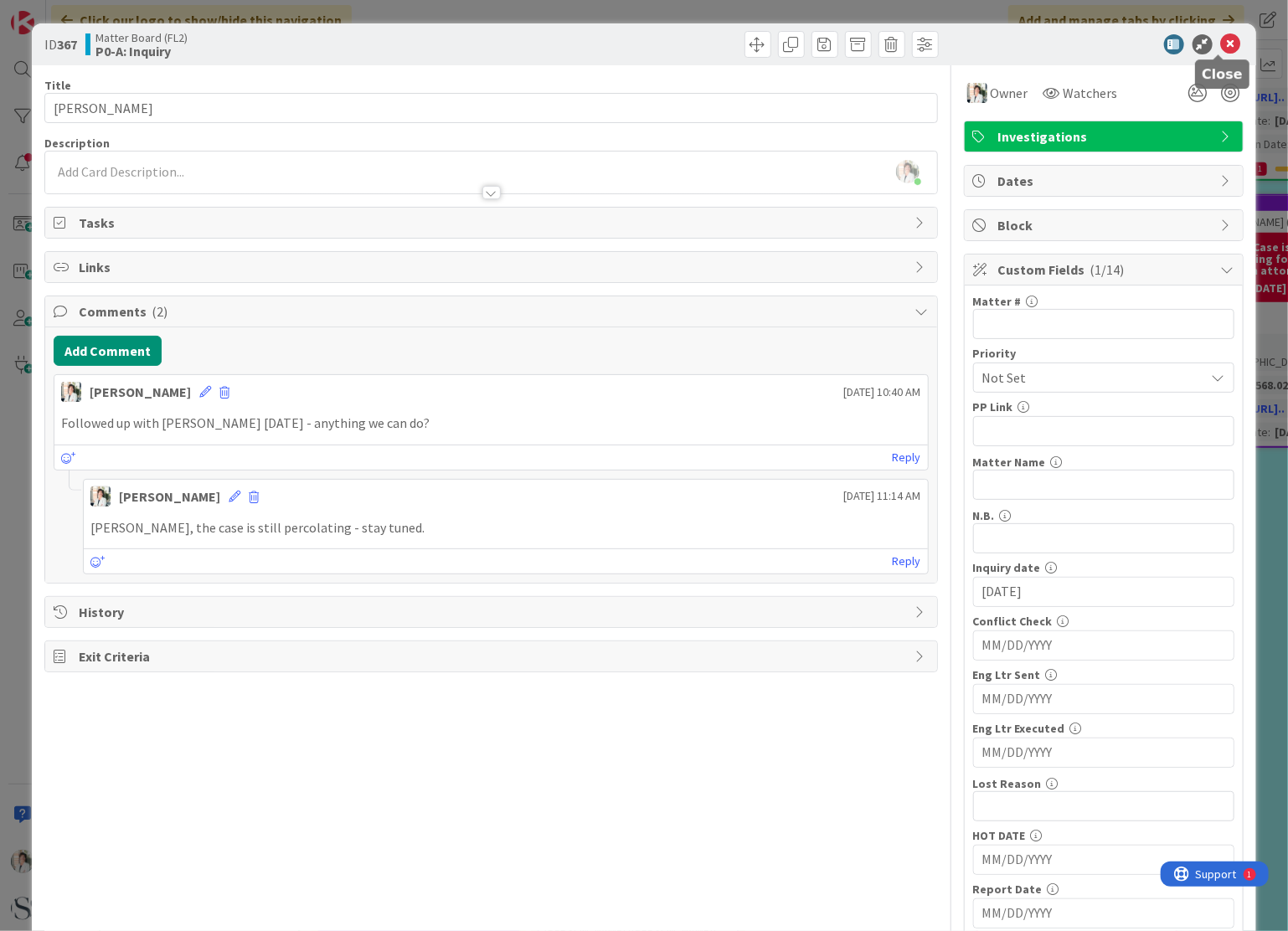
click at [1221, 42] on icon at bounding box center [1230, 44] width 20 height 20
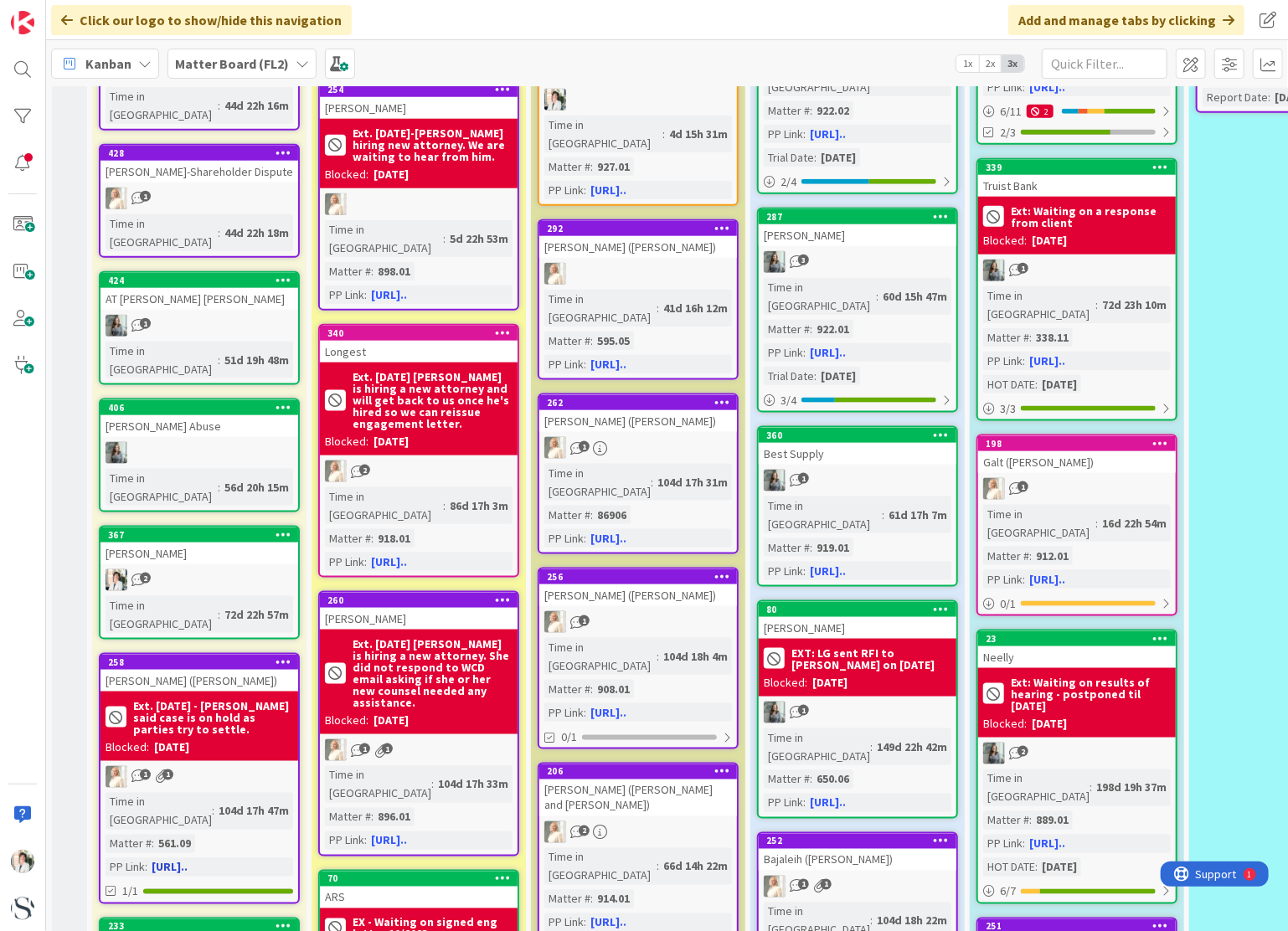
scroll to position [1004, 0]
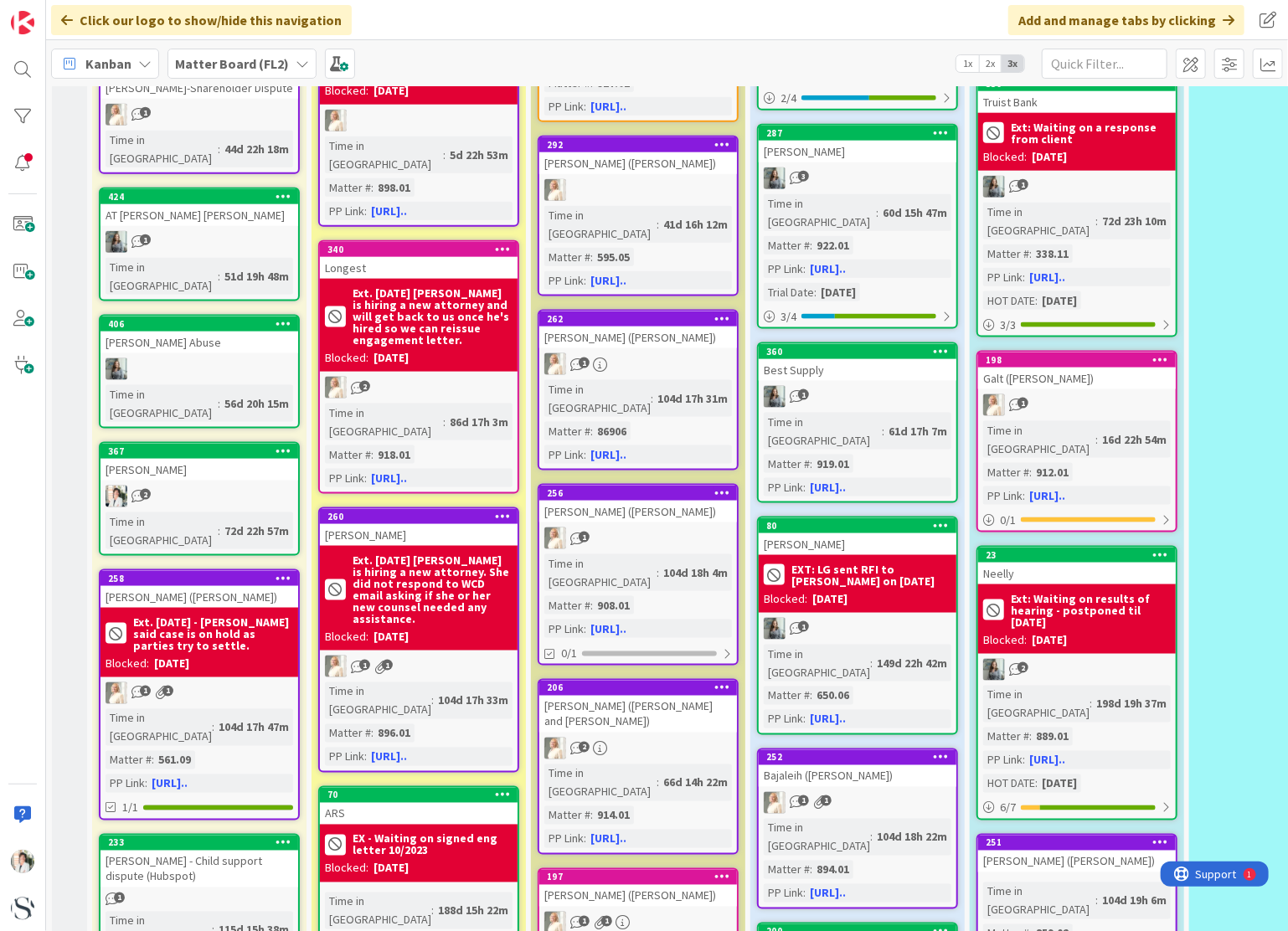
click at [187, 851] on div "[PERSON_NAME] - Child support dispute (Hubspot)" at bounding box center [199, 869] width 198 height 37
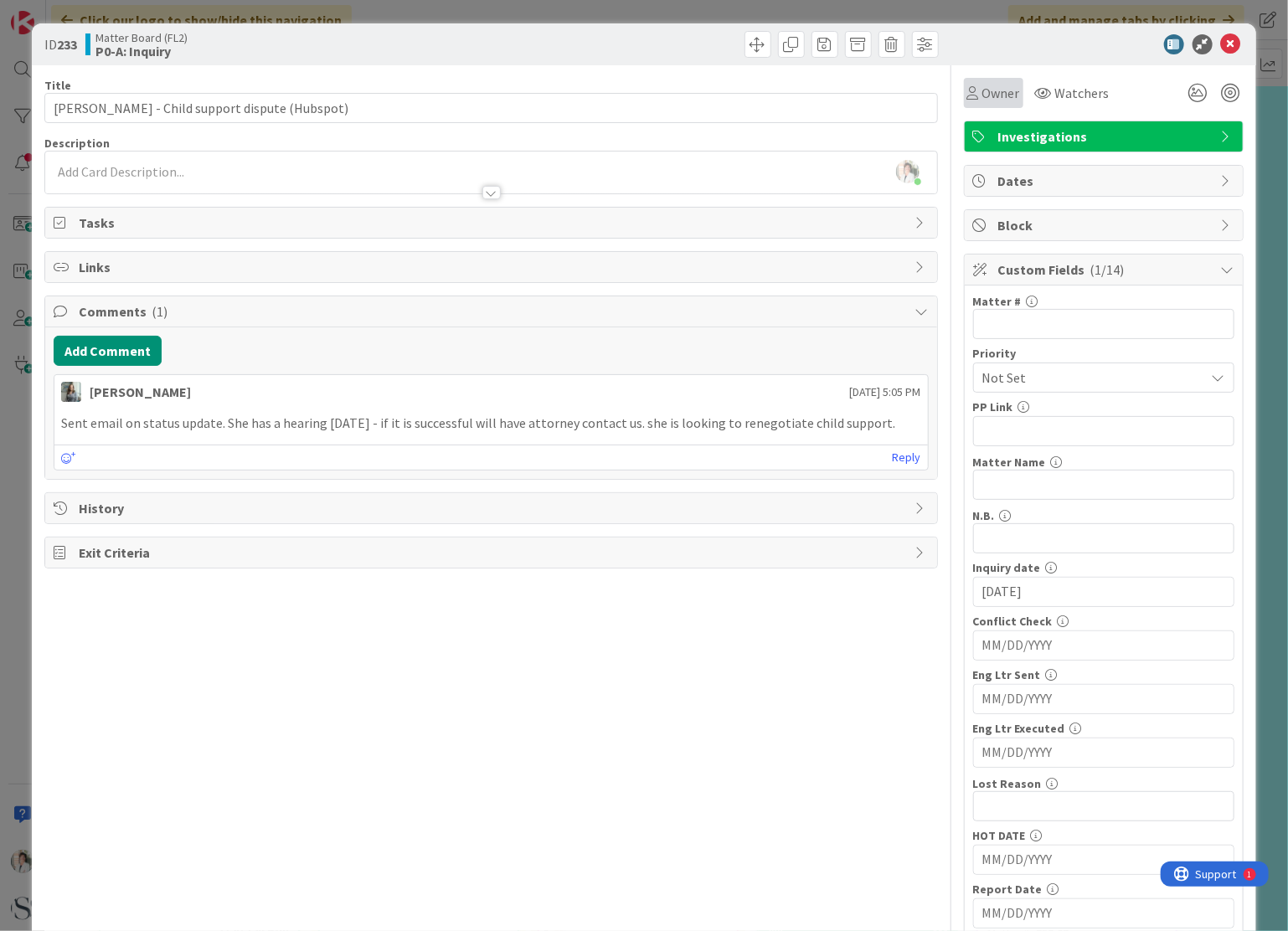
click at [987, 93] on span "Owner" at bounding box center [1000, 92] width 37 height 20
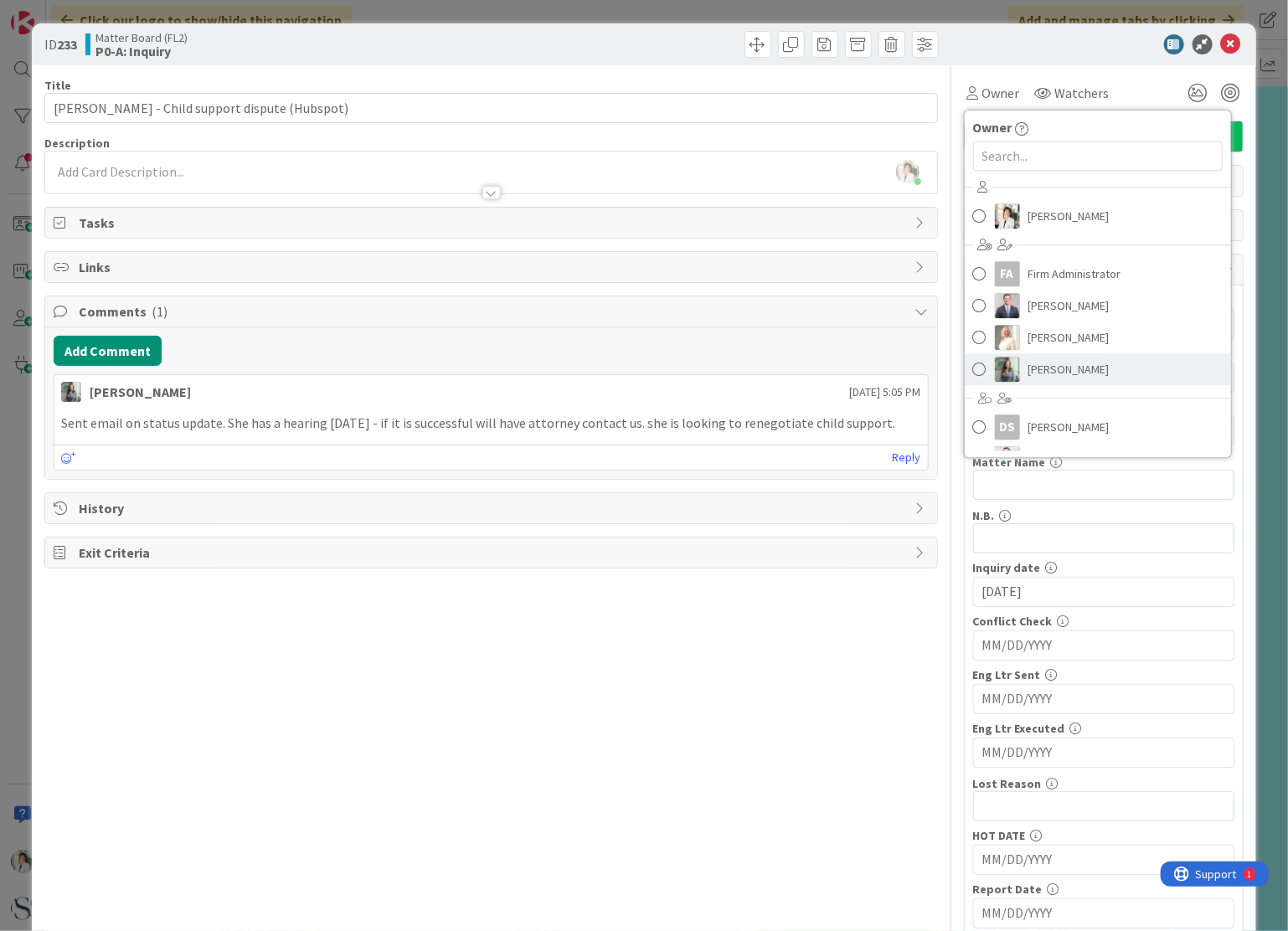
click at [973, 368] on span at bounding box center [979, 369] width 13 height 25
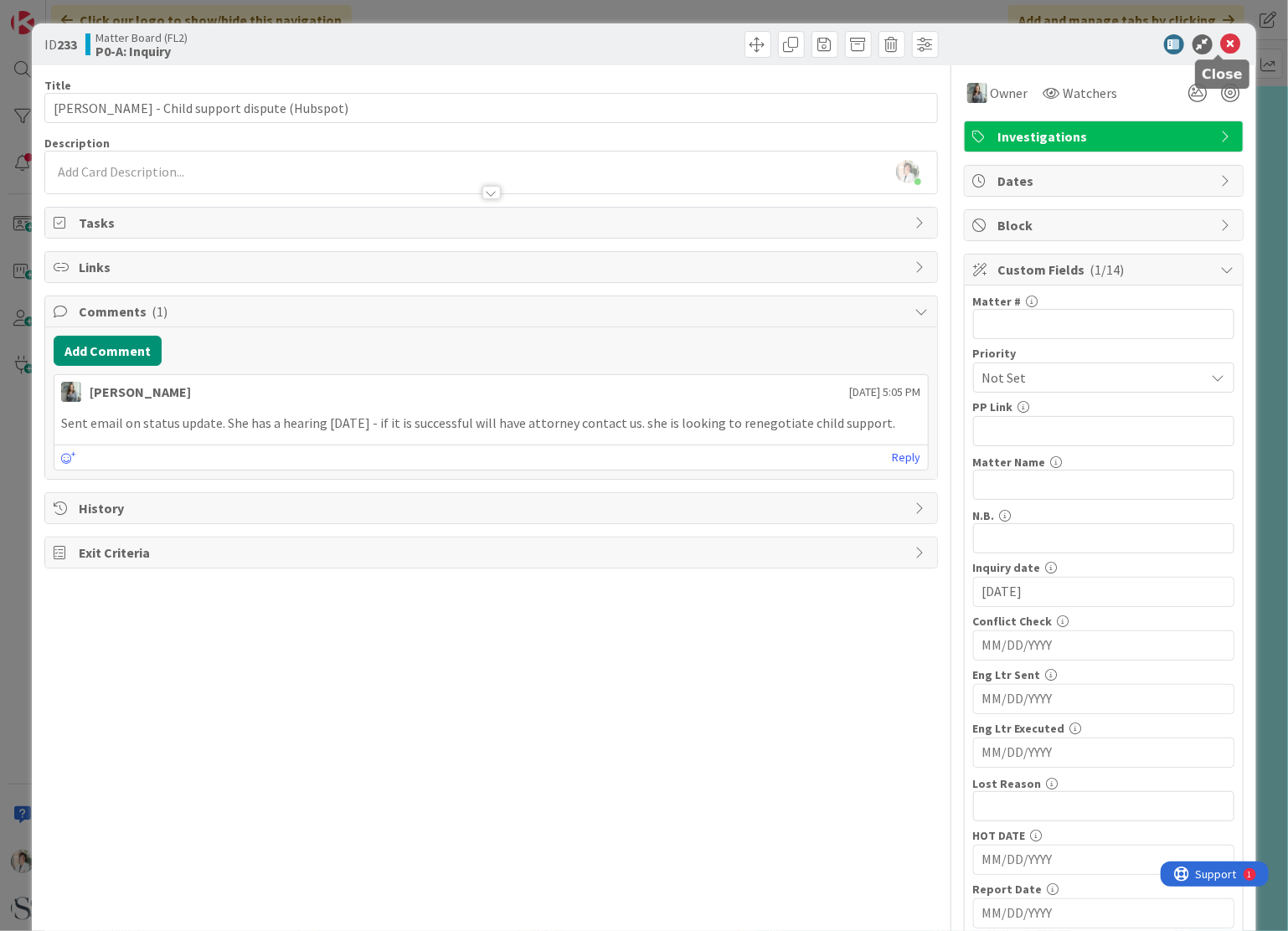
click at [1221, 44] on icon at bounding box center [1230, 44] width 20 height 20
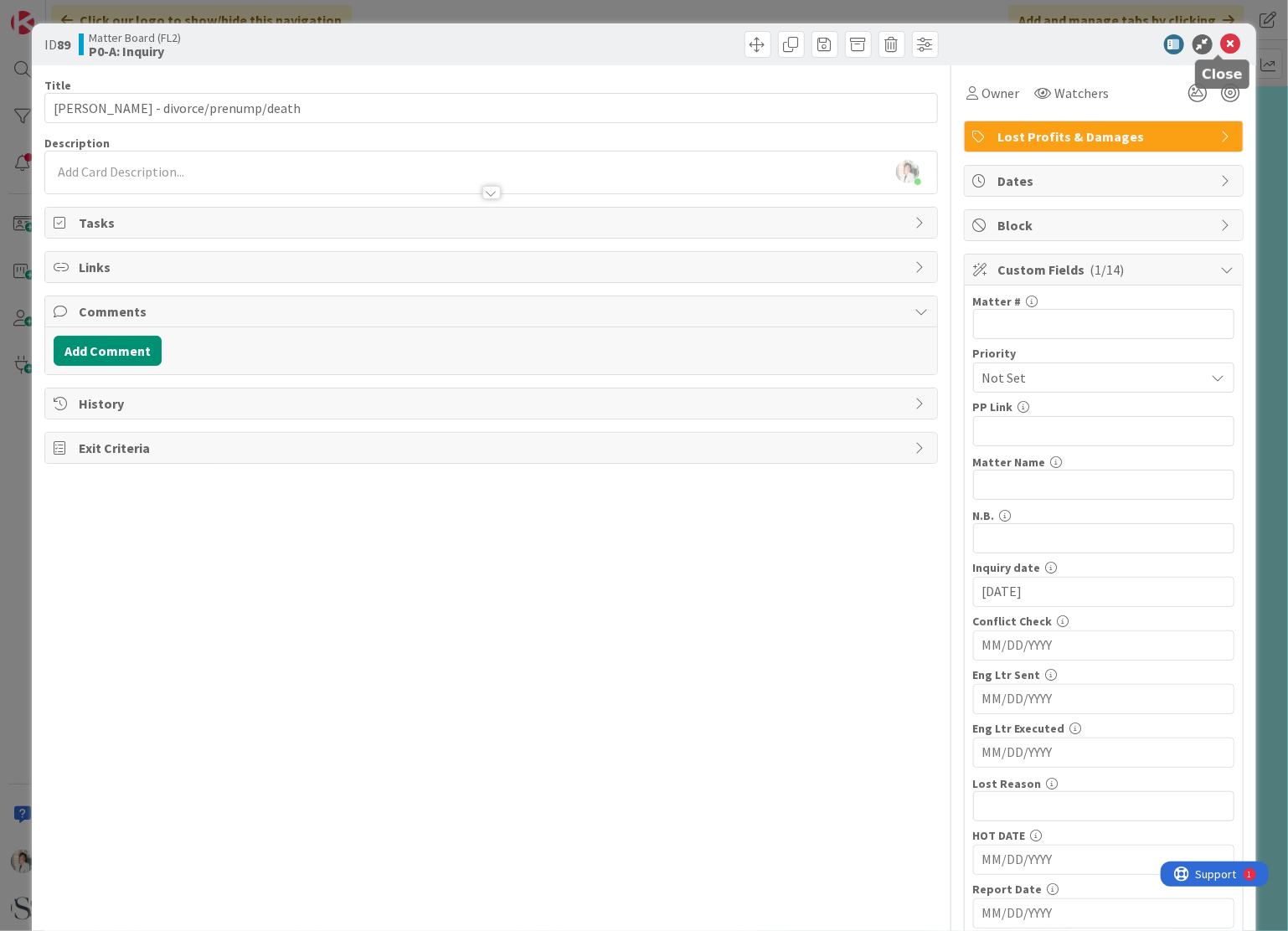
click at [1223, 46] on icon at bounding box center [1230, 44] width 20 height 20
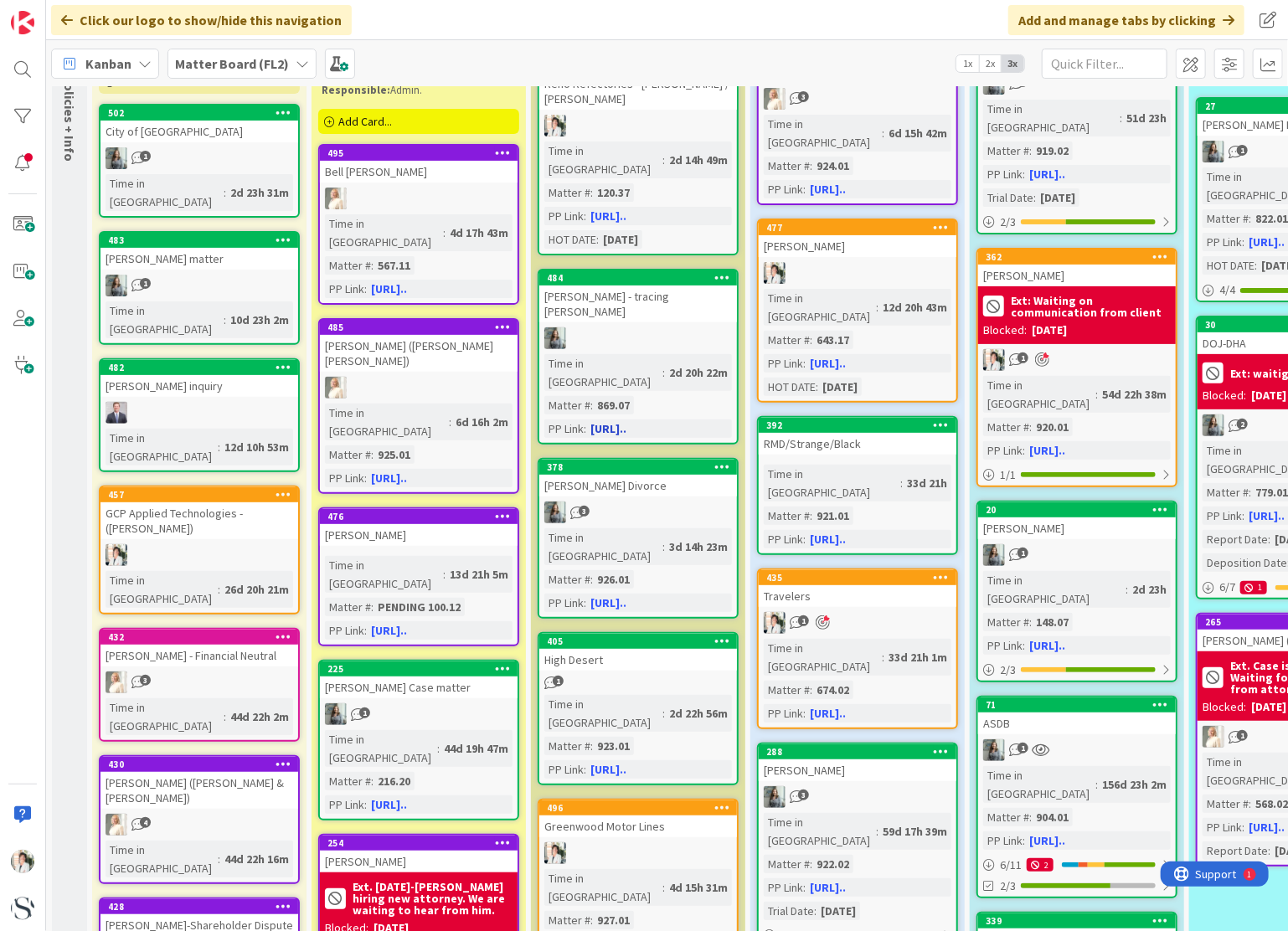
scroll to position [251, 0]
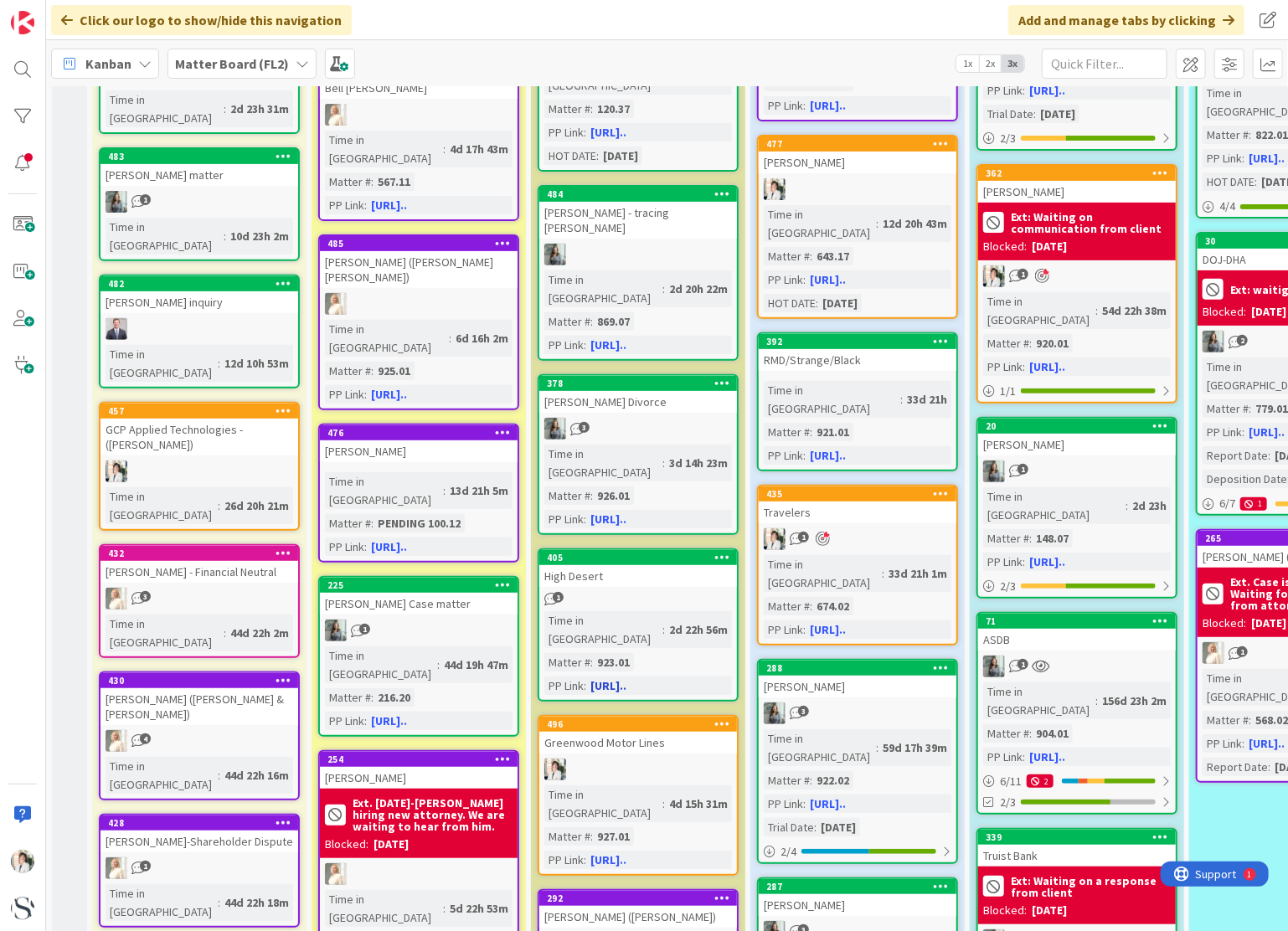
click at [691, 565] on div "High Desert" at bounding box center [637, 575] width 198 height 22
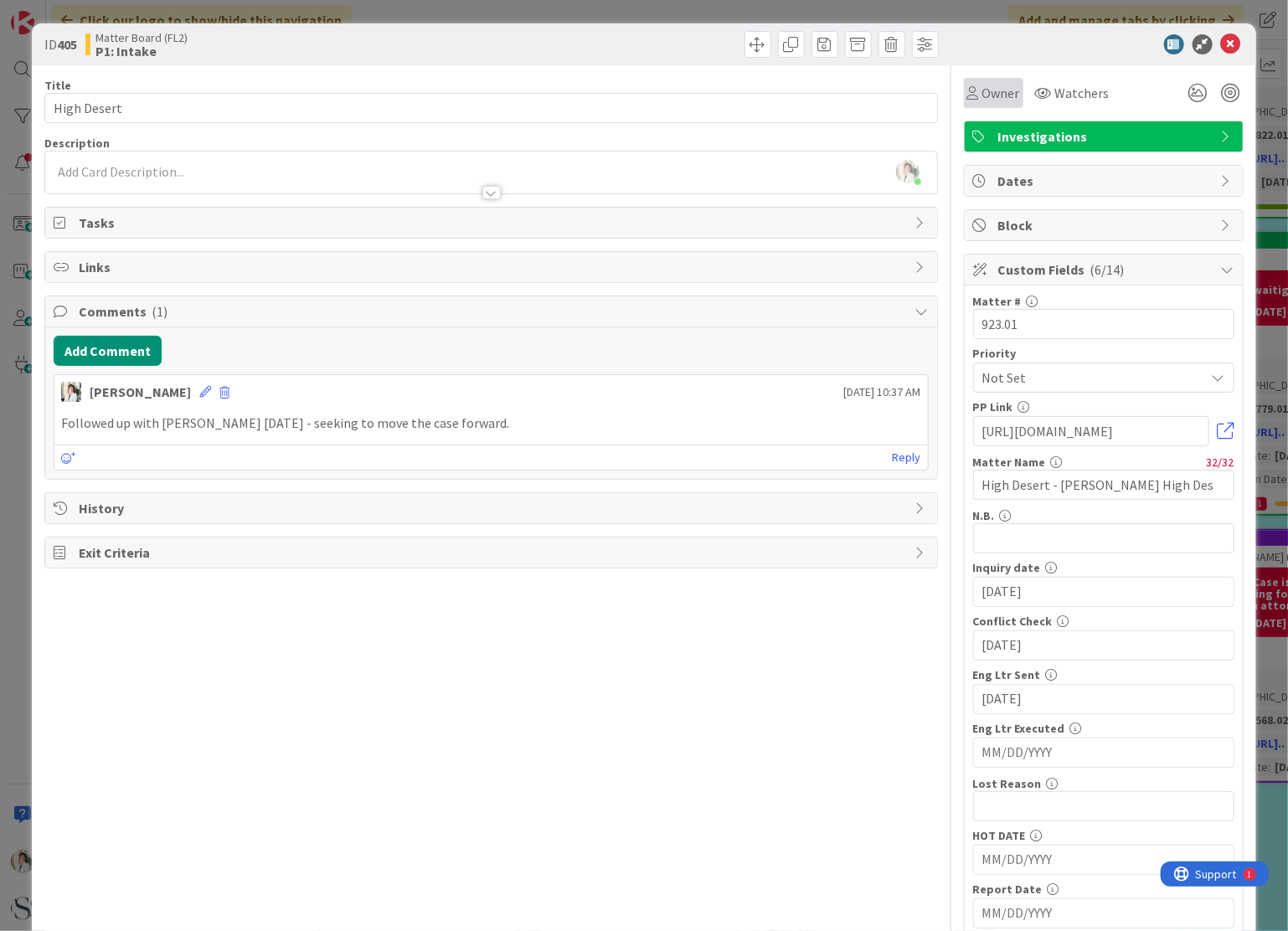
click at [988, 92] on span "Owner" at bounding box center [1000, 92] width 37 height 20
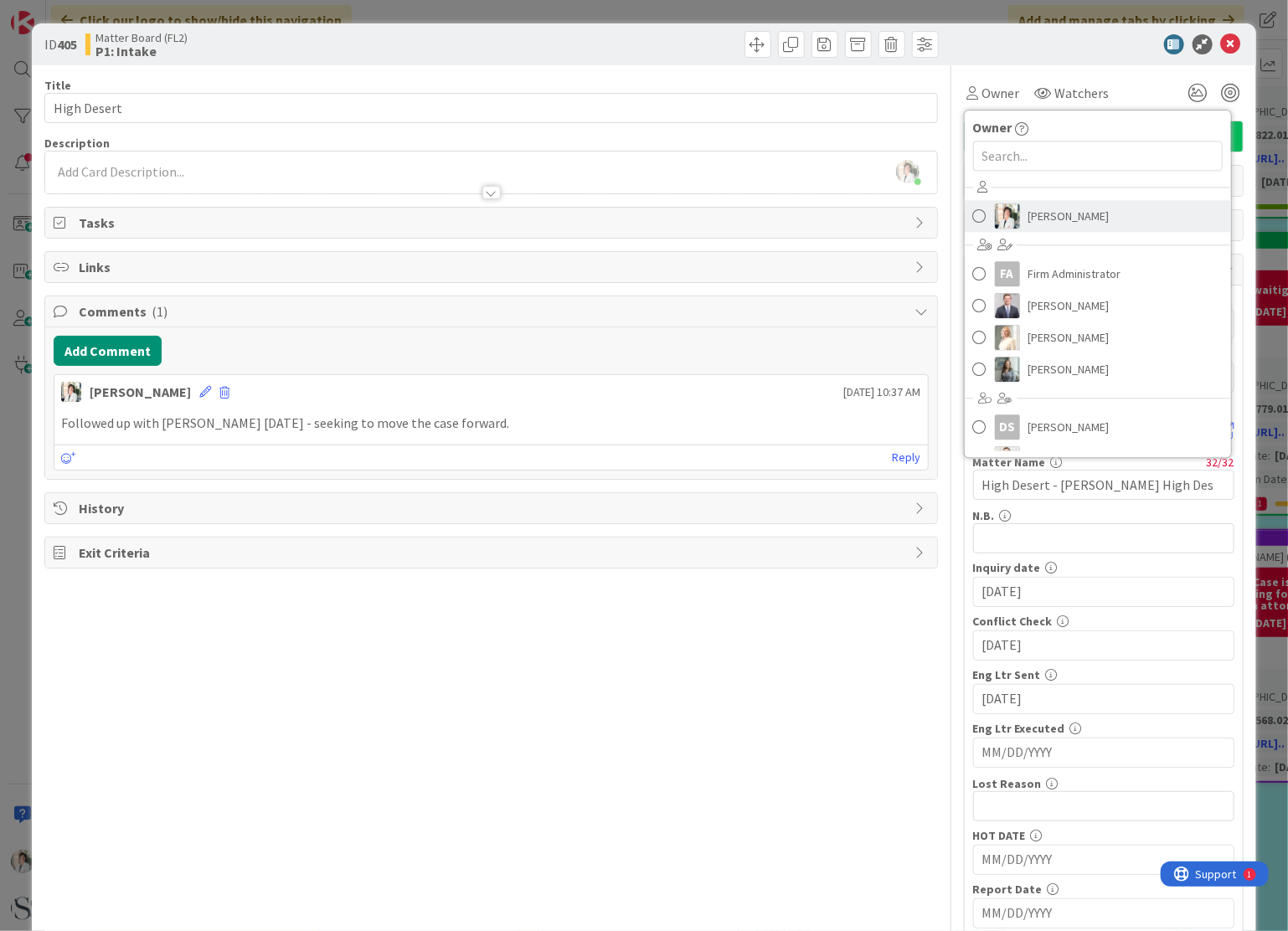
click at [973, 220] on span at bounding box center [979, 215] width 13 height 25
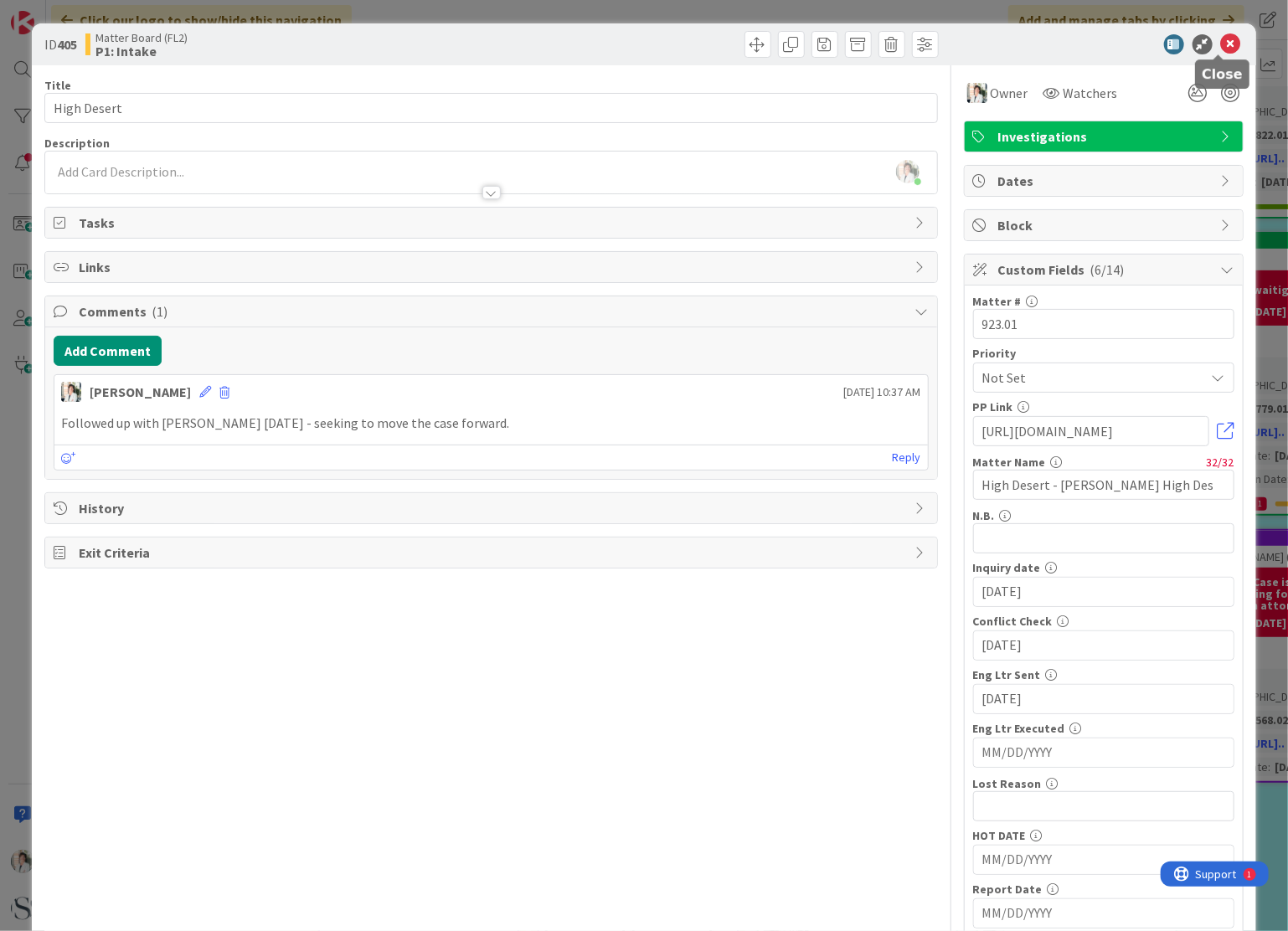
click at [1223, 36] on icon at bounding box center [1230, 44] width 20 height 20
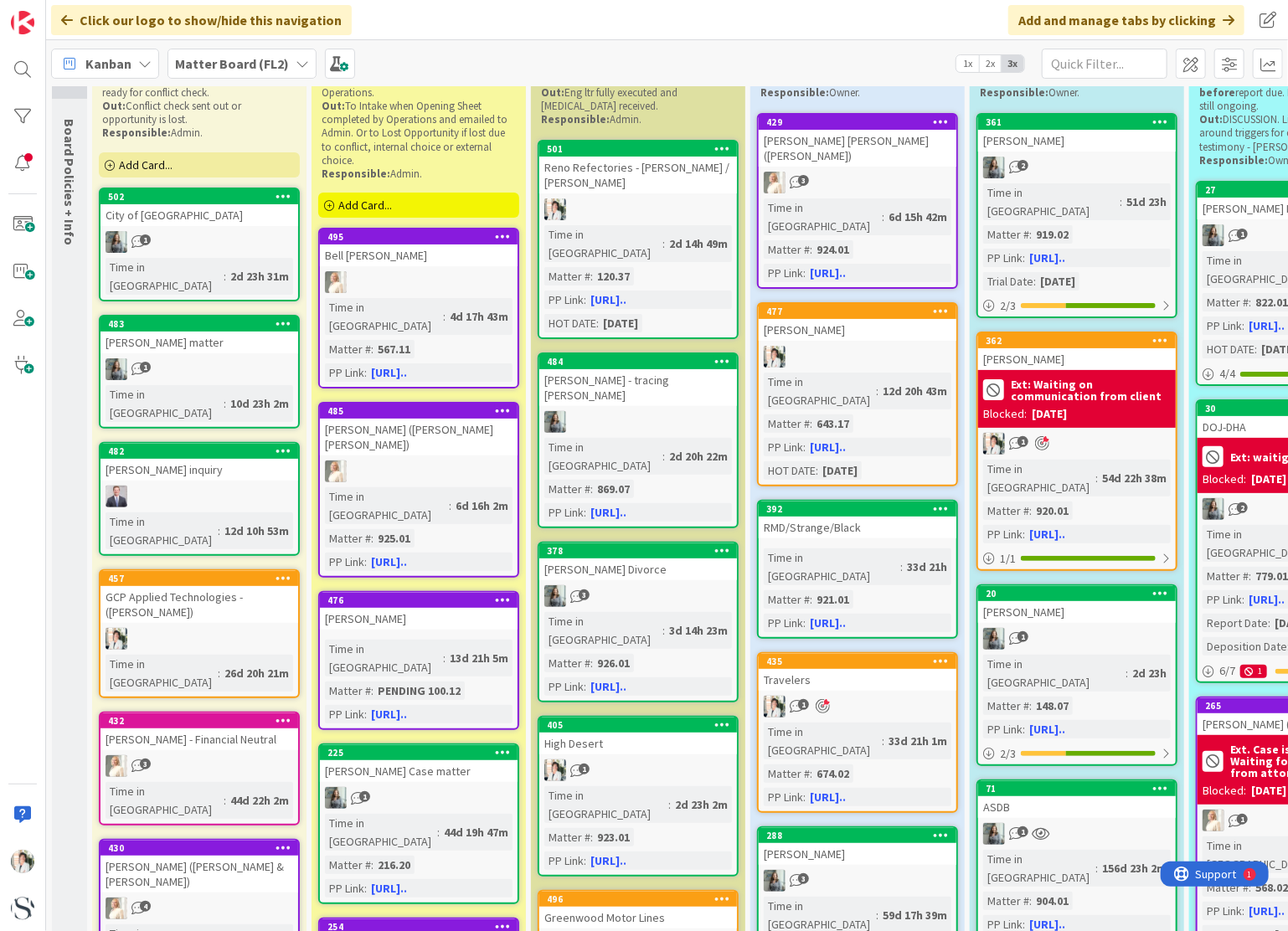
scroll to position [167, 0]
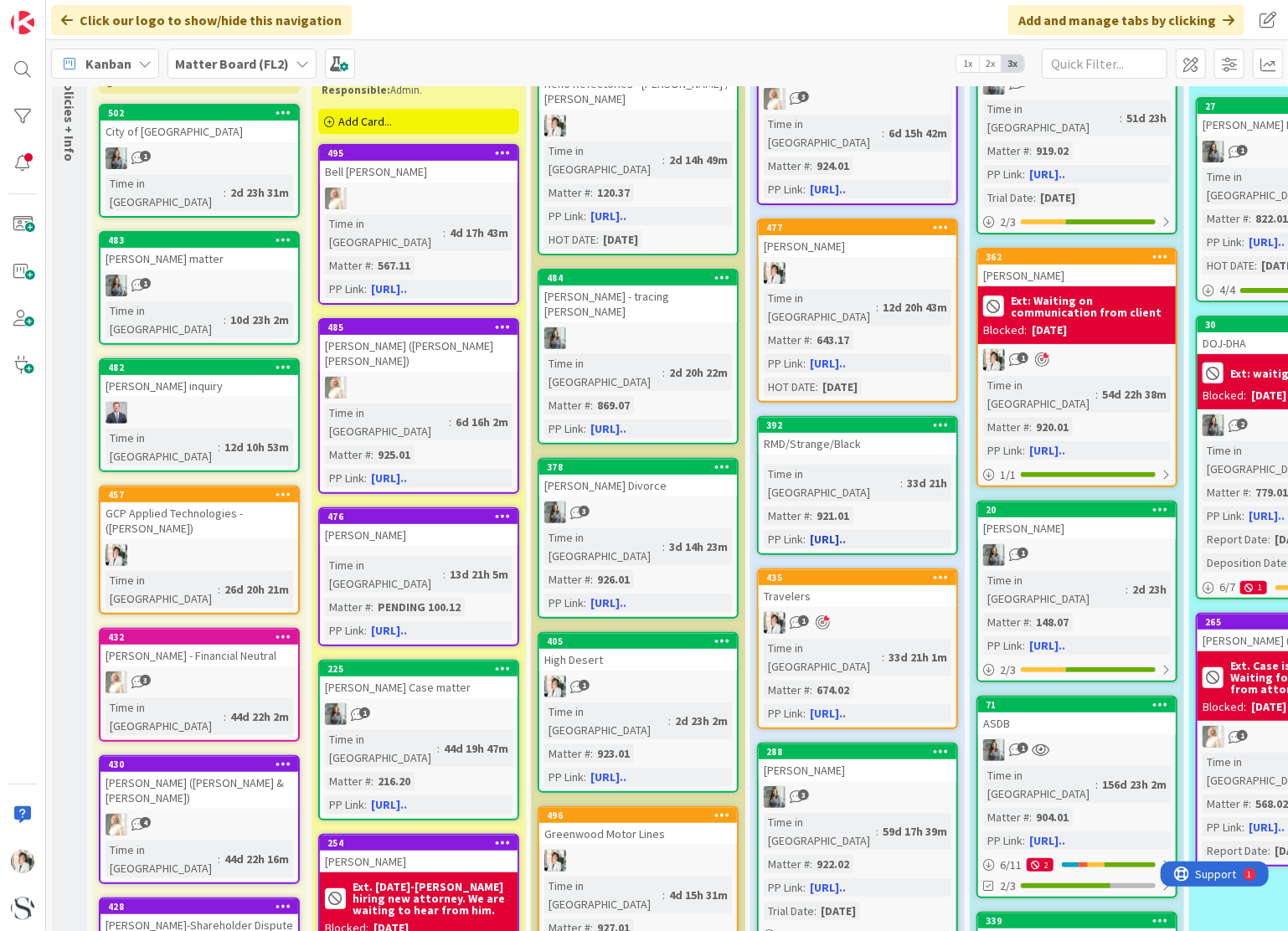
click at [887, 432] on div "RMD/Strange/Black" at bounding box center [857, 443] width 198 height 22
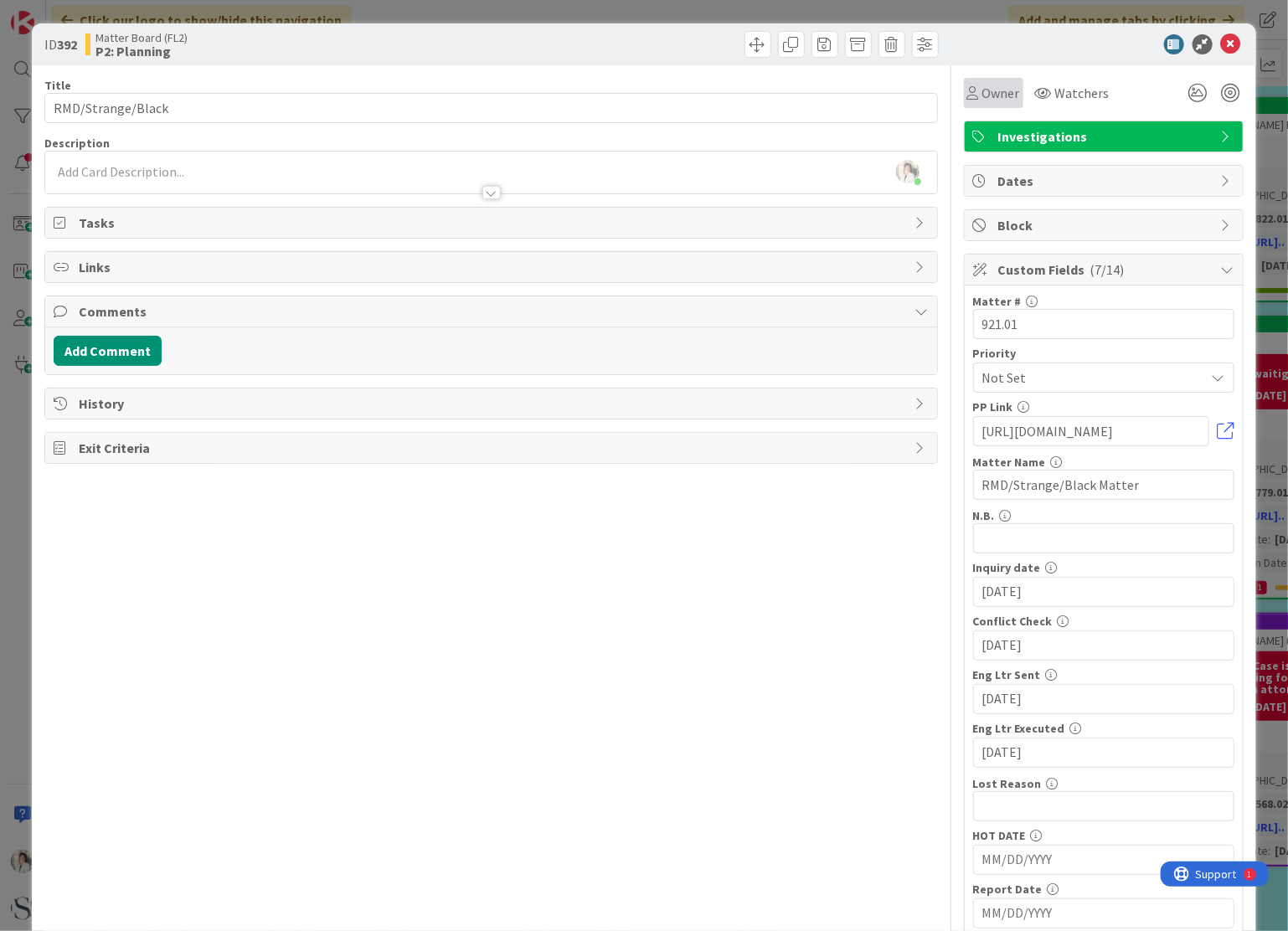
click at [982, 94] on span "Owner" at bounding box center [1000, 92] width 37 height 20
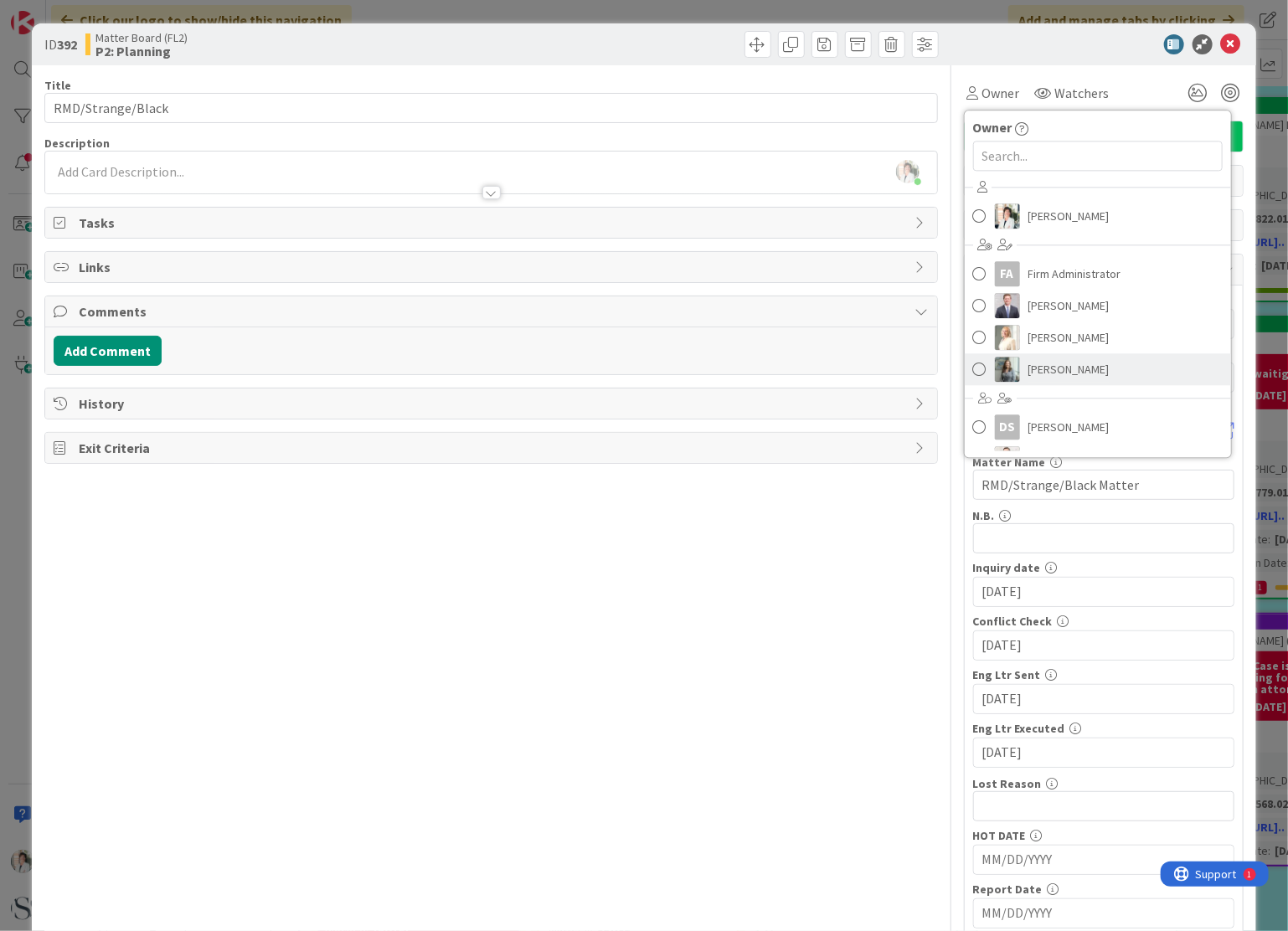
click at [973, 373] on span at bounding box center [979, 369] width 13 height 25
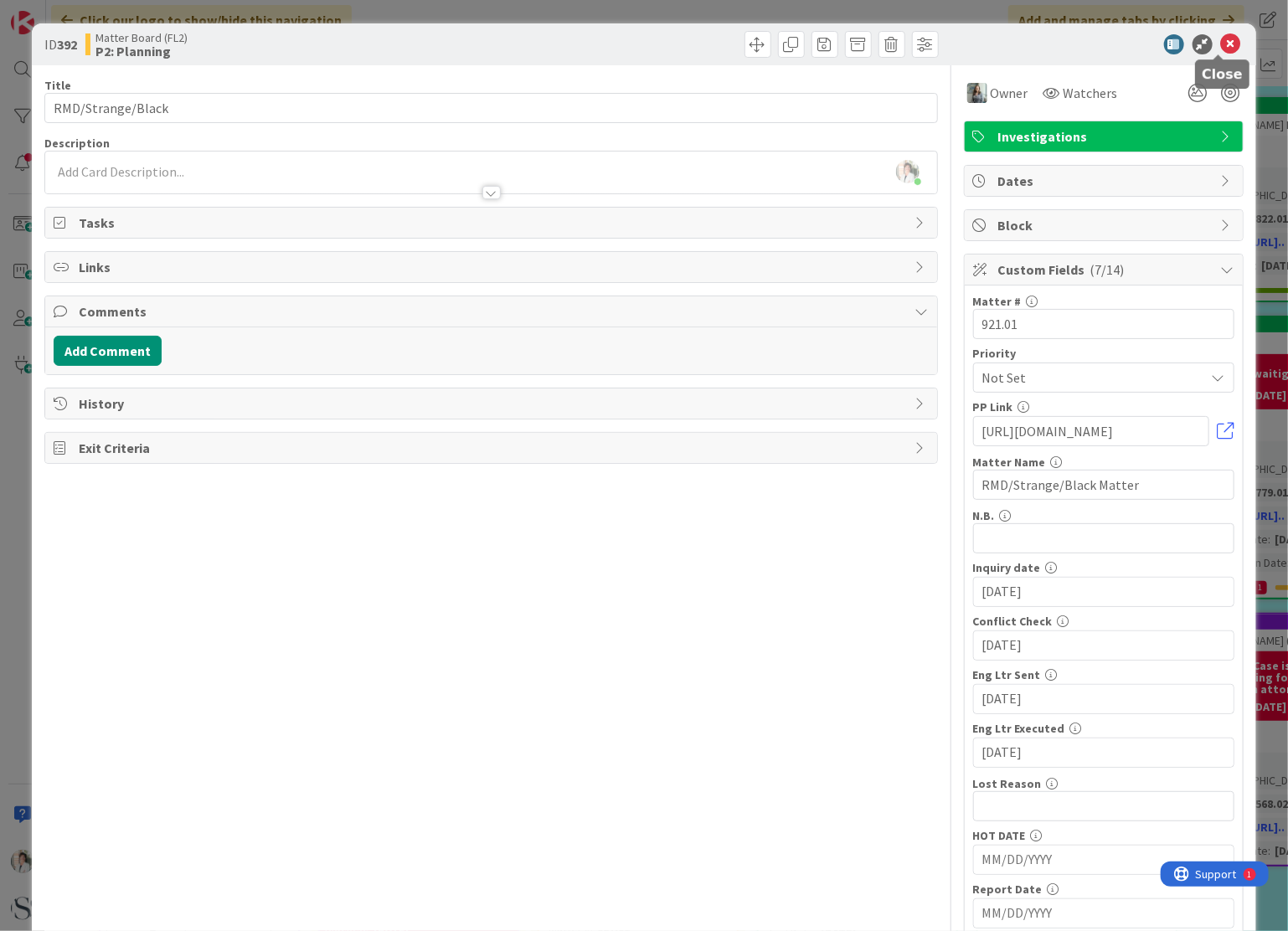
click at [1221, 39] on icon at bounding box center [1230, 44] width 20 height 20
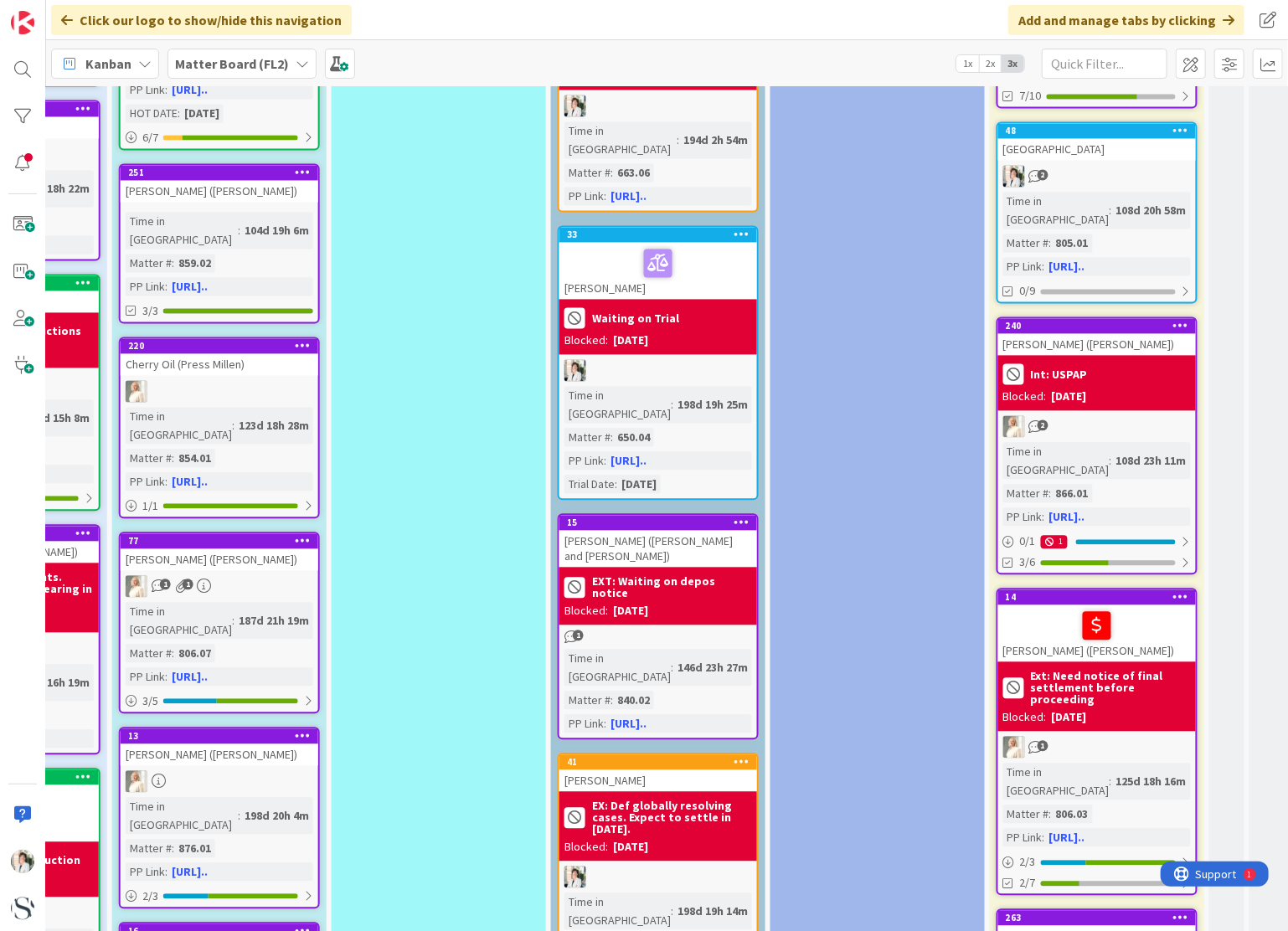
scroll to position [1590, 857]
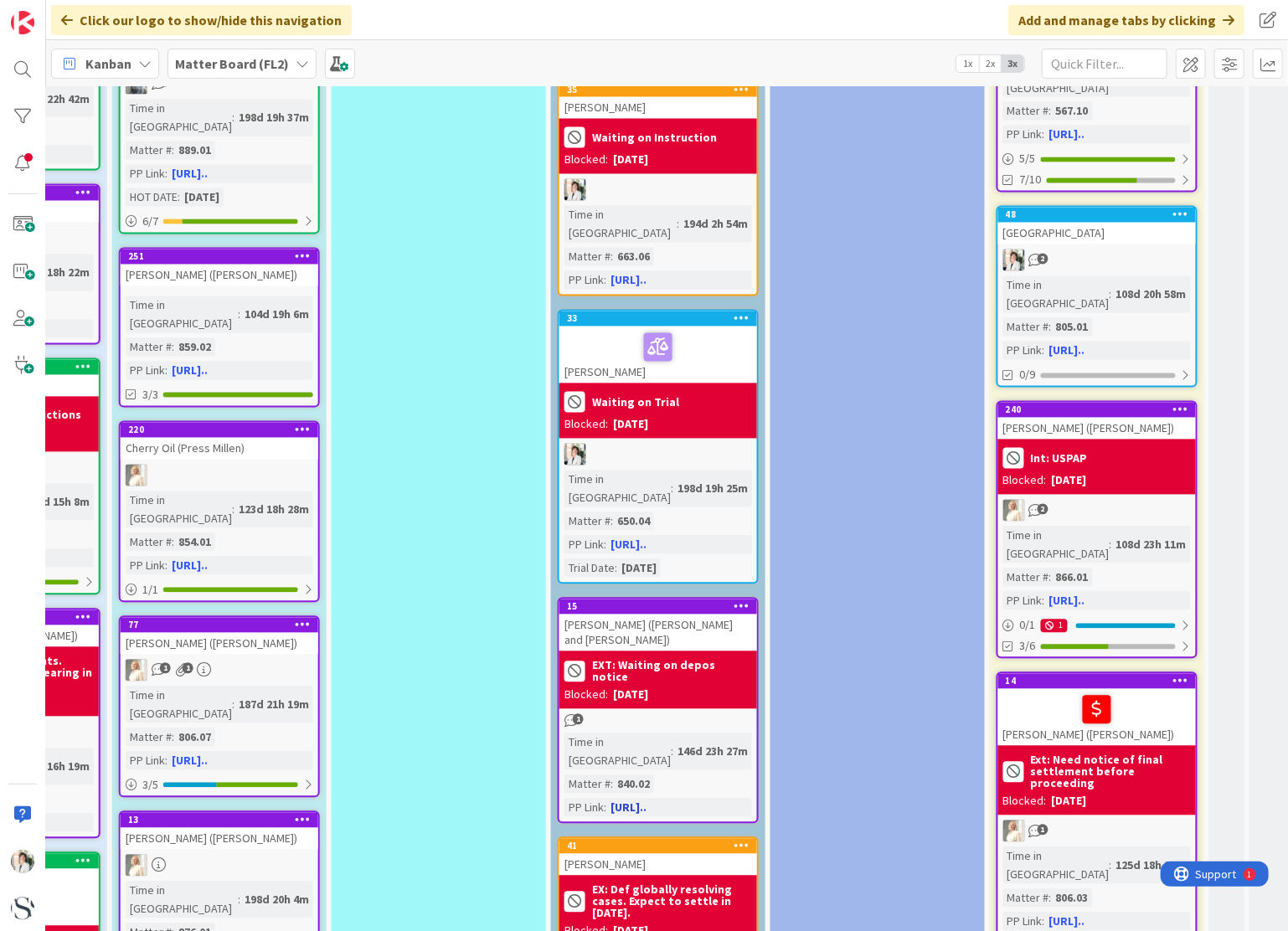
click at [681, 615] on div "[PERSON_NAME] ([PERSON_NAME] and [PERSON_NAME])" at bounding box center [658, 633] width 198 height 37
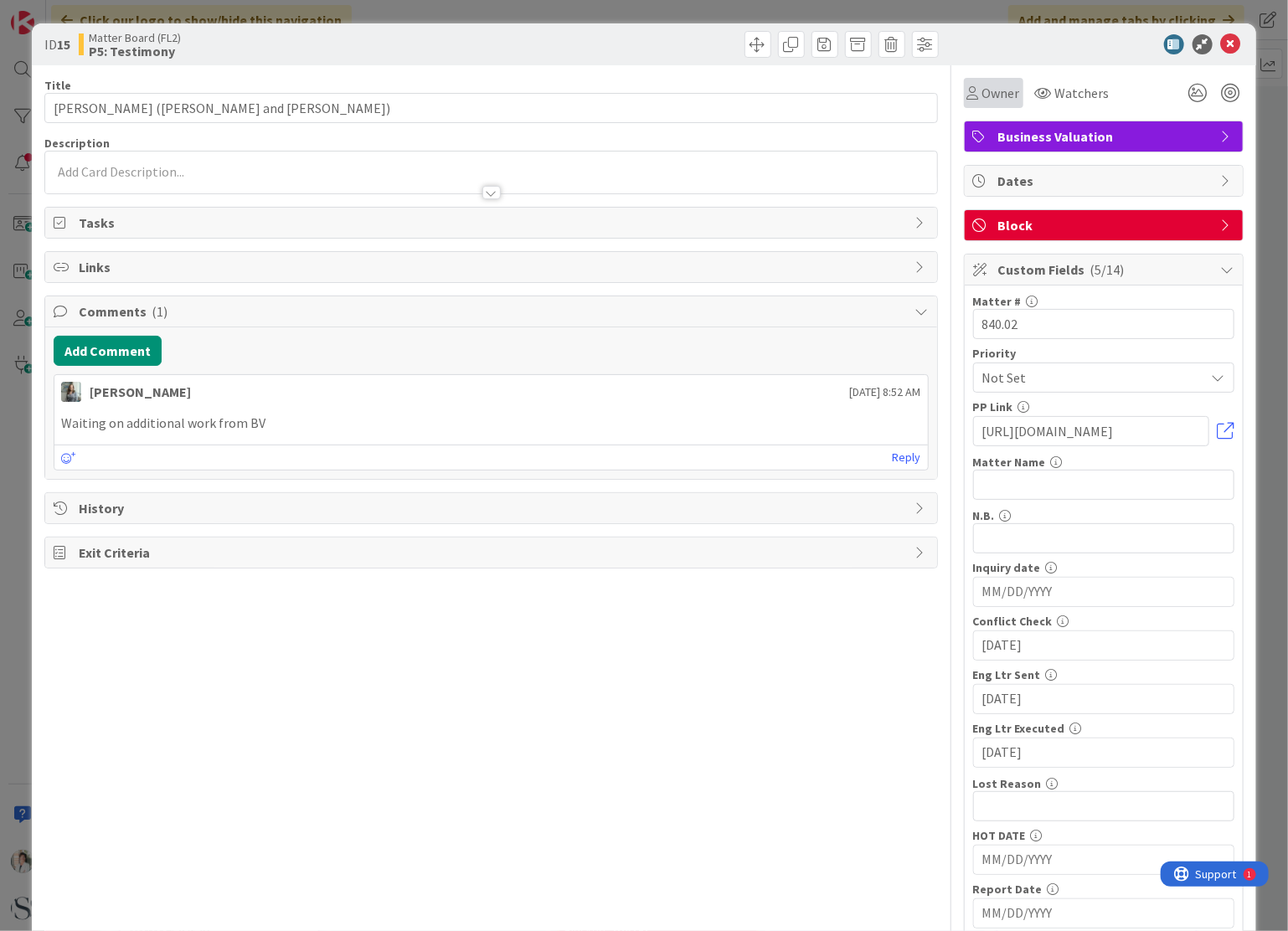
click at [982, 99] on span "Owner" at bounding box center [1000, 92] width 37 height 20
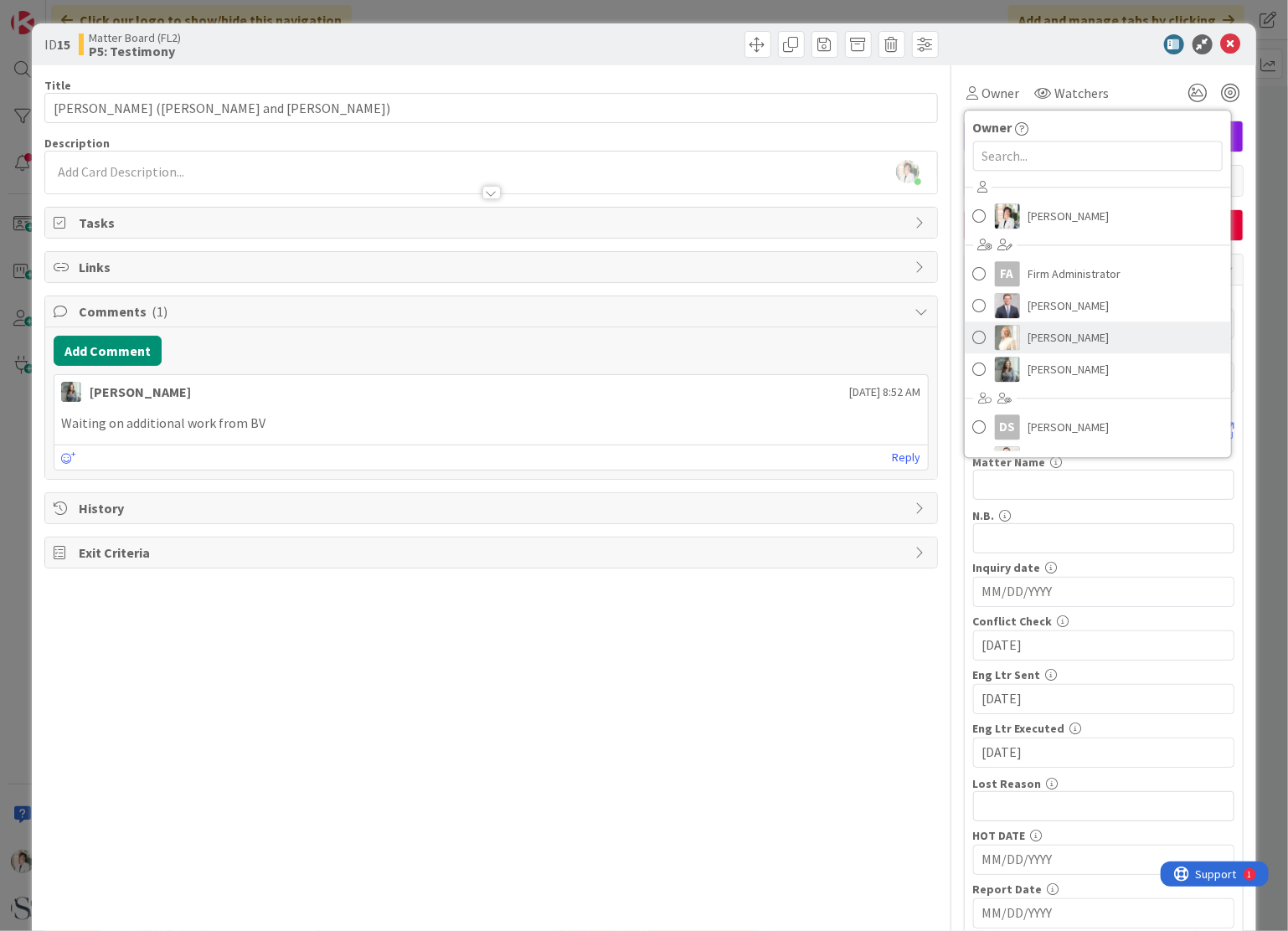
click at [973, 337] on span at bounding box center [979, 337] width 13 height 25
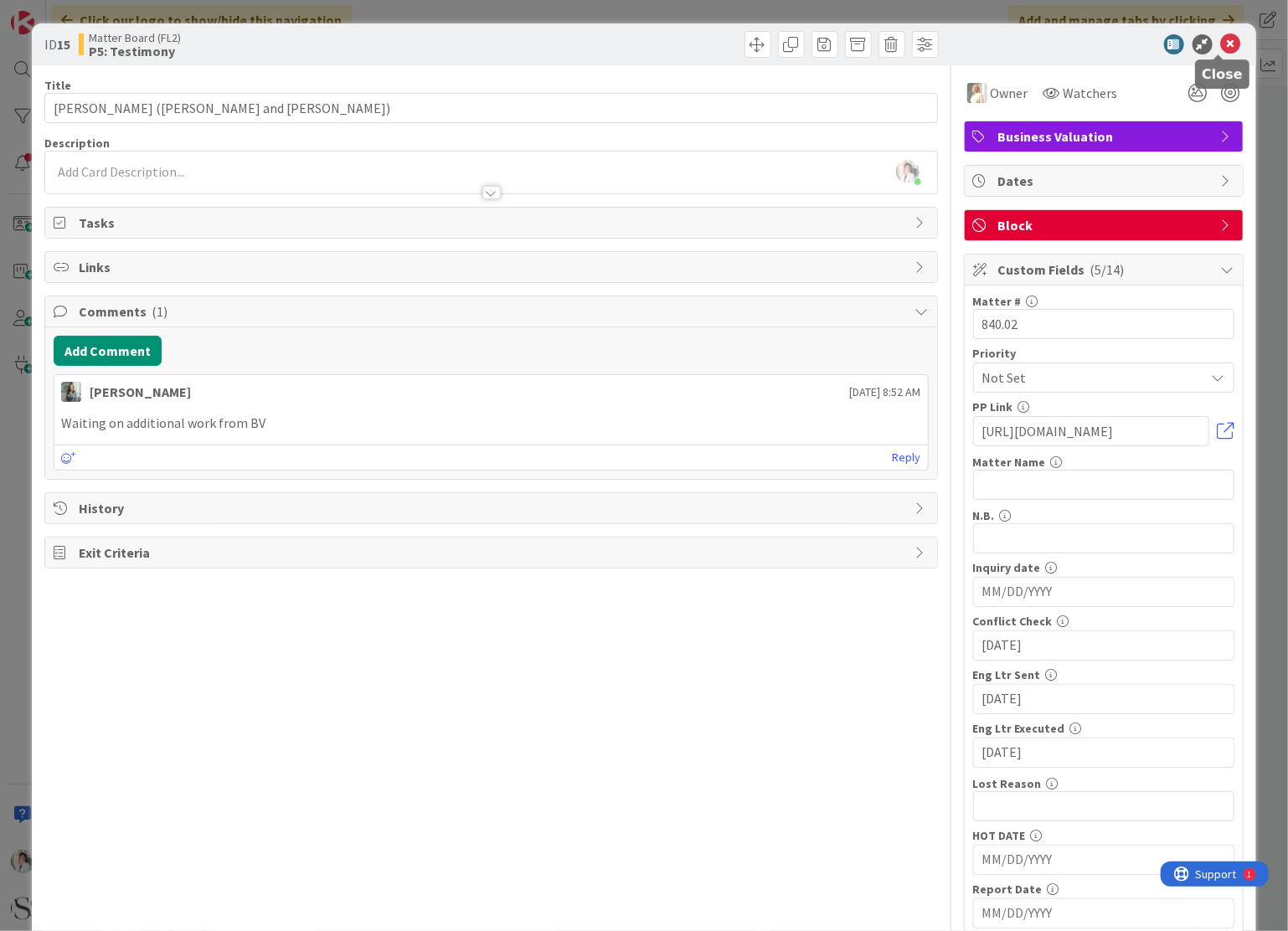
click at [1221, 46] on icon at bounding box center [1230, 44] width 20 height 20
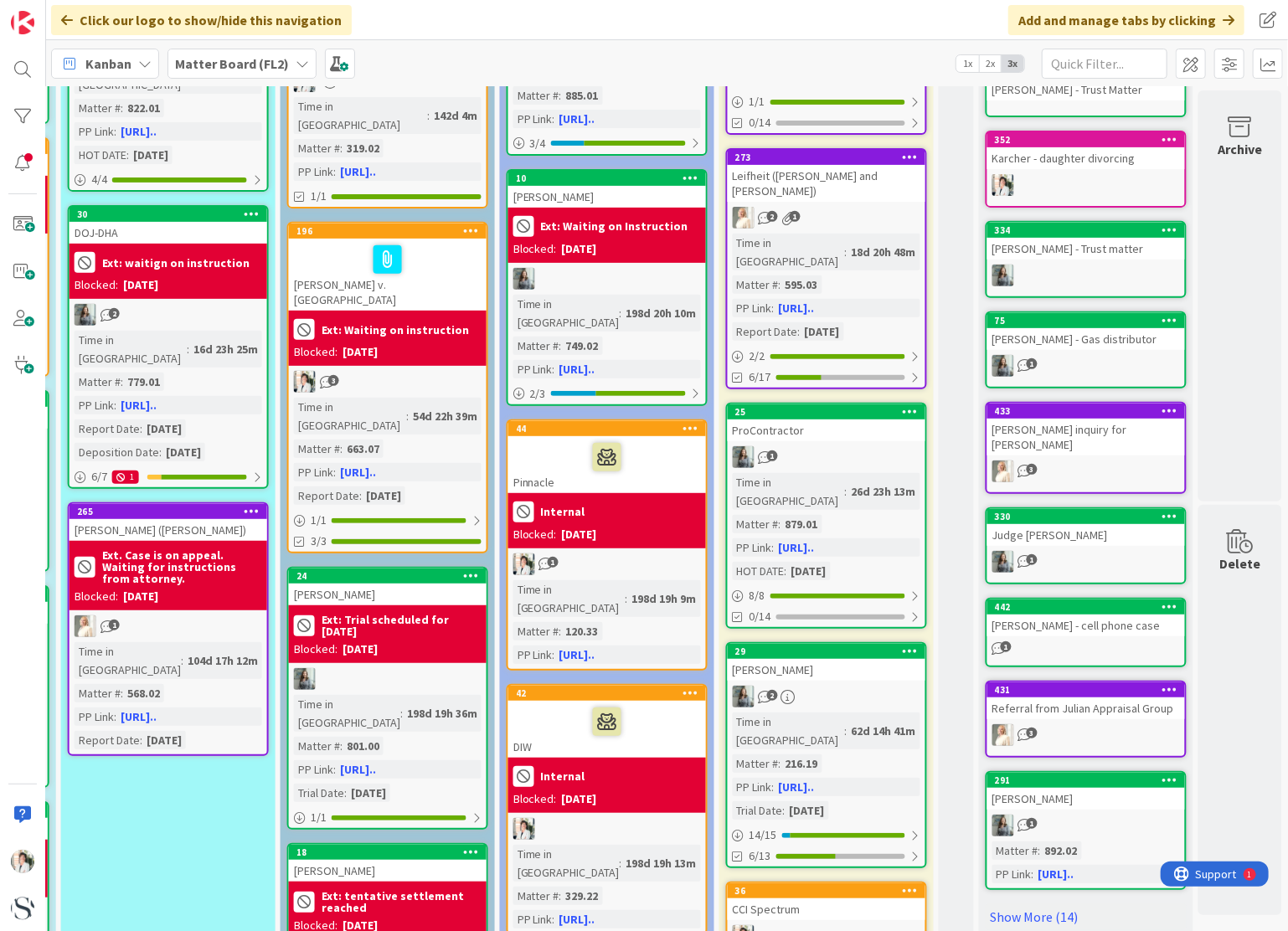
scroll to position [0, 1140]
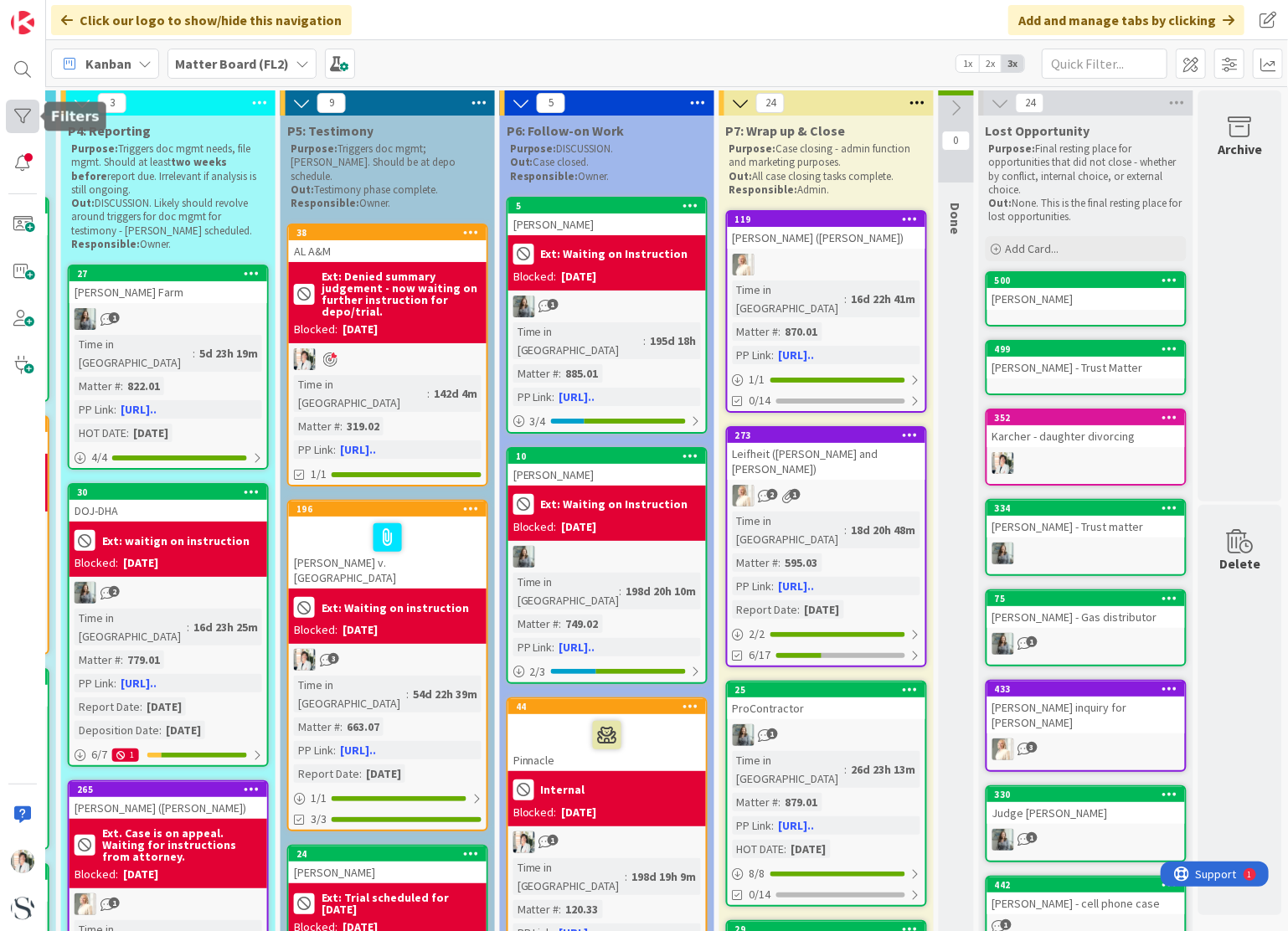
click at [19, 113] on div at bounding box center [23, 116] width 33 height 33
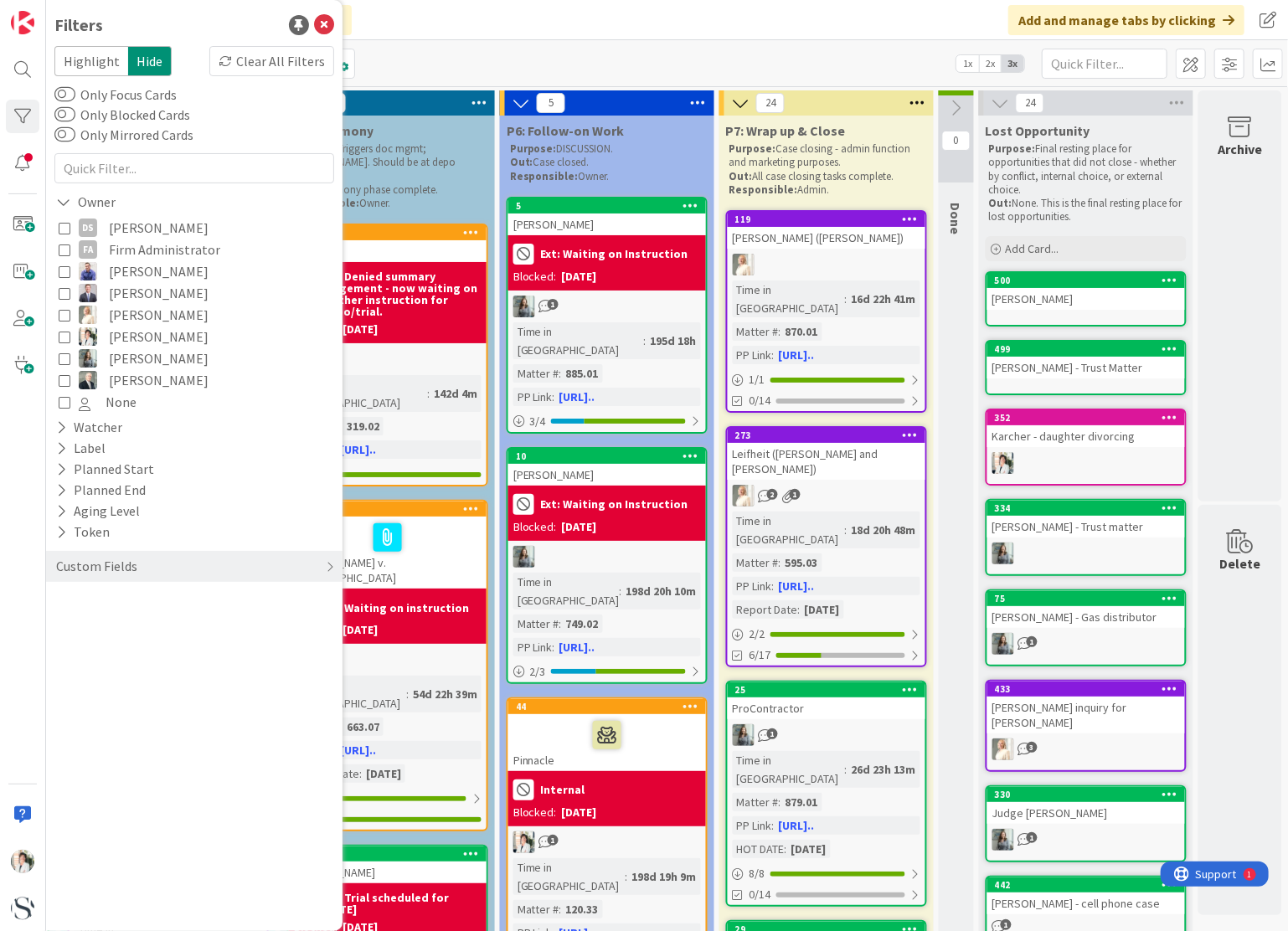
click at [66, 336] on icon at bounding box center [64, 336] width 11 height 11
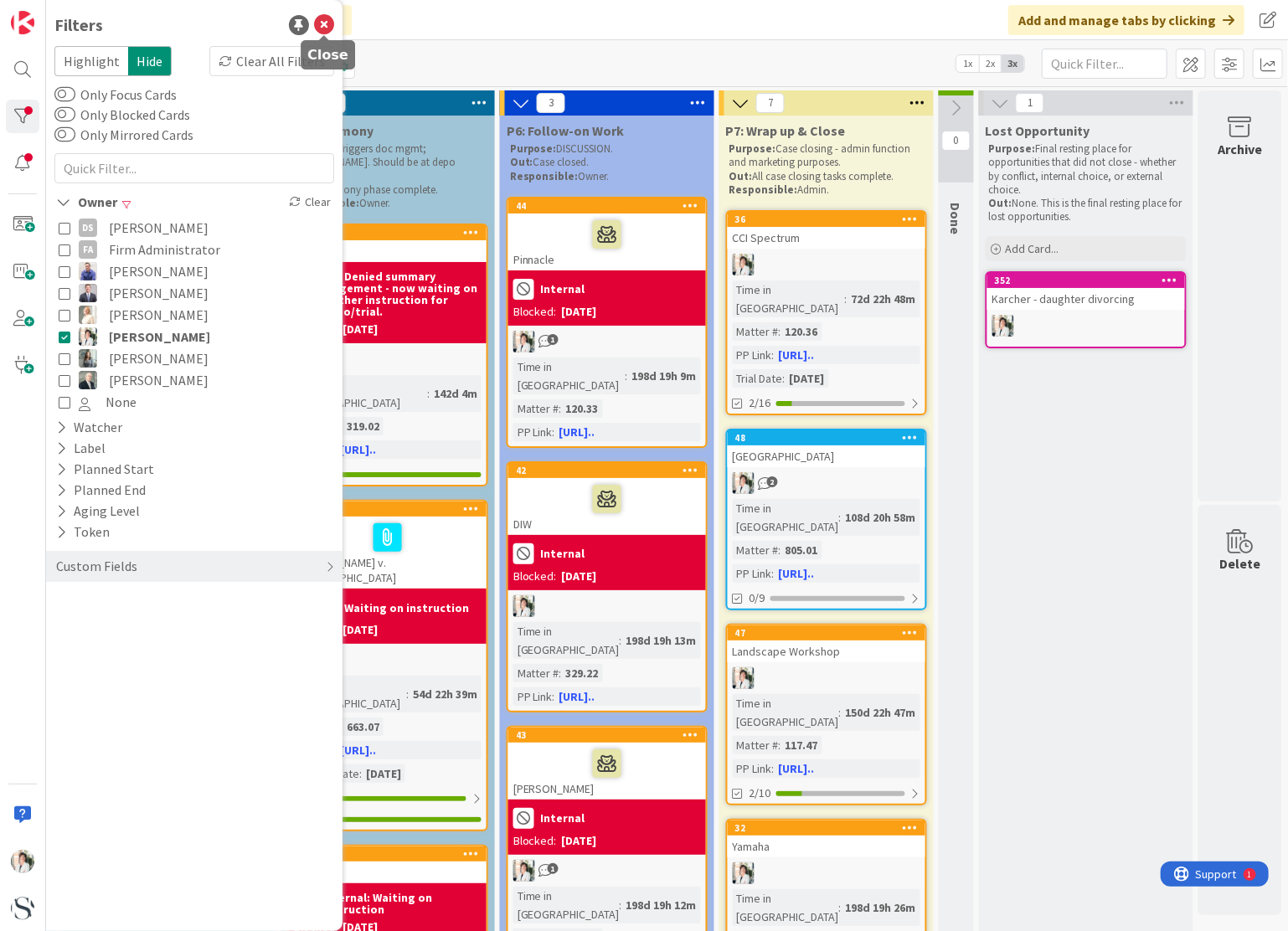
click at [317, 29] on icon at bounding box center [324, 24] width 20 height 20
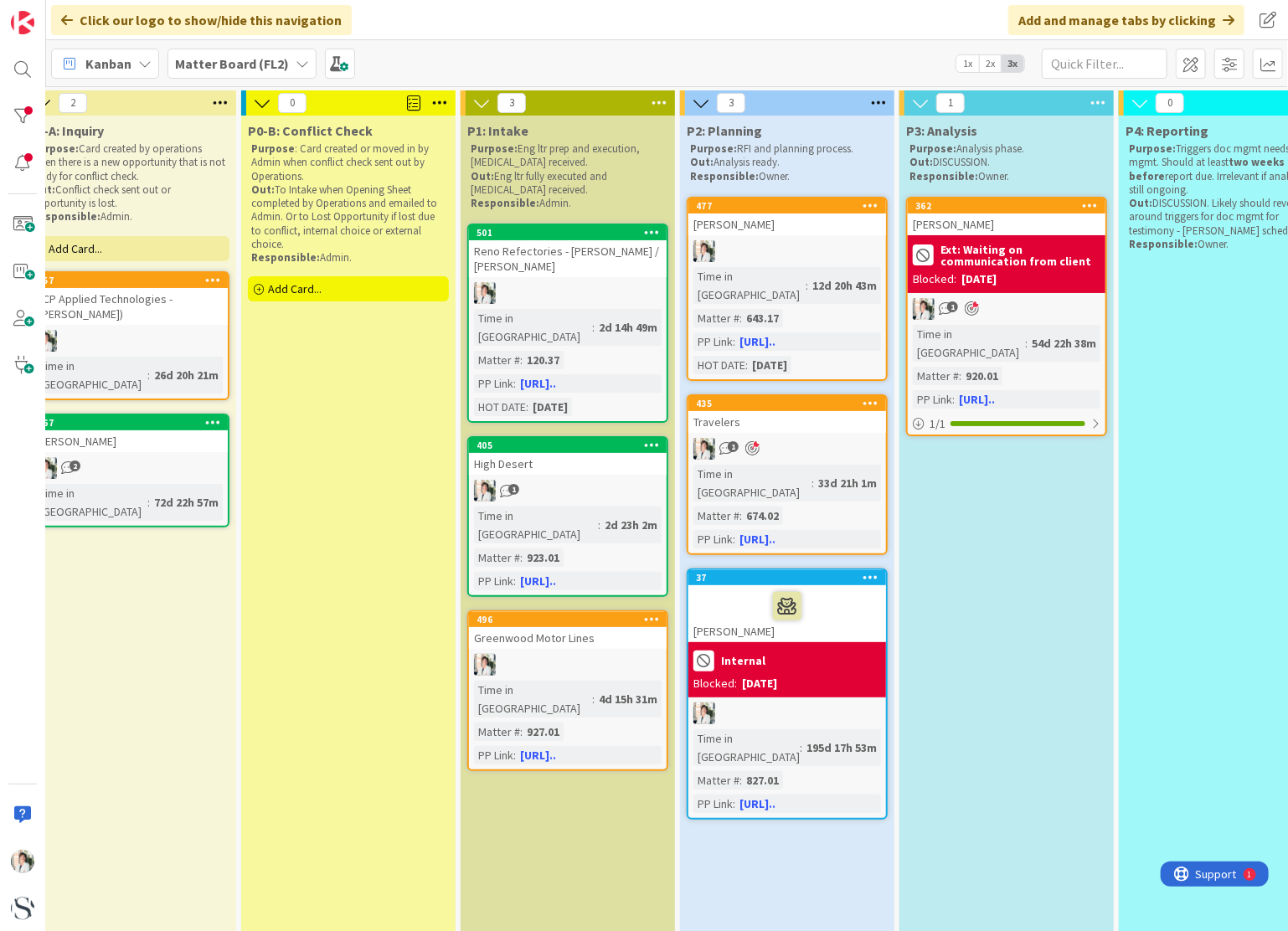
scroll to position [0, 0]
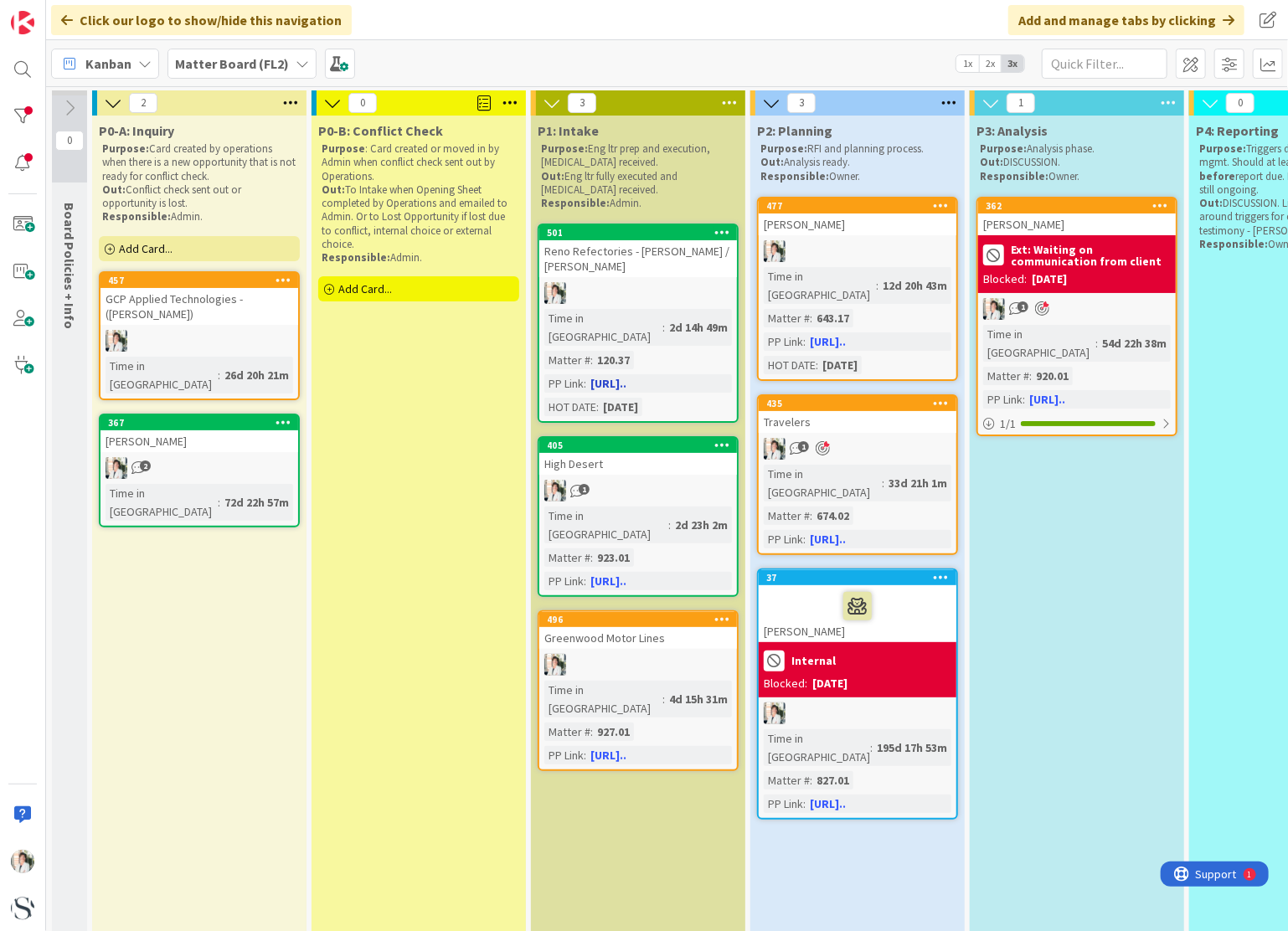
click at [617, 289] on div at bounding box center [637, 293] width 198 height 22
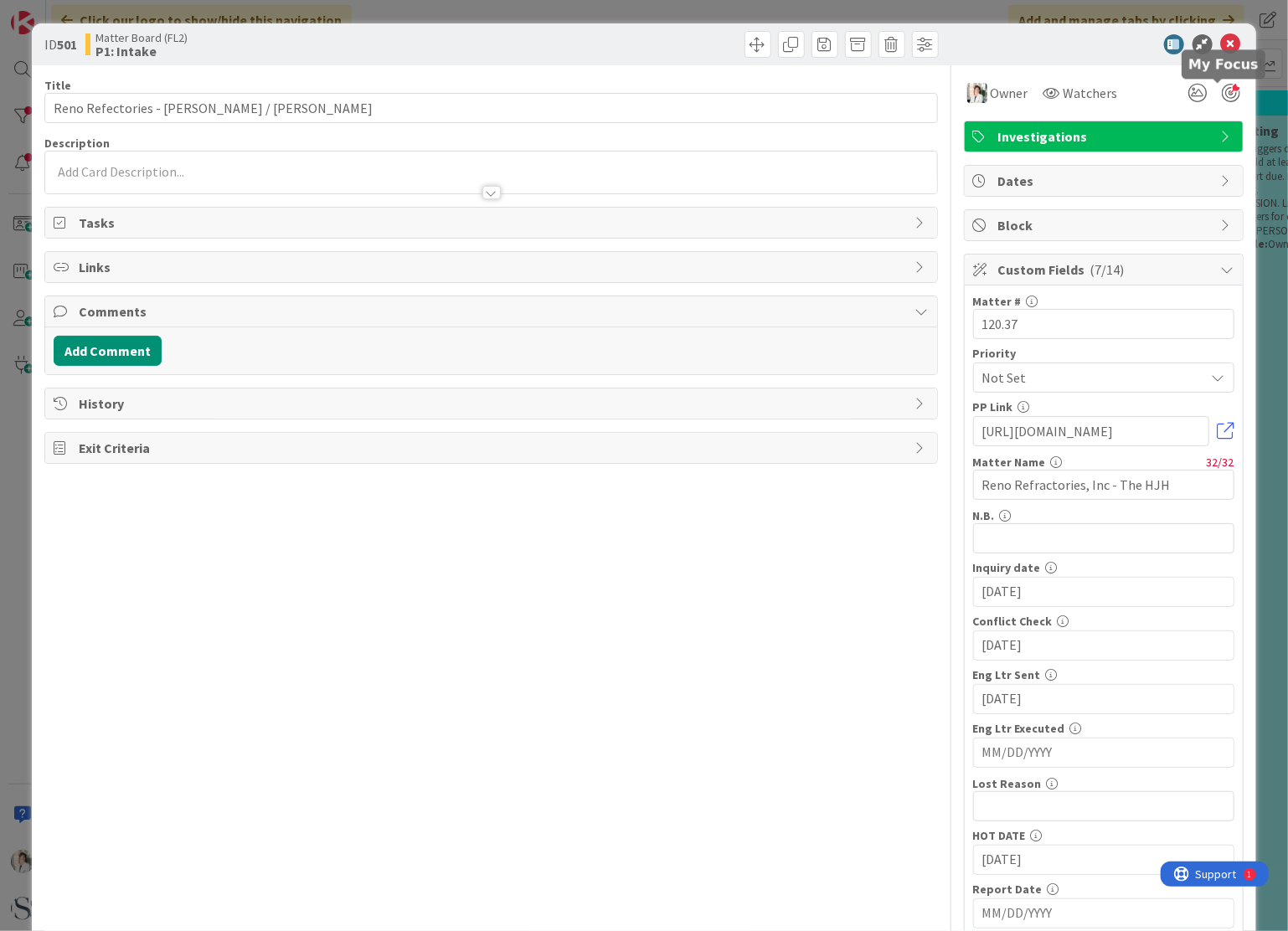
click at [1222, 94] on div at bounding box center [1230, 92] width 18 height 18
click at [1221, 41] on icon at bounding box center [1230, 44] width 20 height 20
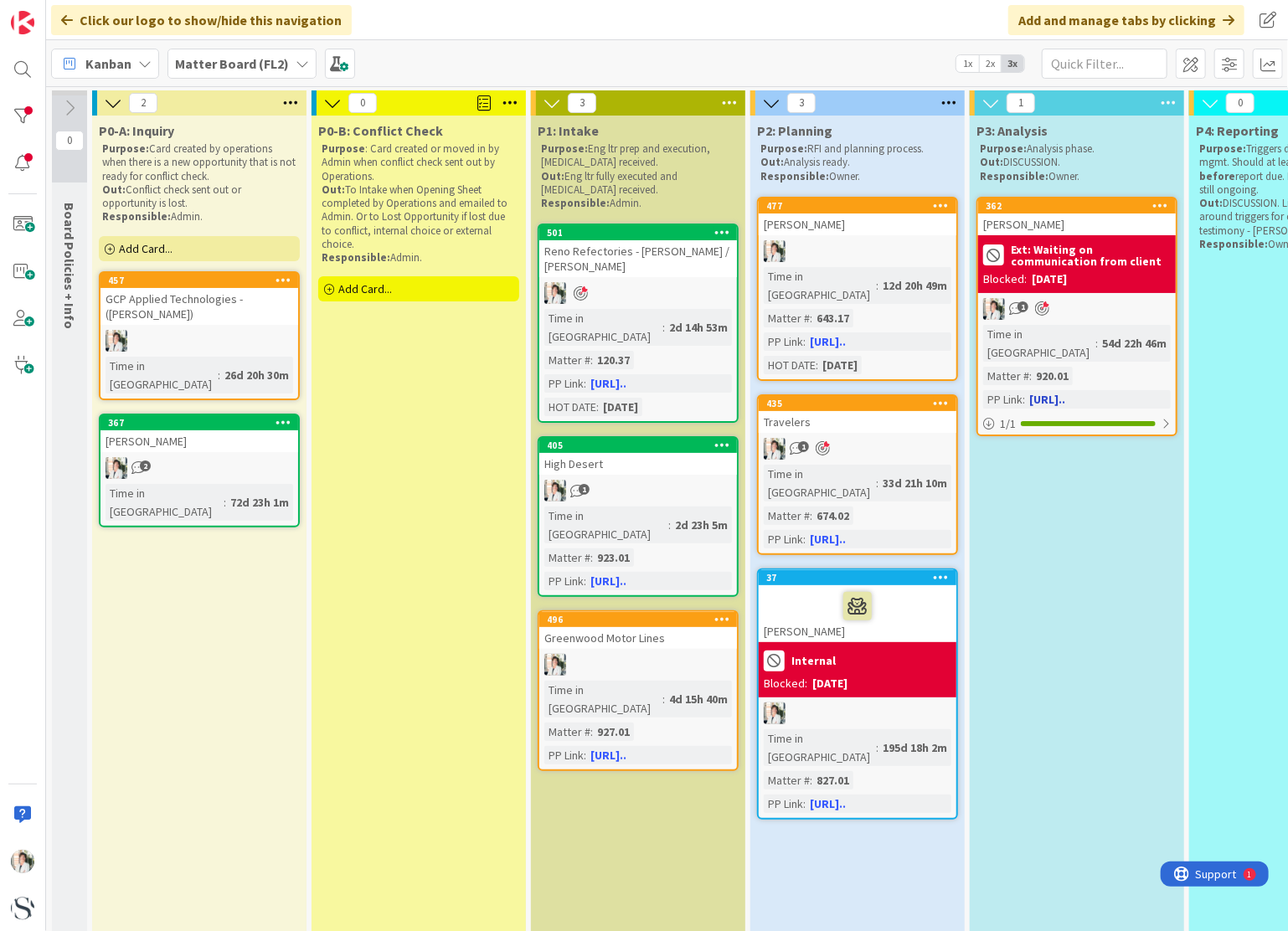
click at [1037, 309] on icon at bounding box center [1042, 309] width 14 height 15
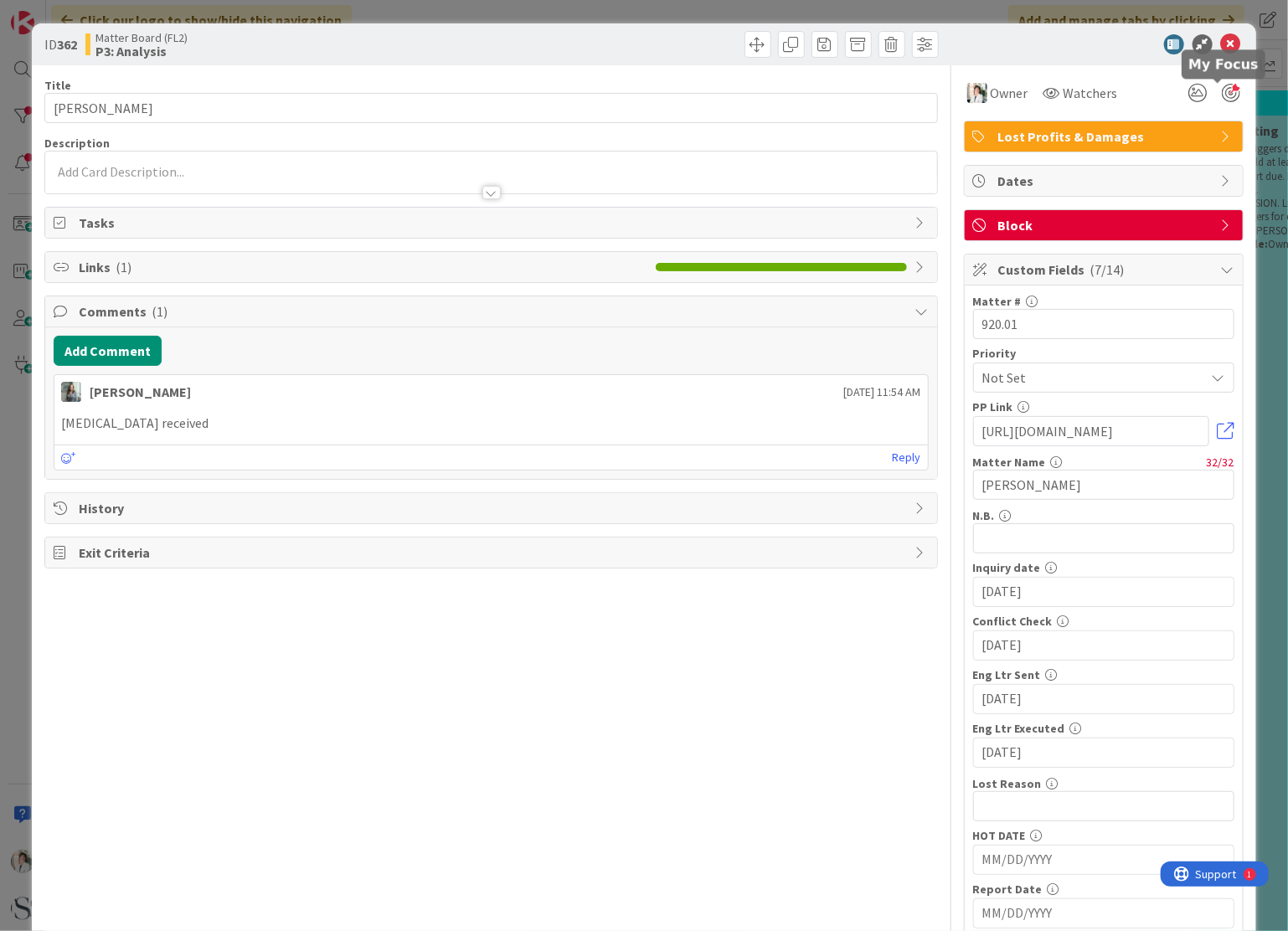
click at [1222, 95] on div at bounding box center [1230, 92] width 18 height 18
click at [1222, 94] on div at bounding box center [1230, 92] width 18 height 18
click at [1222, 91] on div at bounding box center [1230, 92] width 18 height 18
click at [1221, 40] on icon at bounding box center [1230, 44] width 20 height 20
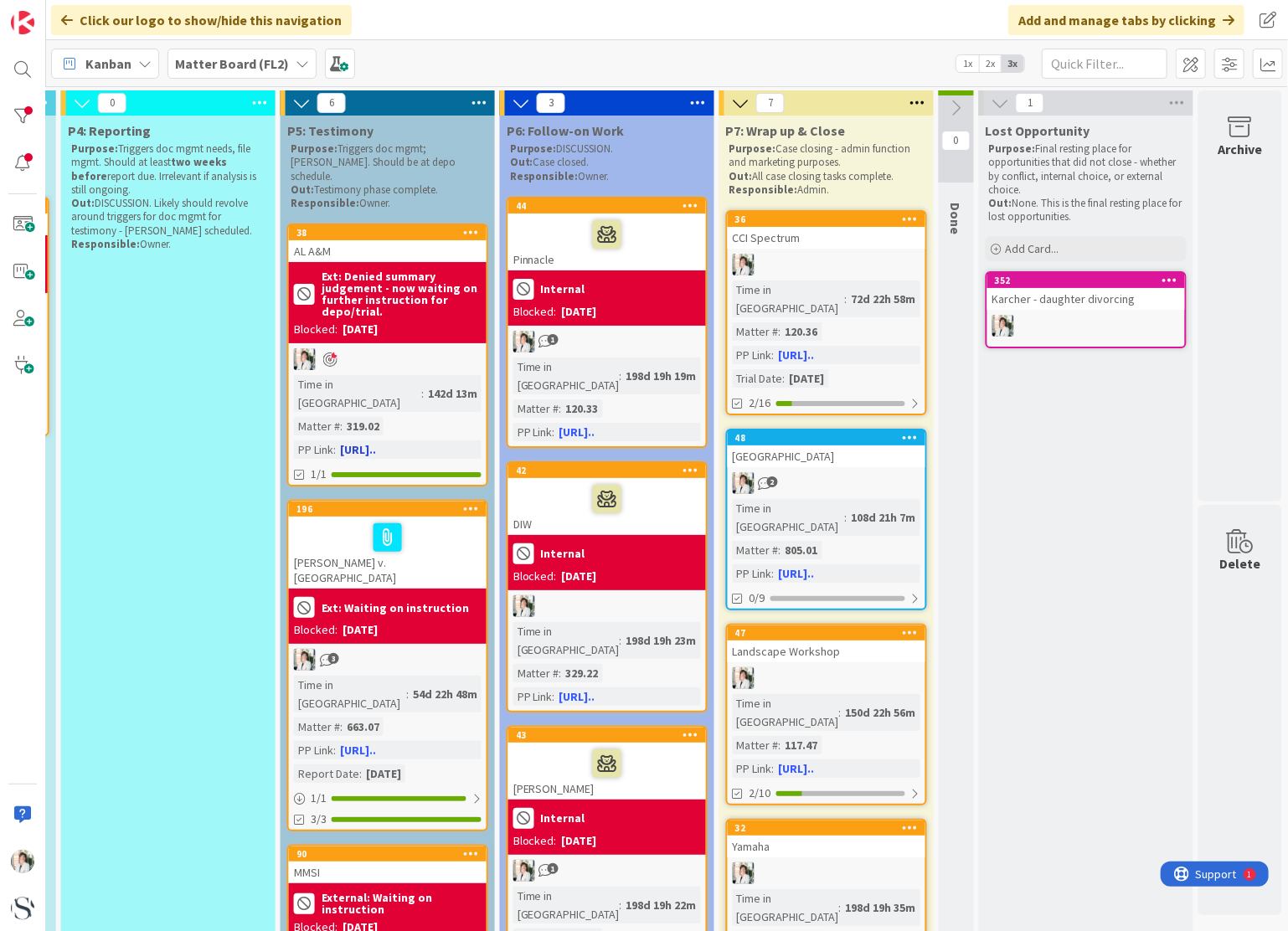
scroll to position [84, 1130]
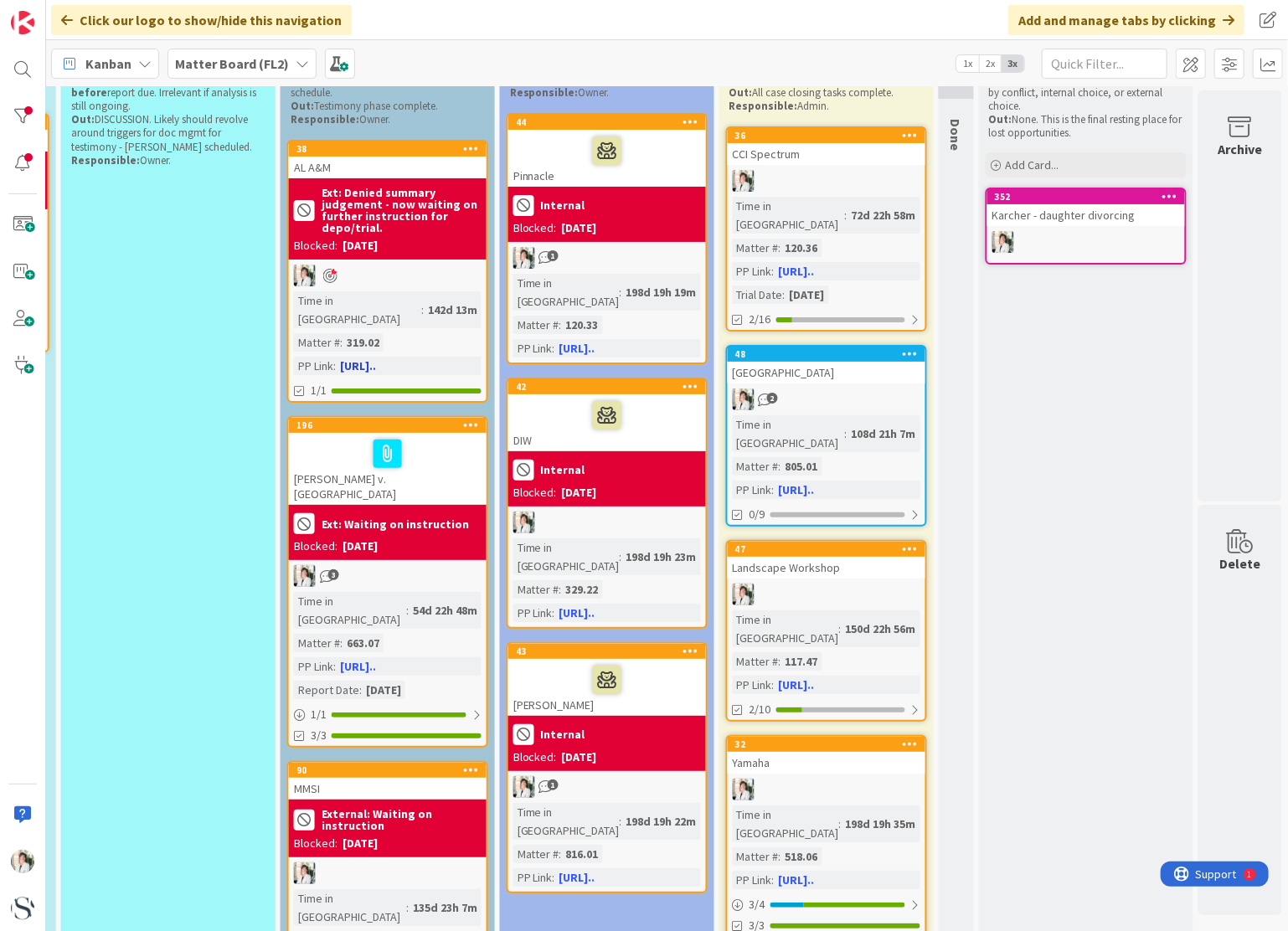
click at [375, 157] on div "AL A&M" at bounding box center [387, 167] width 198 height 22
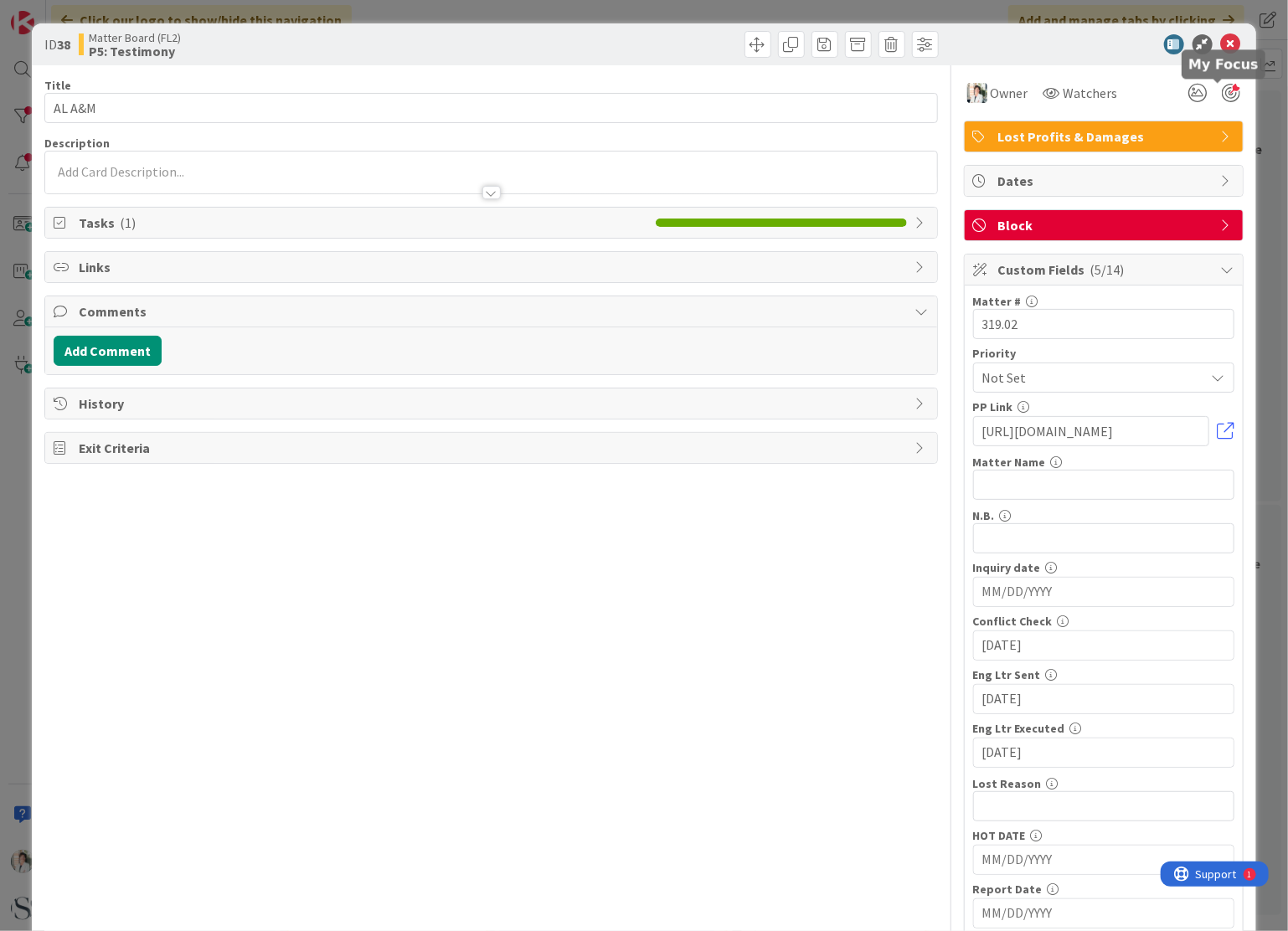
click at [1222, 91] on div at bounding box center [1230, 92] width 18 height 18
click at [1221, 45] on icon at bounding box center [1230, 44] width 20 height 20
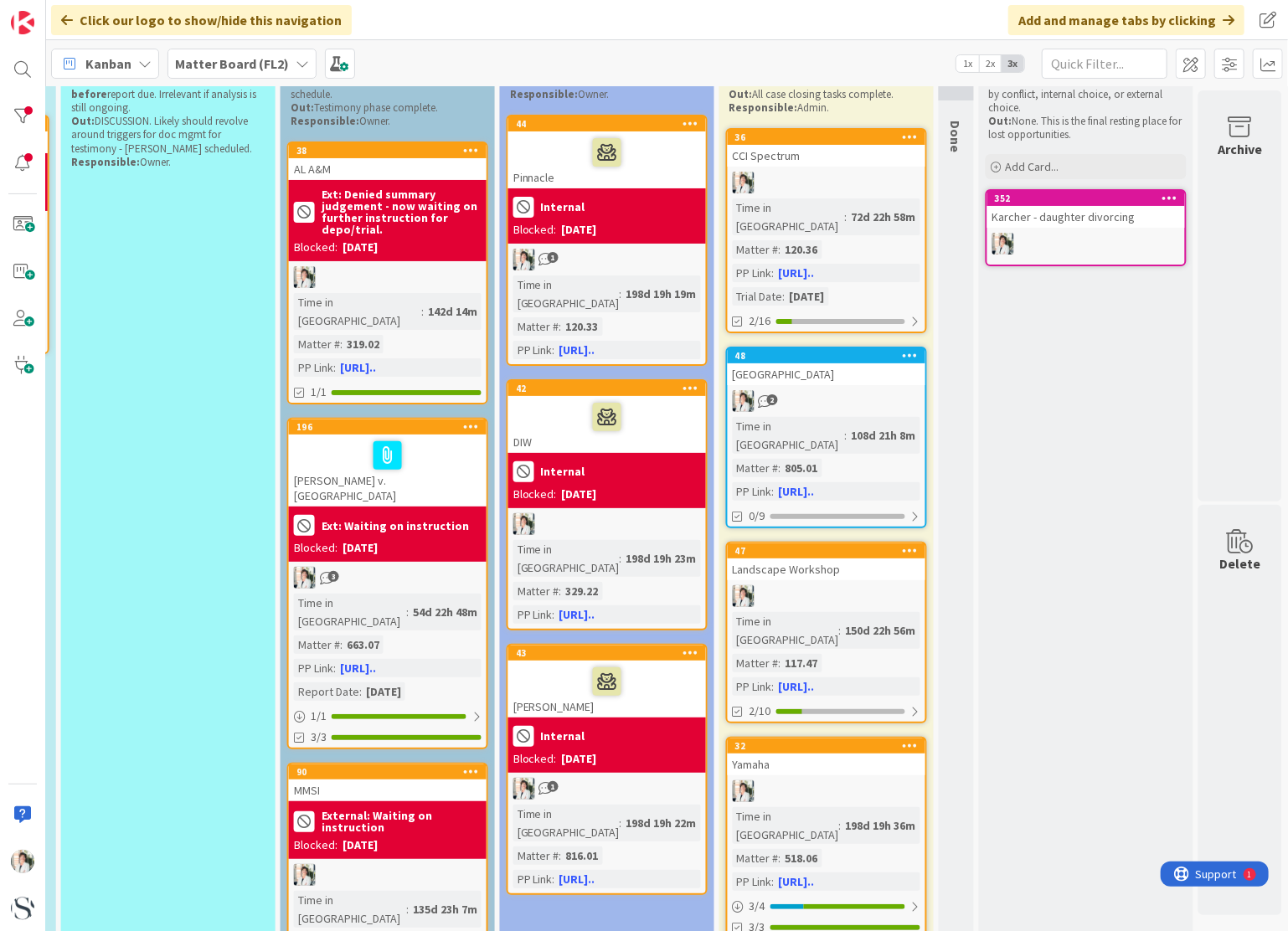
scroll to position [0, 1130]
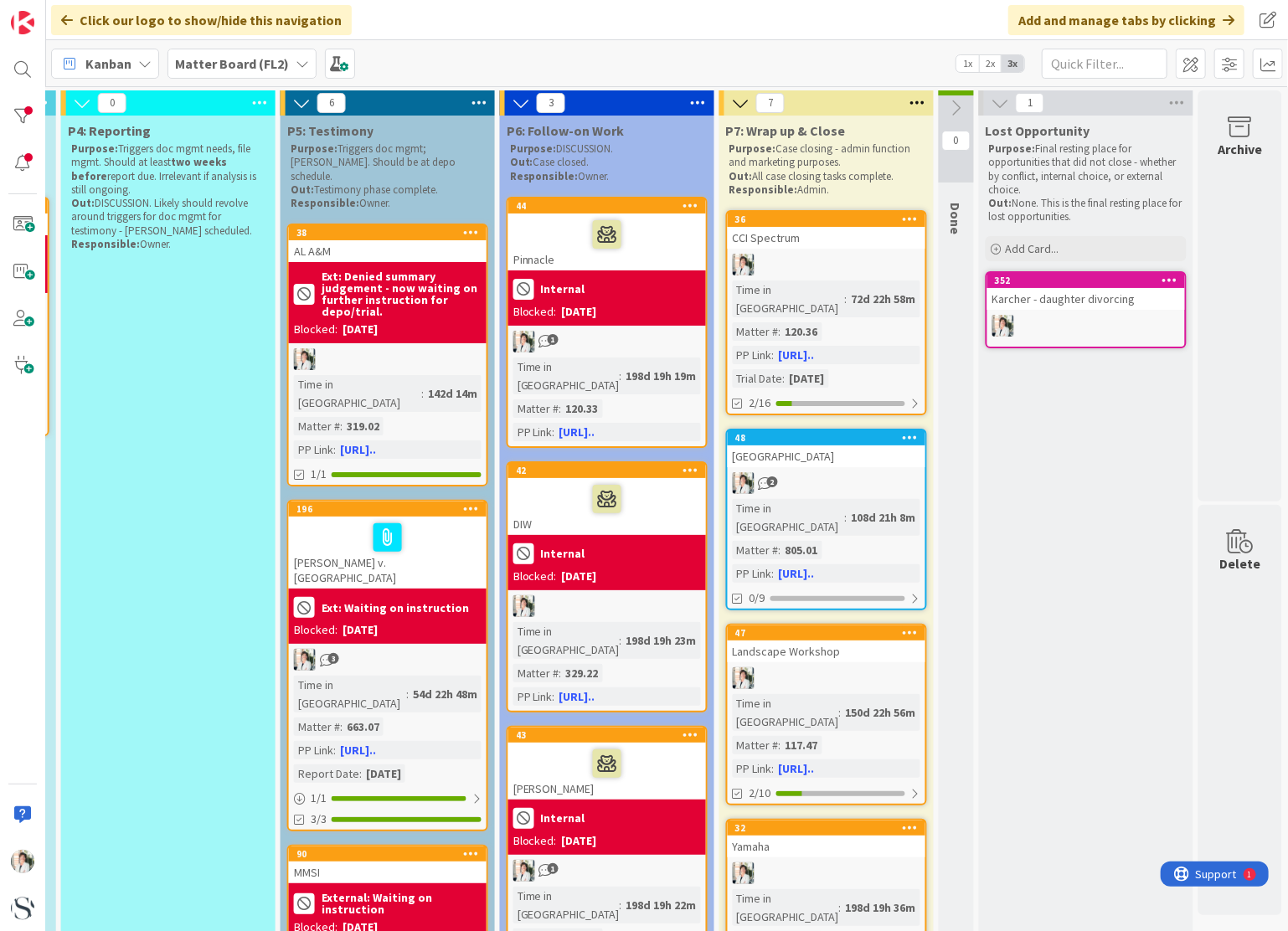
click at [1065, 300] on div "Karcher - daughter divorcing" at bounding box center [1086, 298] width 198 height 22
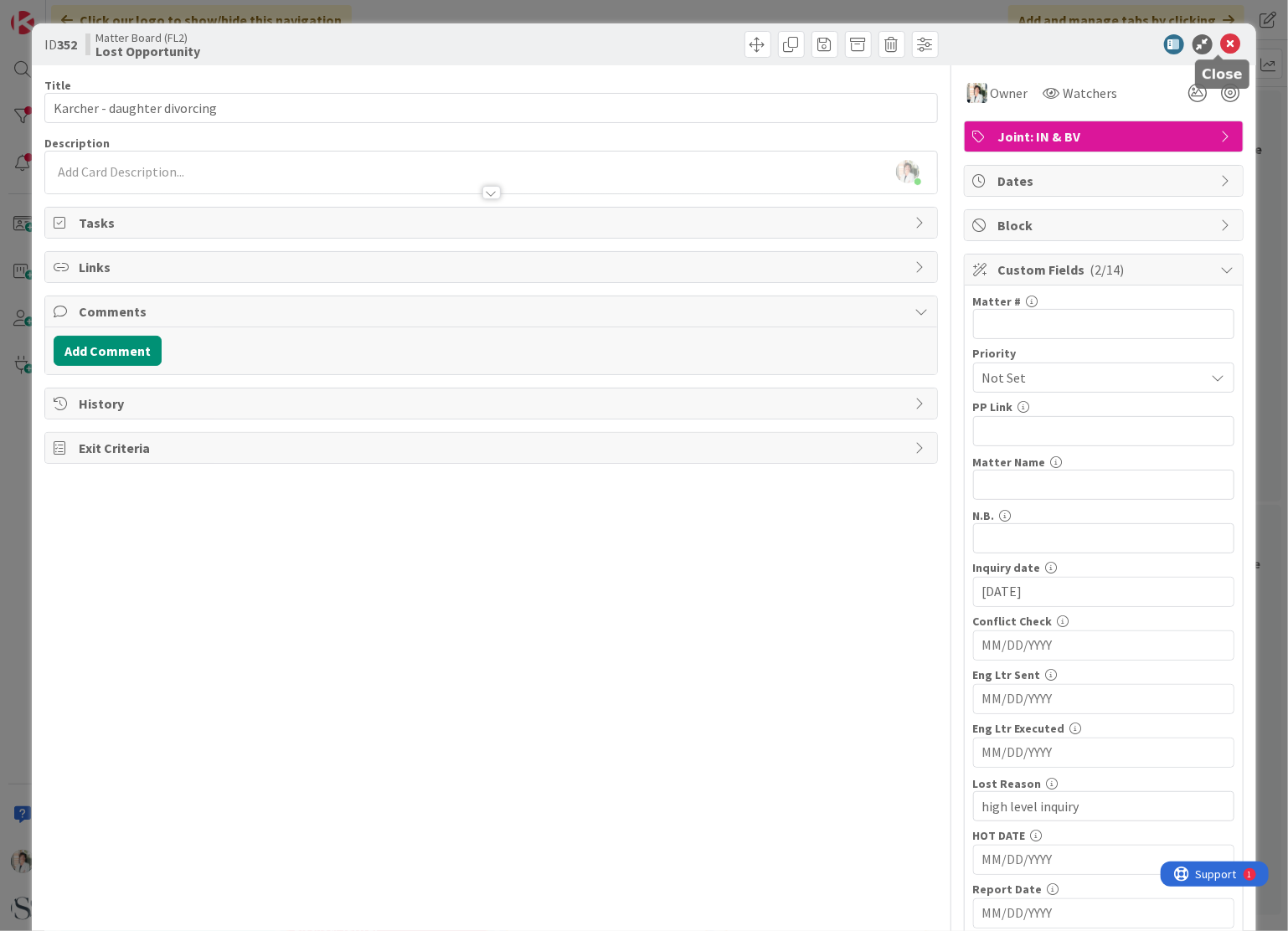
click at [1221, 44] on icon at bounding box center [1230, 44] width 20 height 20
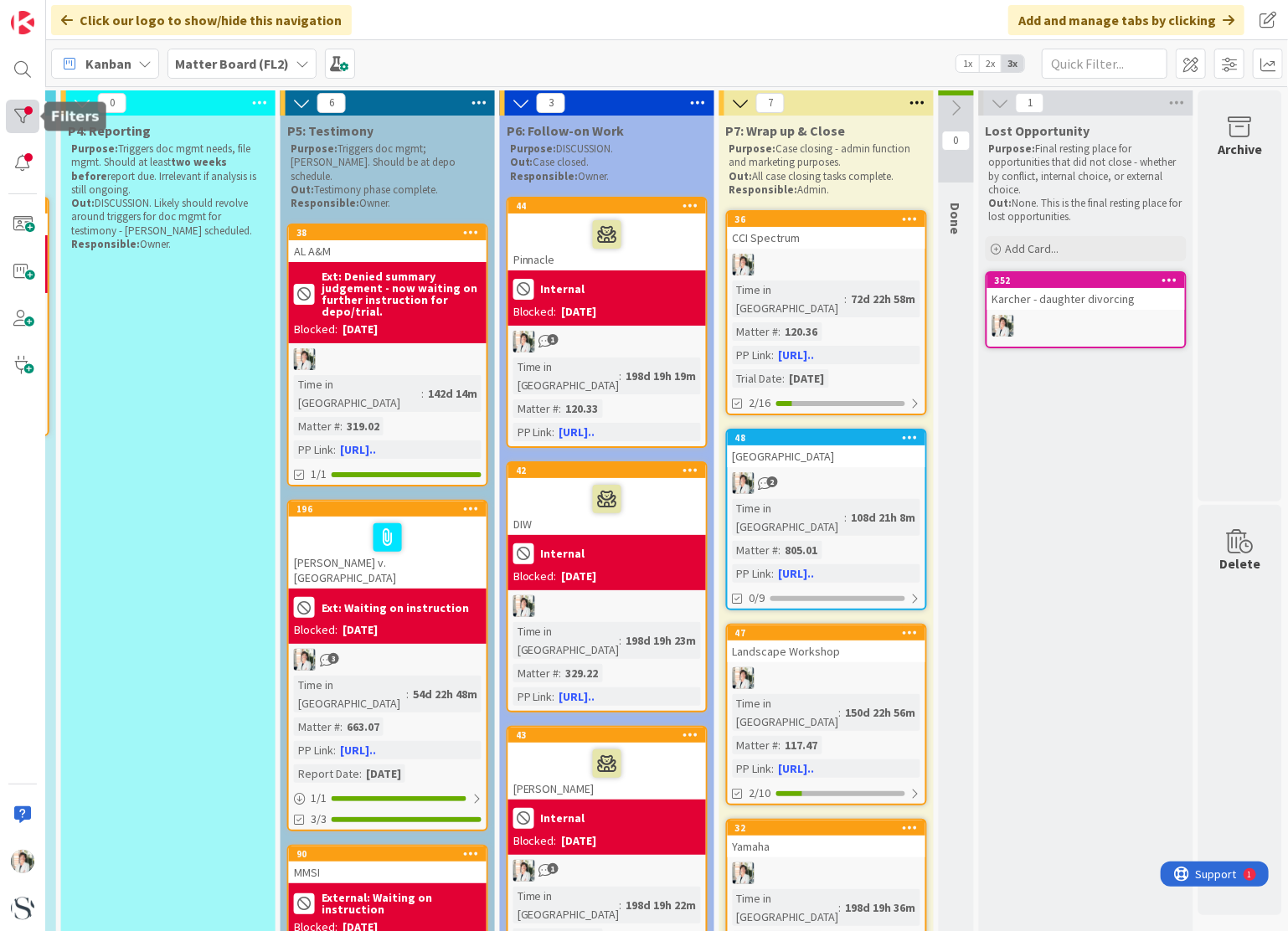
click at [15, 115] on div at bounding box center [23, 116] width 33 height 33
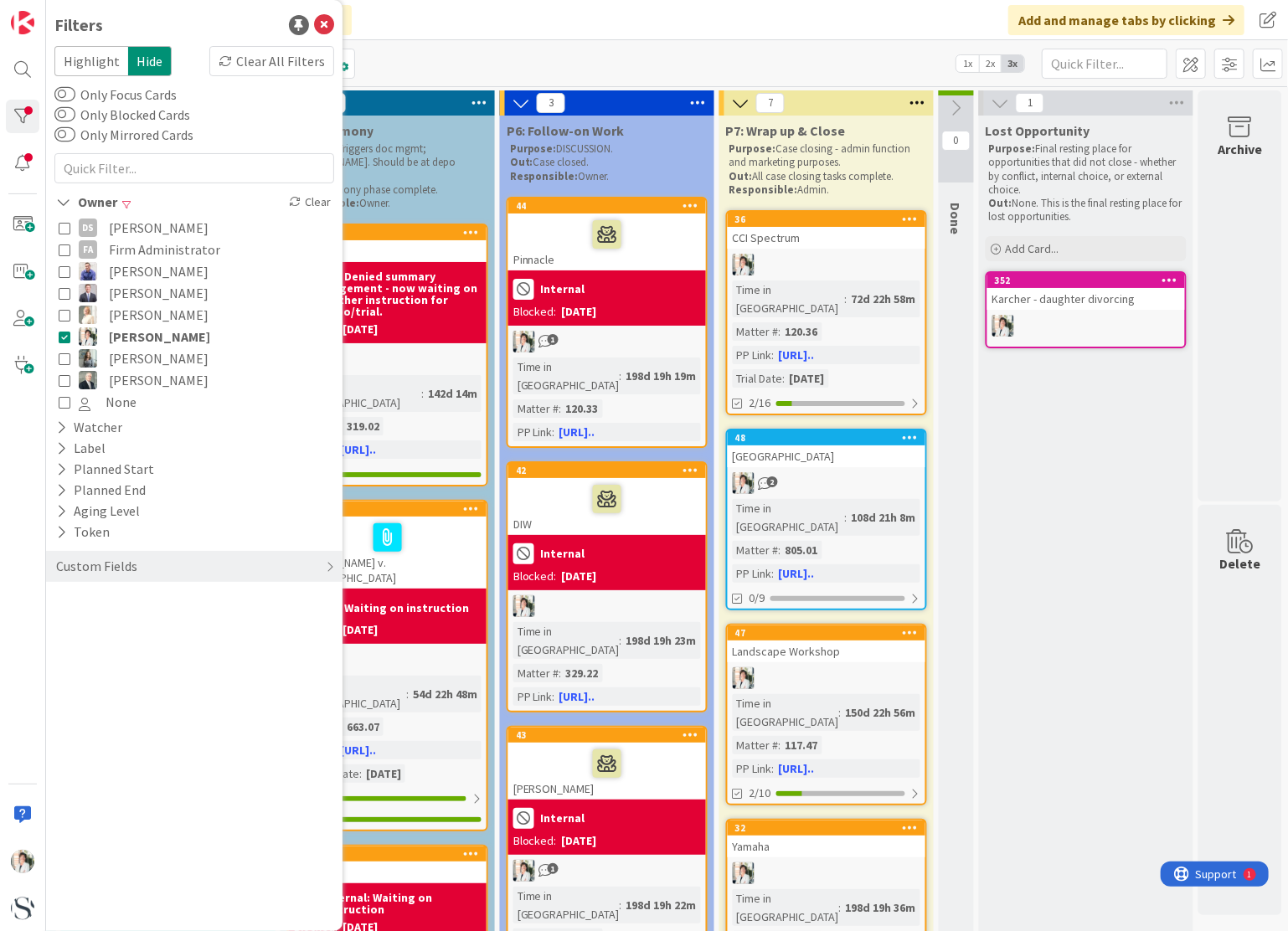
click at [562, 65] on div "Kanban Matter Board (FL2) 1x 2x 3x" at bounding box center [667, 63] width 1242 height 46
